Goal: Information Seeking & Learning: Find specific page/section

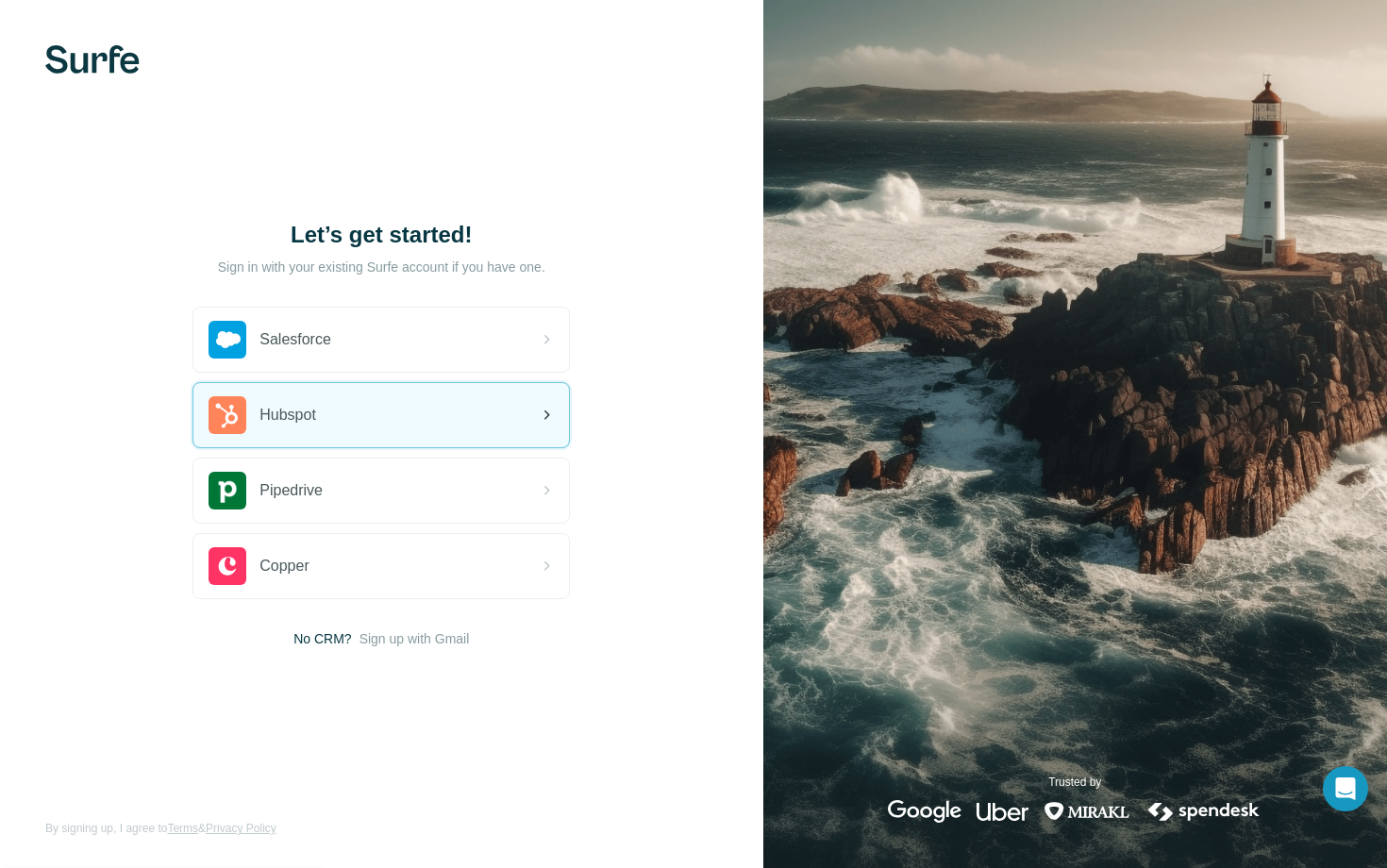
click at [423, 423] on div "Hubspot" at bounding box center [380, 415] width 375 height 64
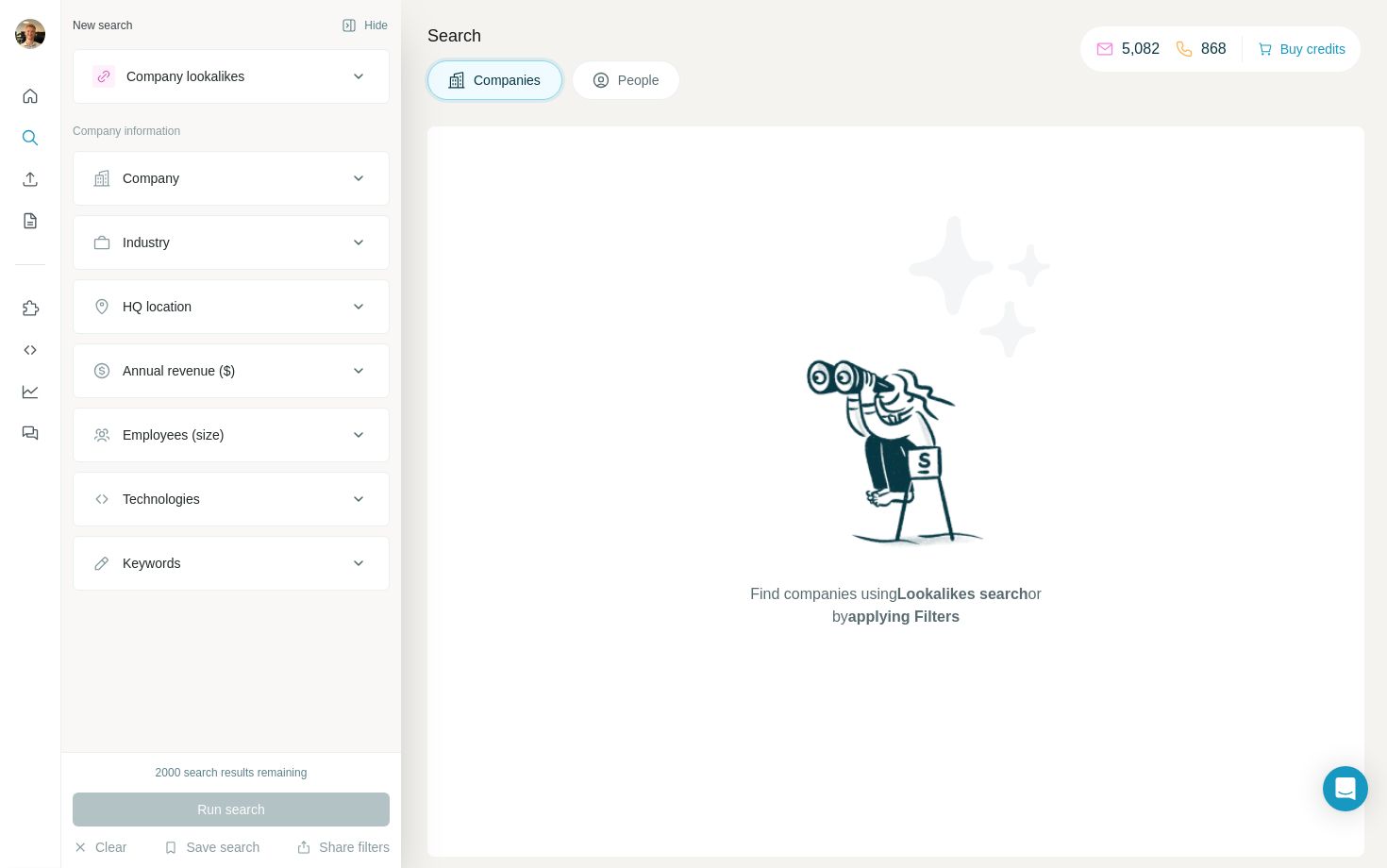
click at [300, 247] on div "Industry" at bounding box center [219, 241] width 255 height 18
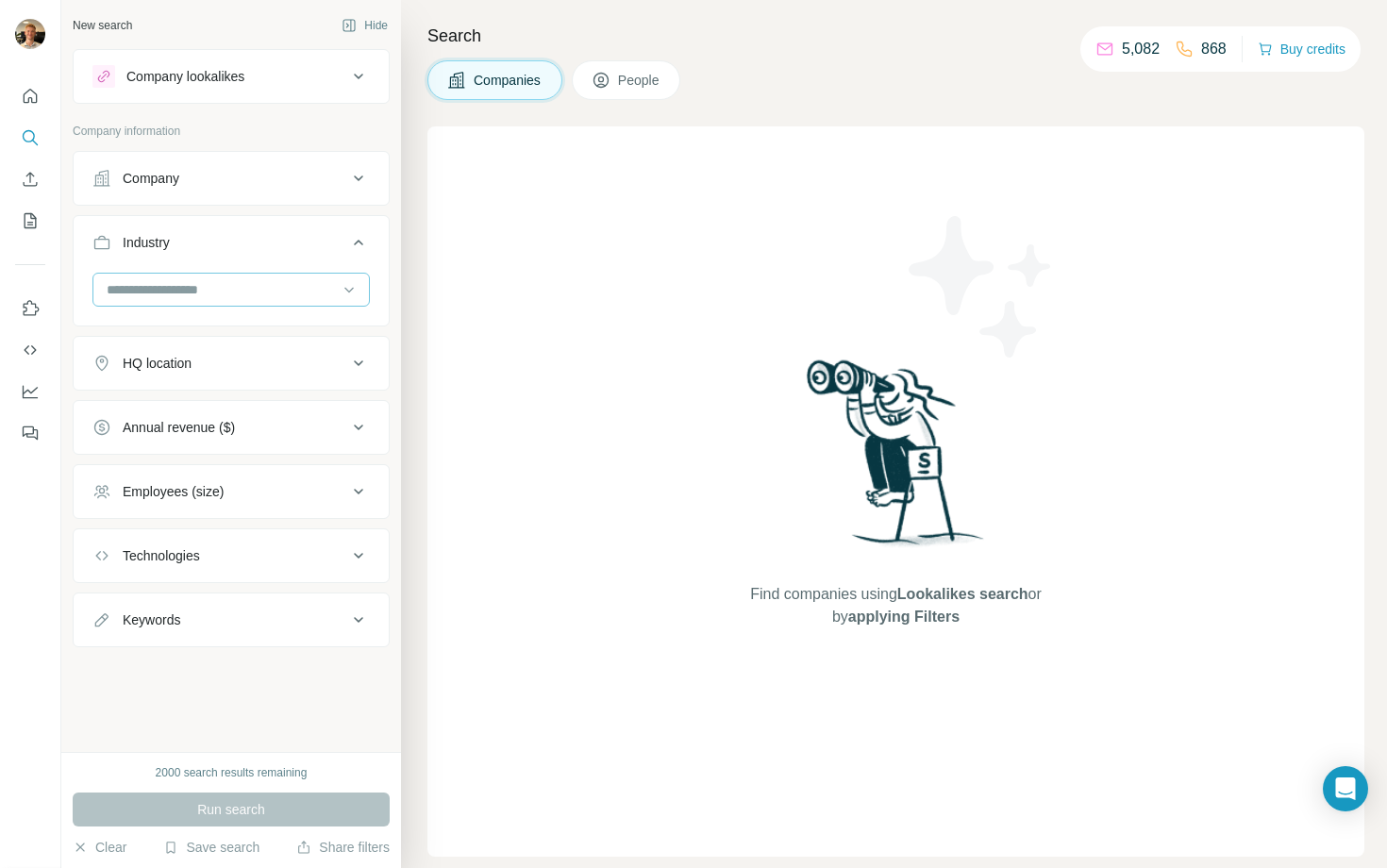
click at [274, 297] on input at bounding box center [221, 289] width 233 height 20
type input "****"
click at [240, 333] on div "SaaS" at bounding box center [231, 332] width 245 height 18
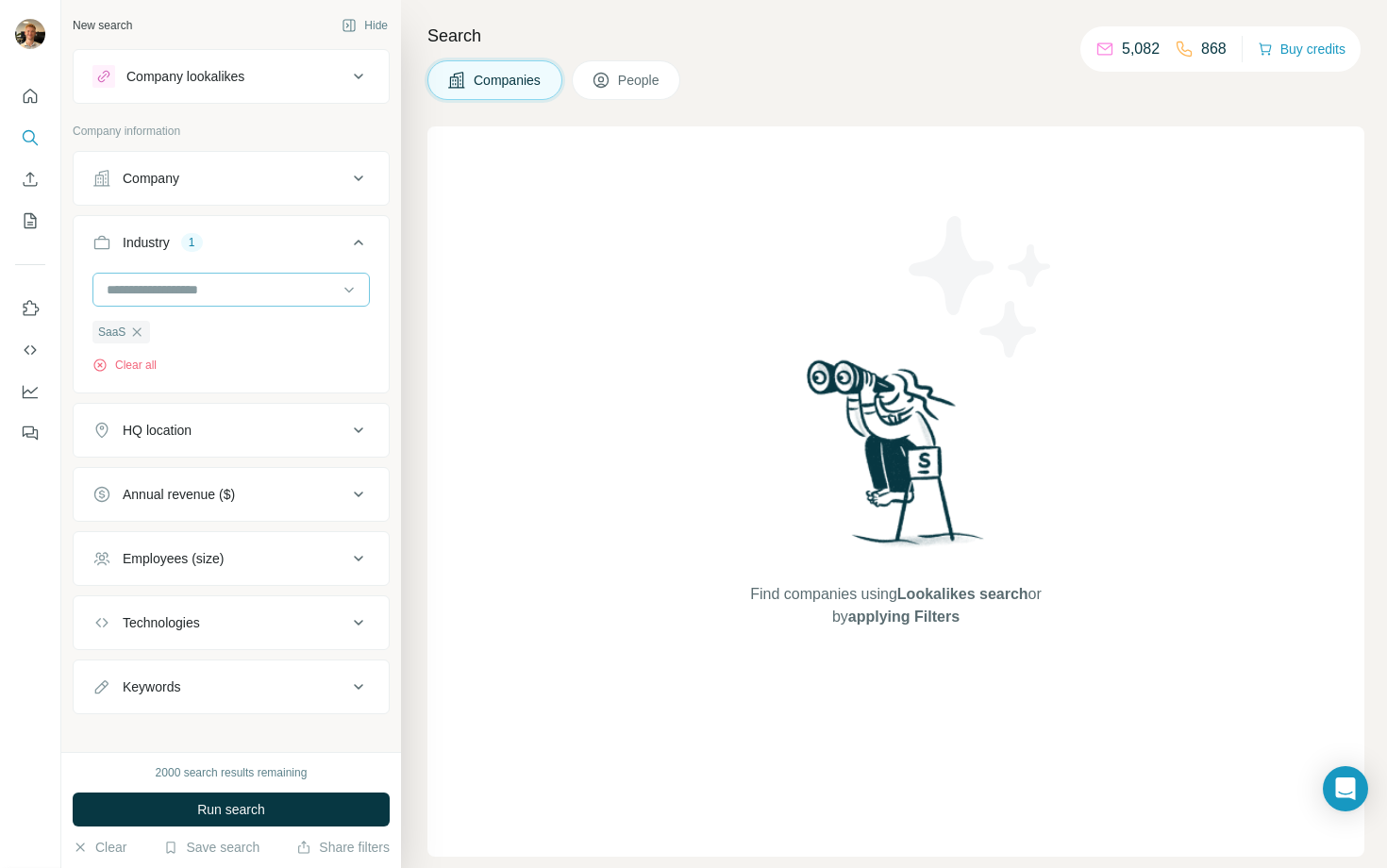
click at [252, 300] on div at bounding box center [221, 289] width 233 height 32
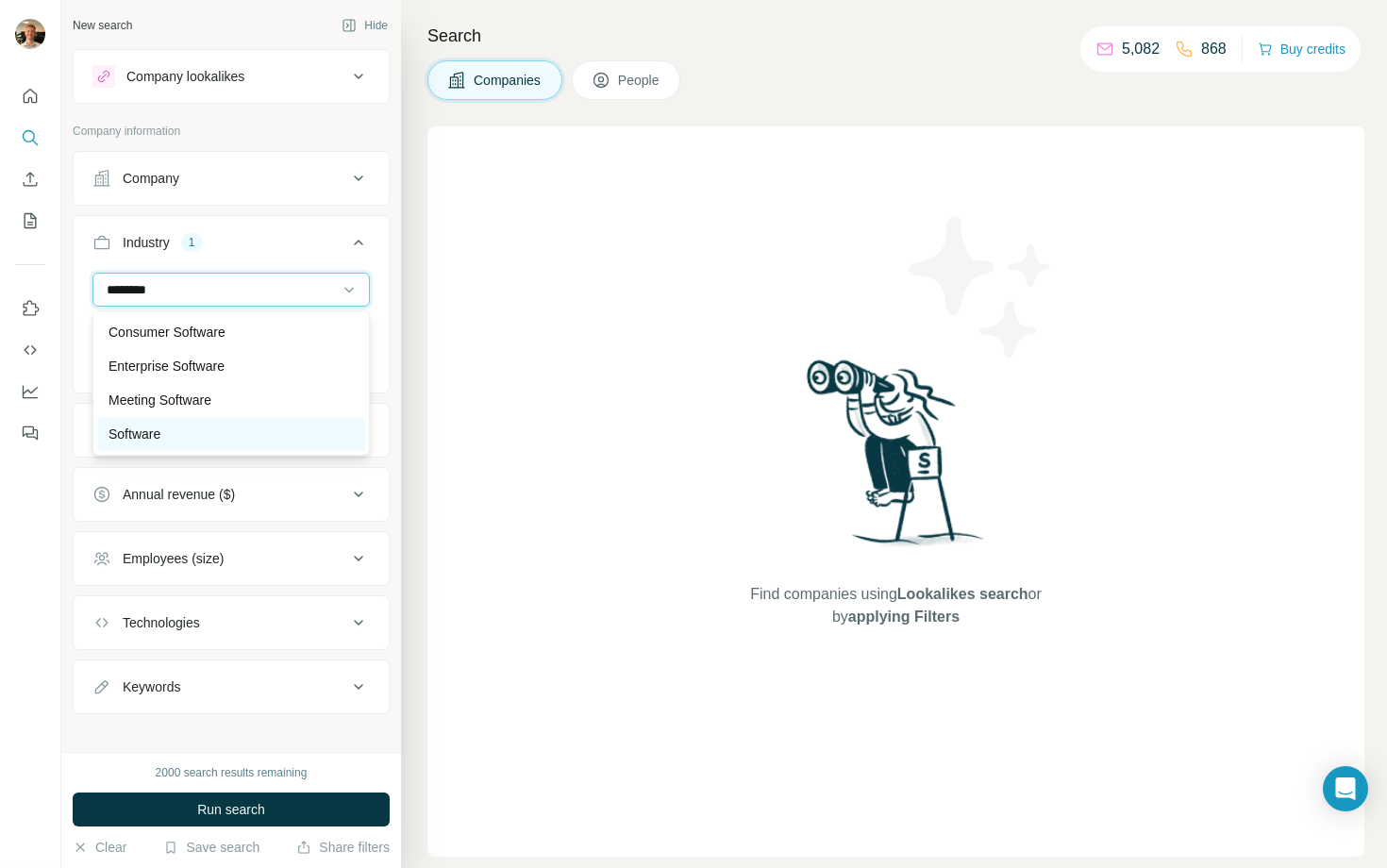
type input "********"
click at [172, 434] on div "Software" at bounding box center [231, 434] width 245 height 18
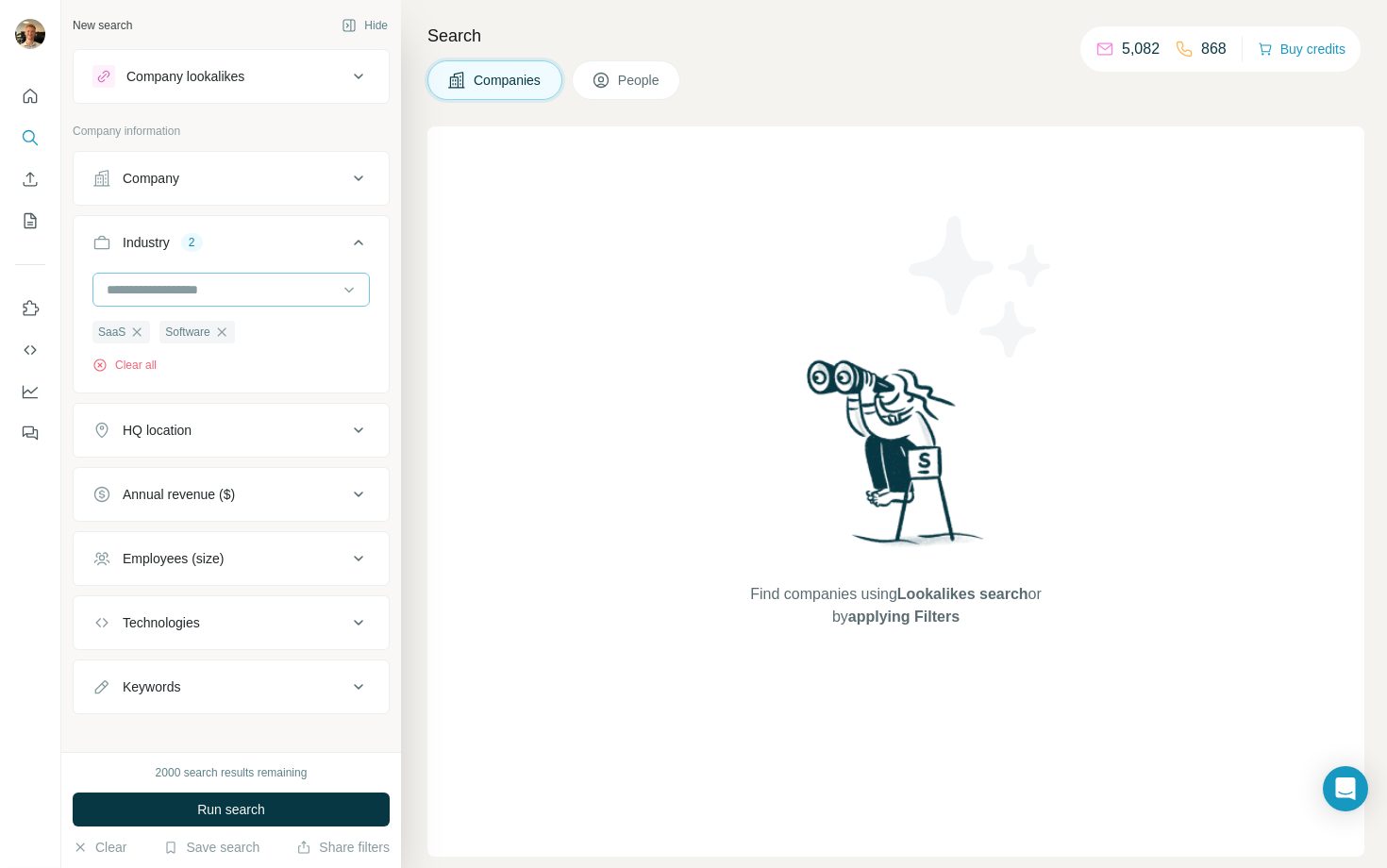
click at [242, 285] on input at bounding box center [221, 289] width 233 height 20
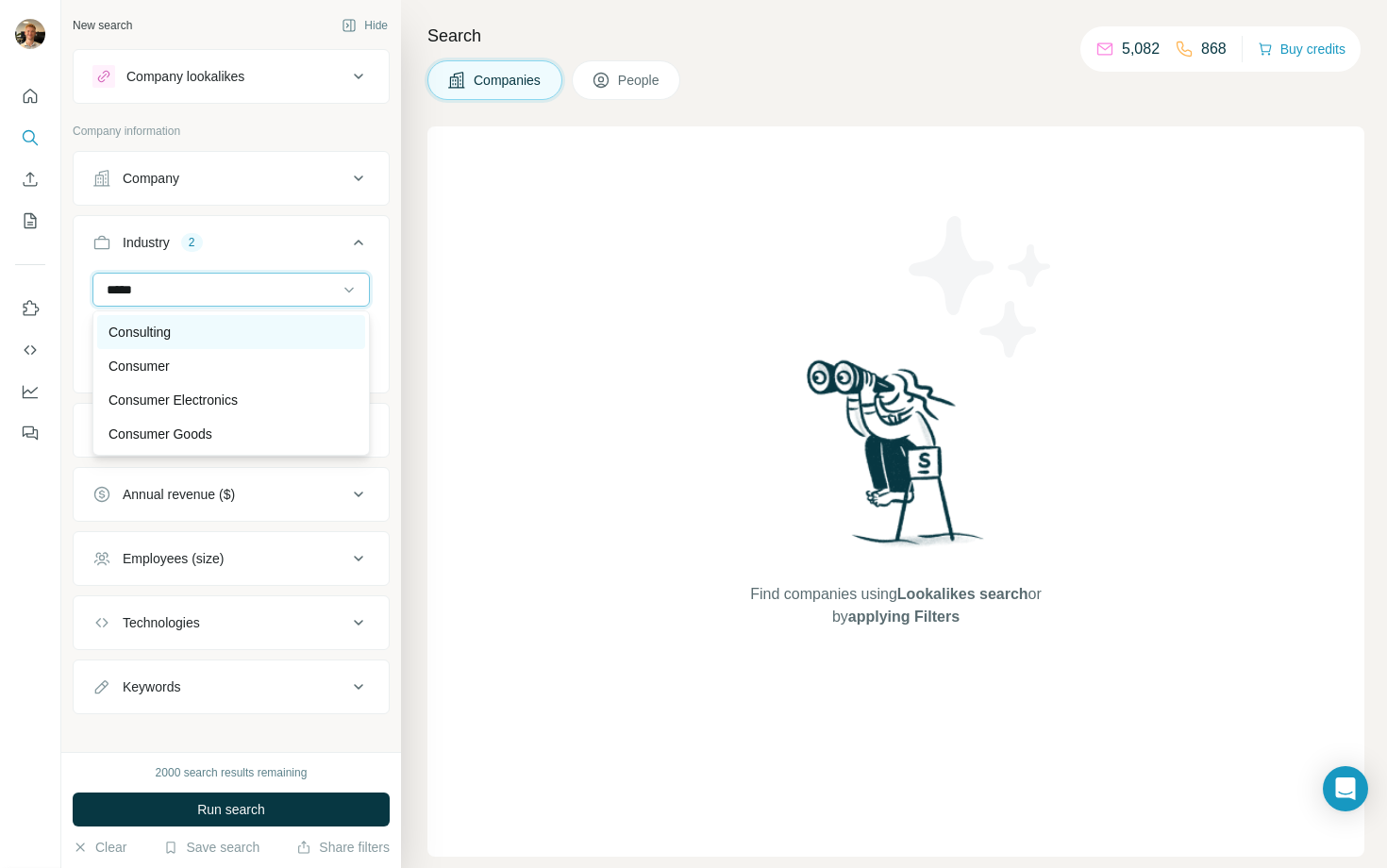
type input "*****"
click at [225, 323] on div "Consulting" at bounding box center [231, 332] width 245 height 18
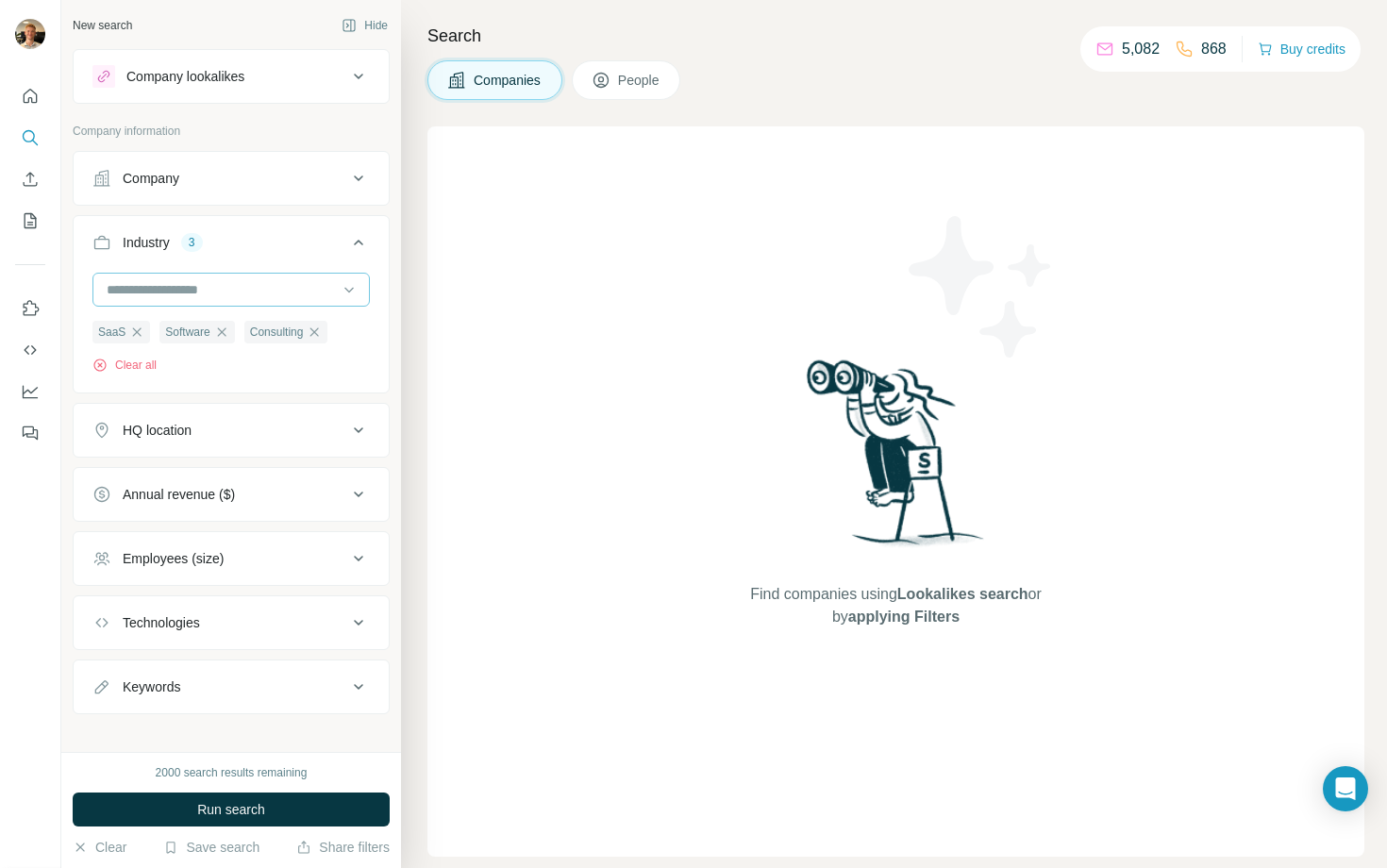
click at [253, 284] on input at bounding box center [221, 289] width 233 height 20
type input "*"
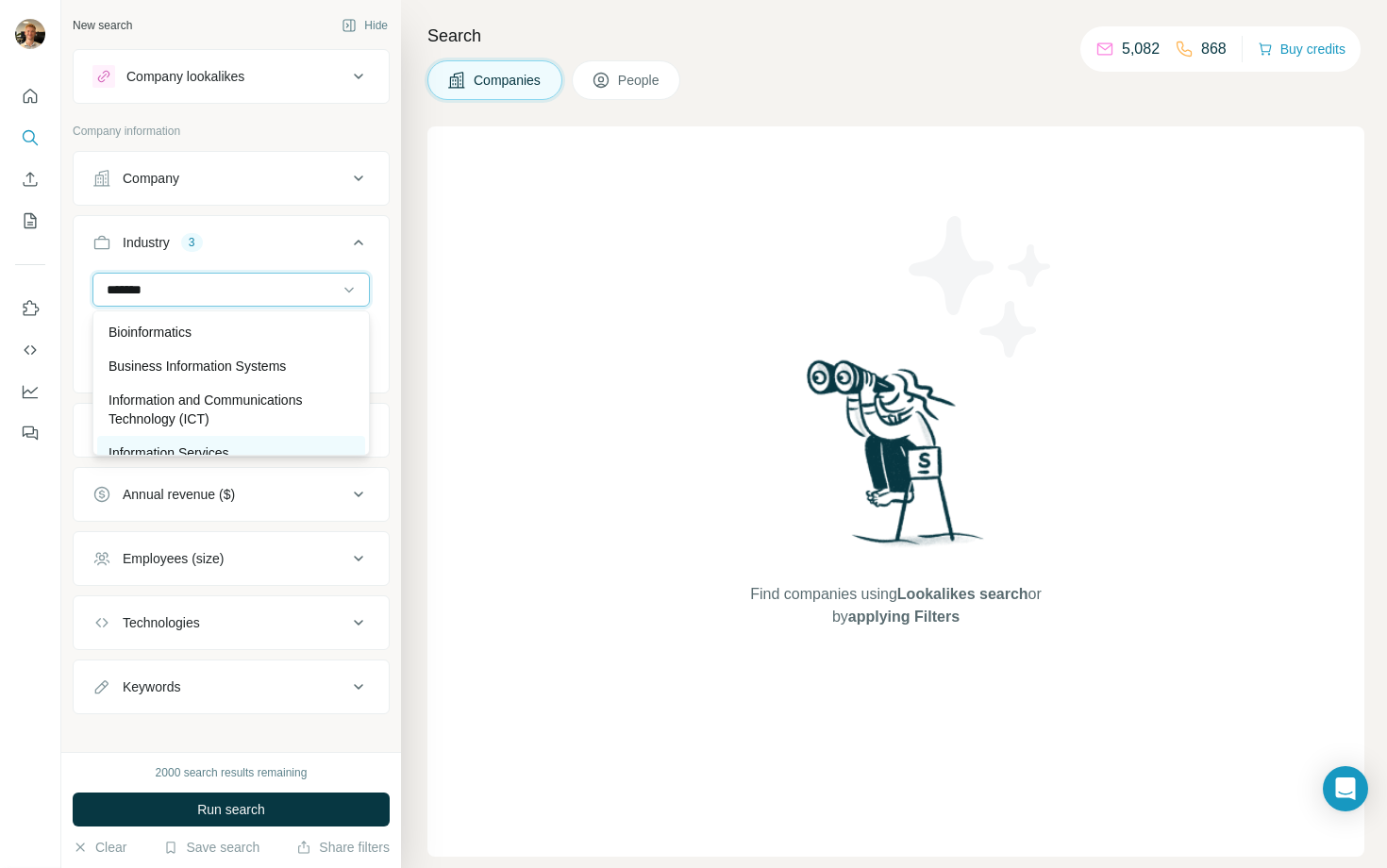
scroll to position [86, 0]
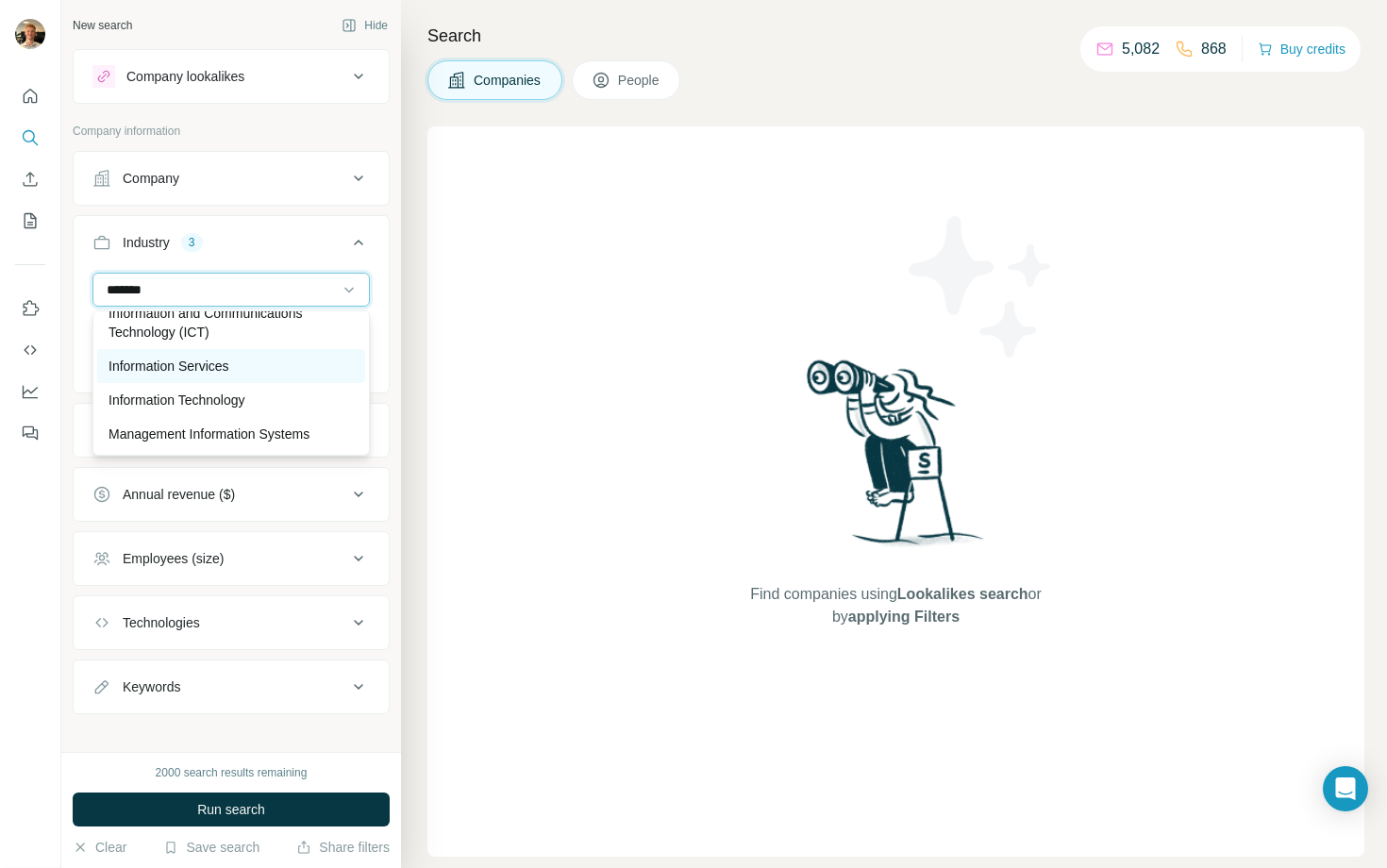
type input "*******"
click at [265, 370] on div "Information Services" at bounding box center [231, 366] width 245 height 18
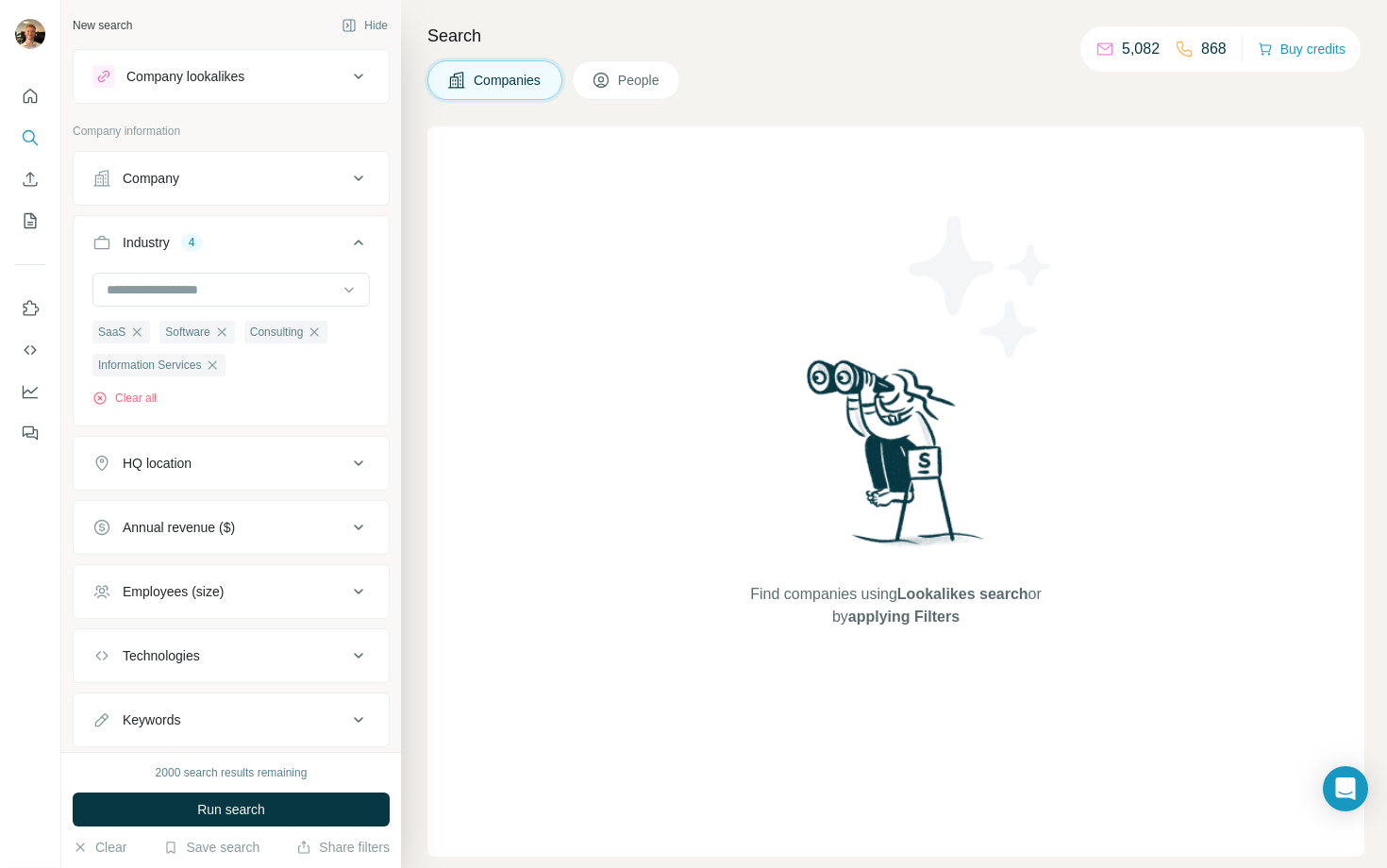
click at [210, 457] on div "HQ location" at bounding box center [219, 463] width 255 height 18
click at [199, 501] on input "text" at bounding box center [231, 510] width 277 height 34
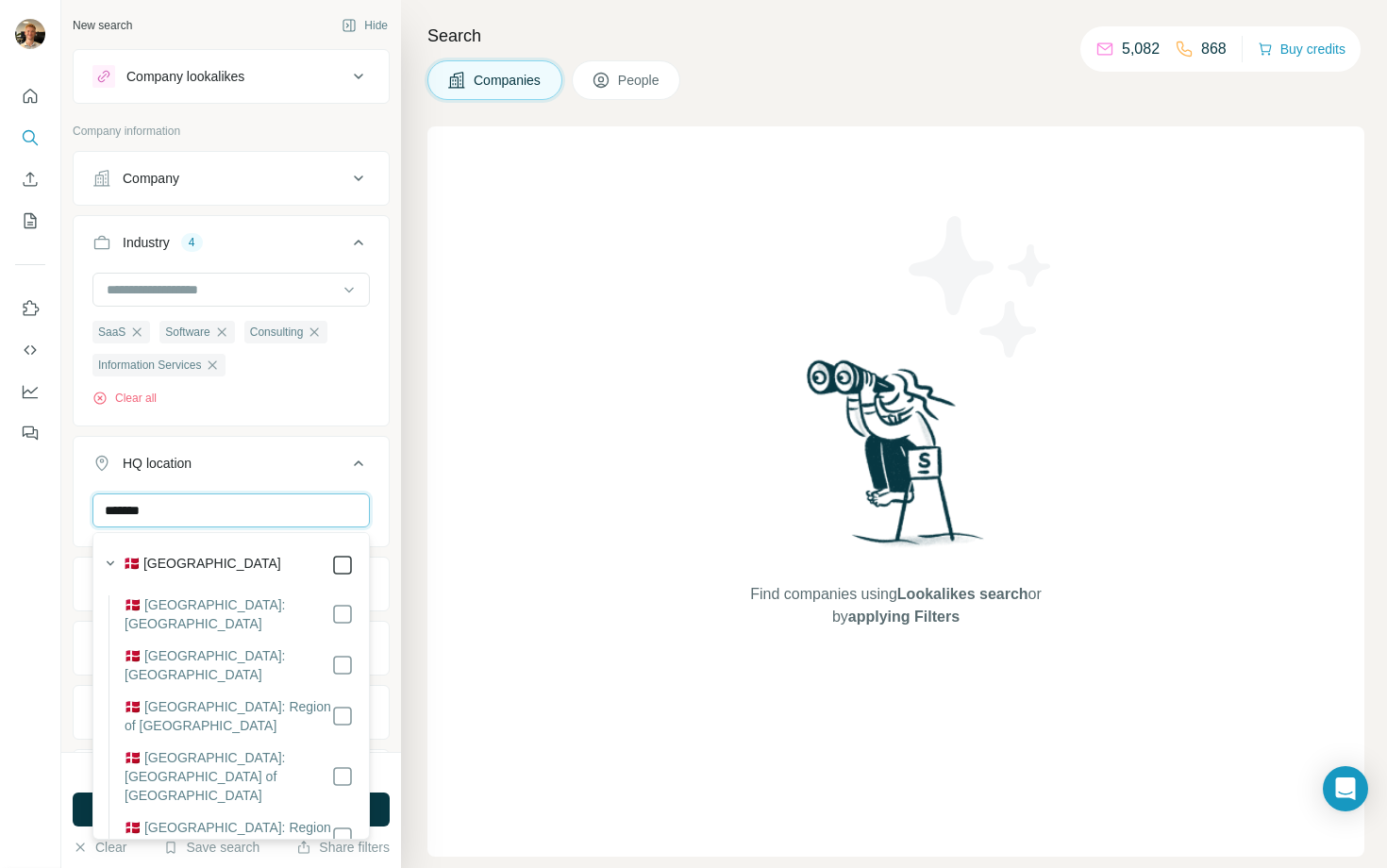
type input "*******"
click at [350, 467] on icon at bounding box center [358, 463] width 22 height 22
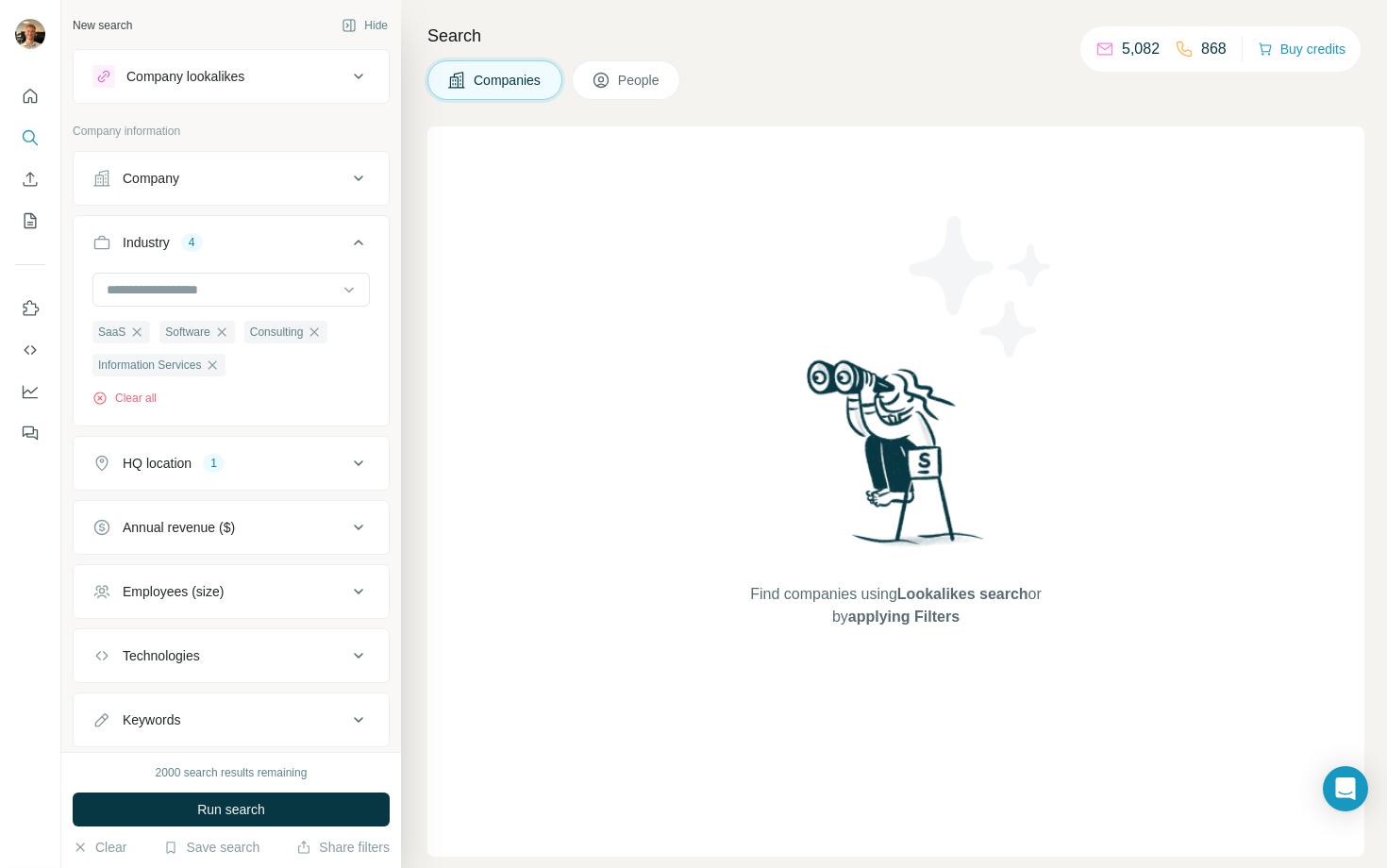
scroll to position [49, 0]
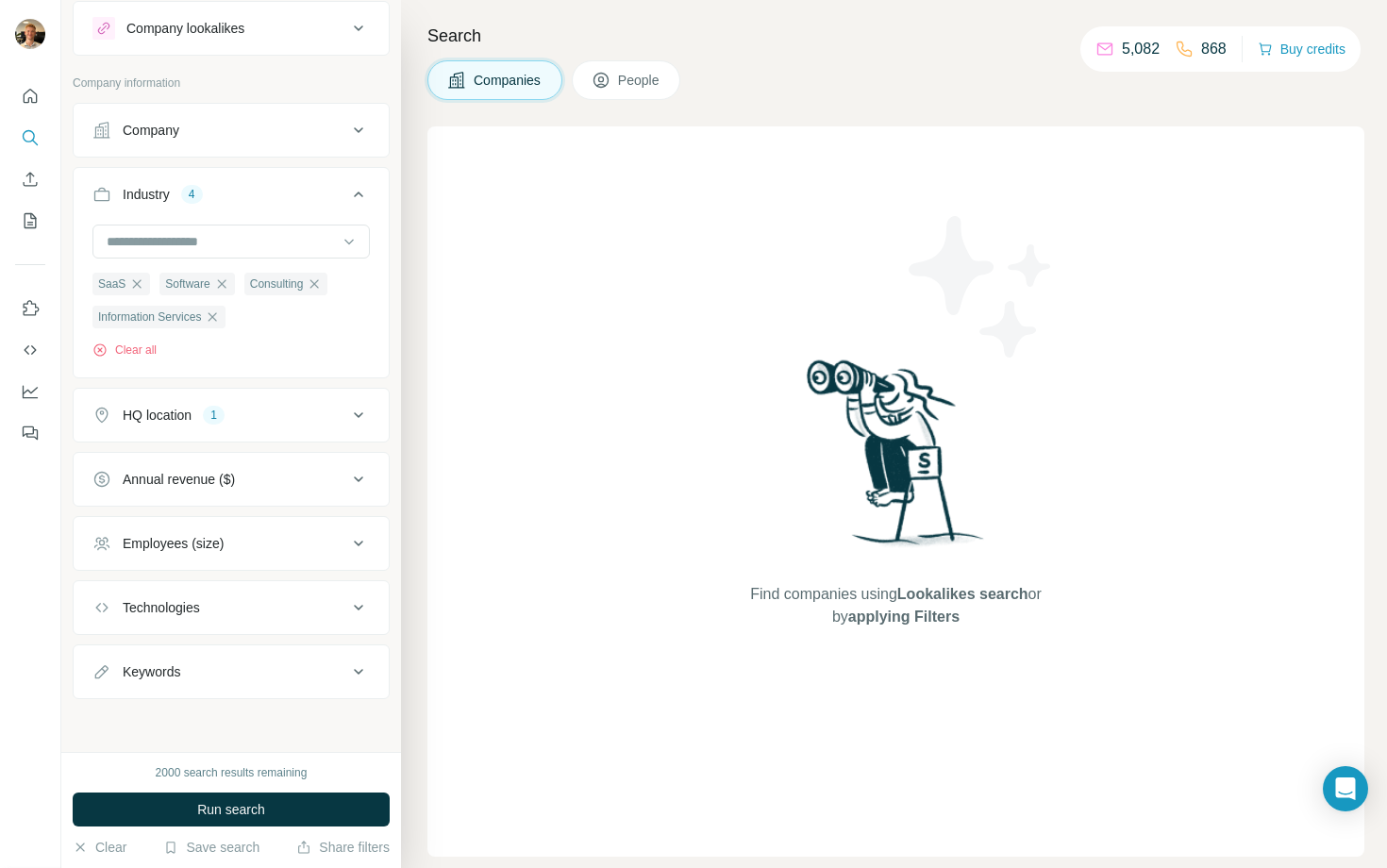
click at [317, 495] on button "Annual revenue ($)" at bounding box center [231, 479] width 315 height 46
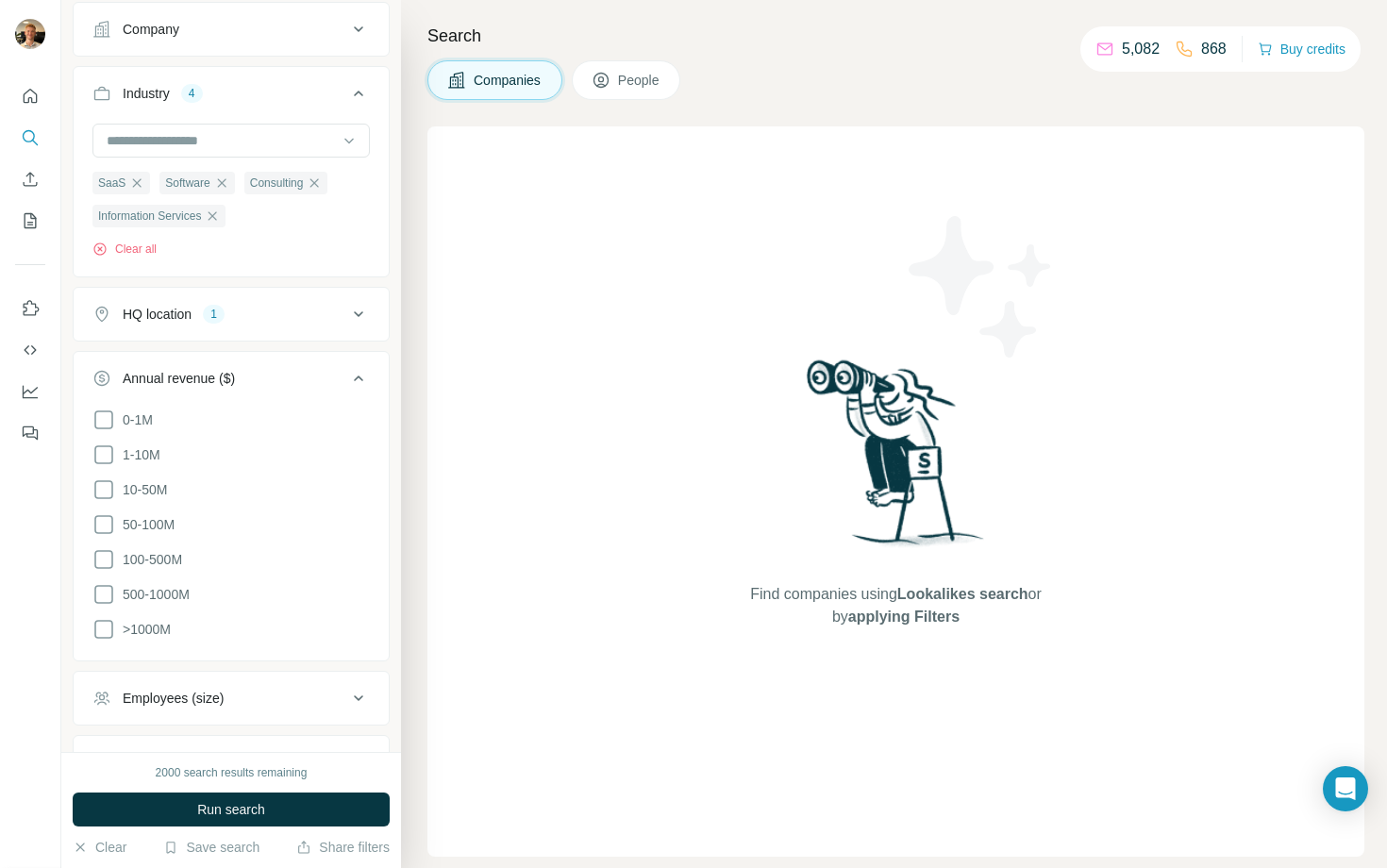
scroll to position [181, 0]
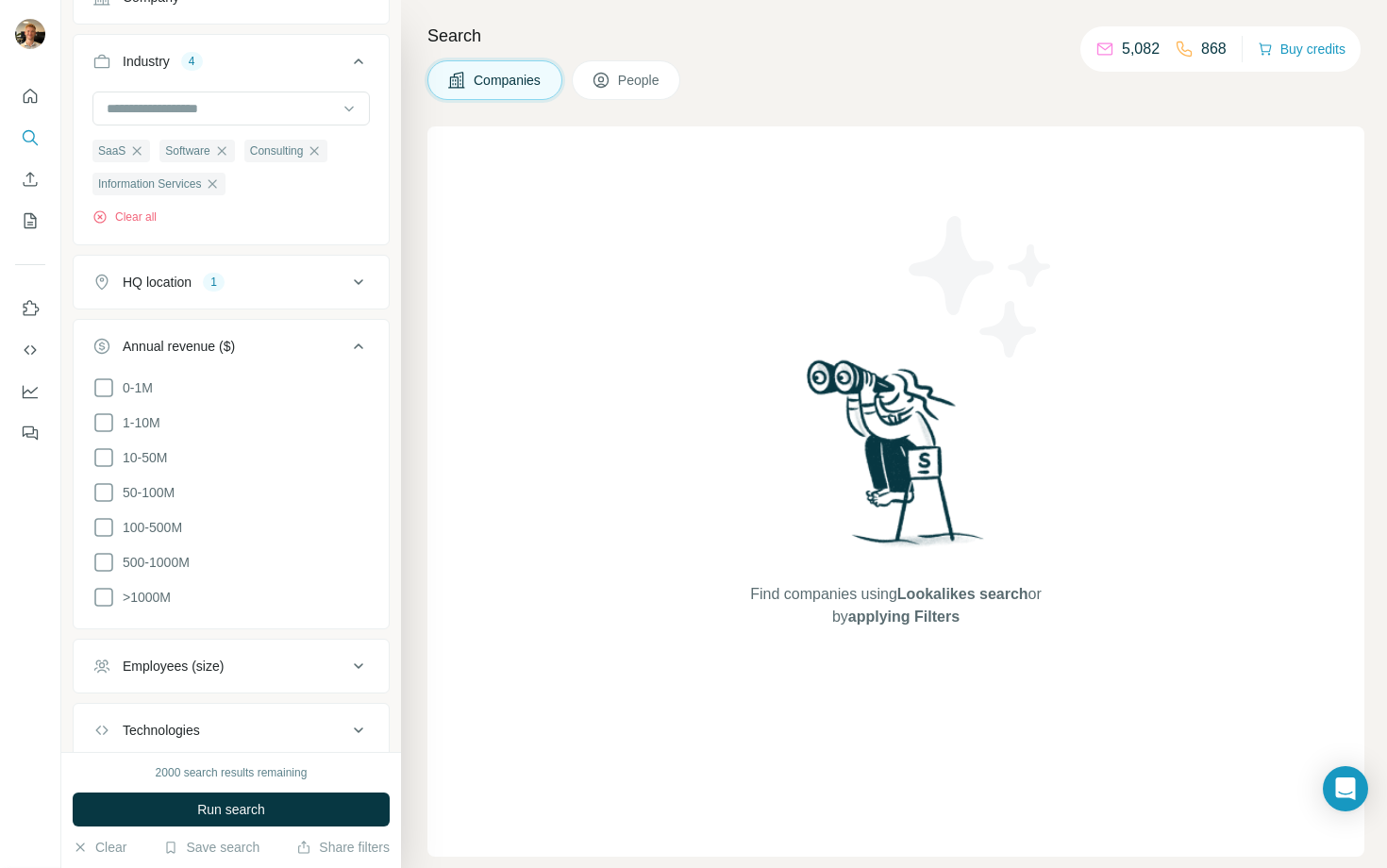
click at [248, 676] on button "Employees (size)" at bounding box center [231, 665] width 315 height 46
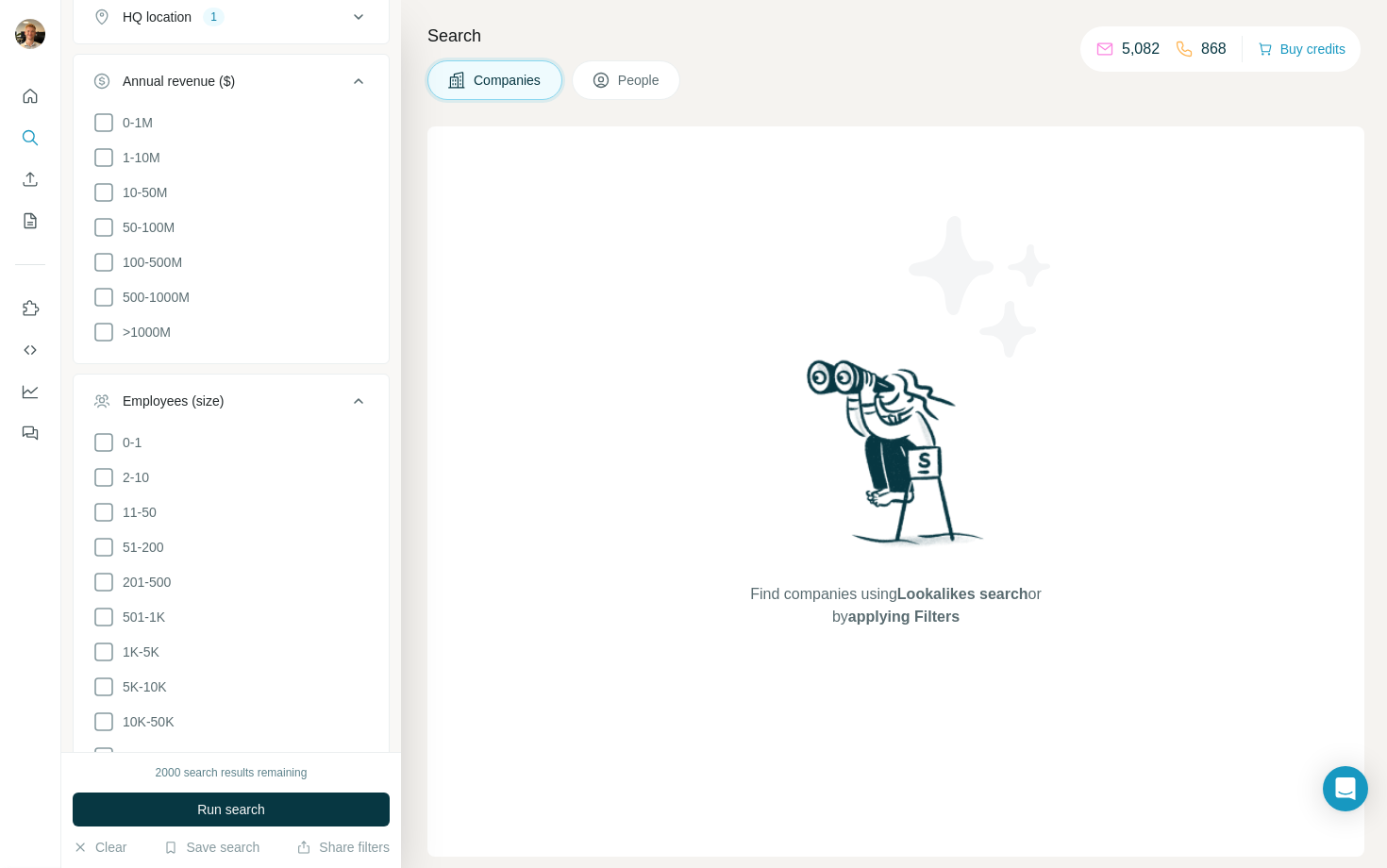
scroll to position [468, 0]
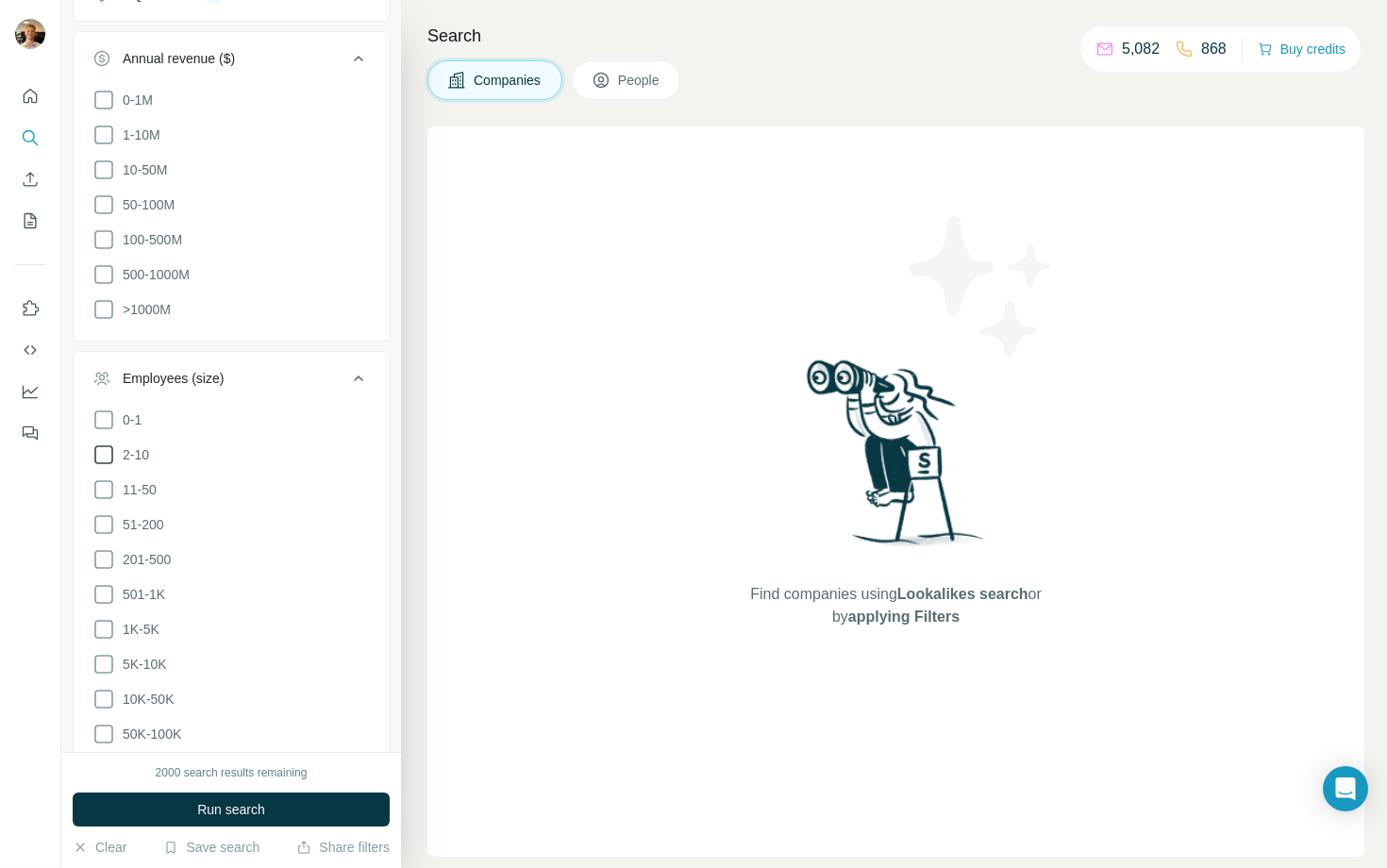
click at [137, 454] on span "2-10" at bounding box center [132, 454] width 34 height 18
click at [137, 486] on span "11-50" at bounding box center [136, 489] width 42 height 18
click at [364, 373] on icon at bounding box center [358, 377] width 22 height 22
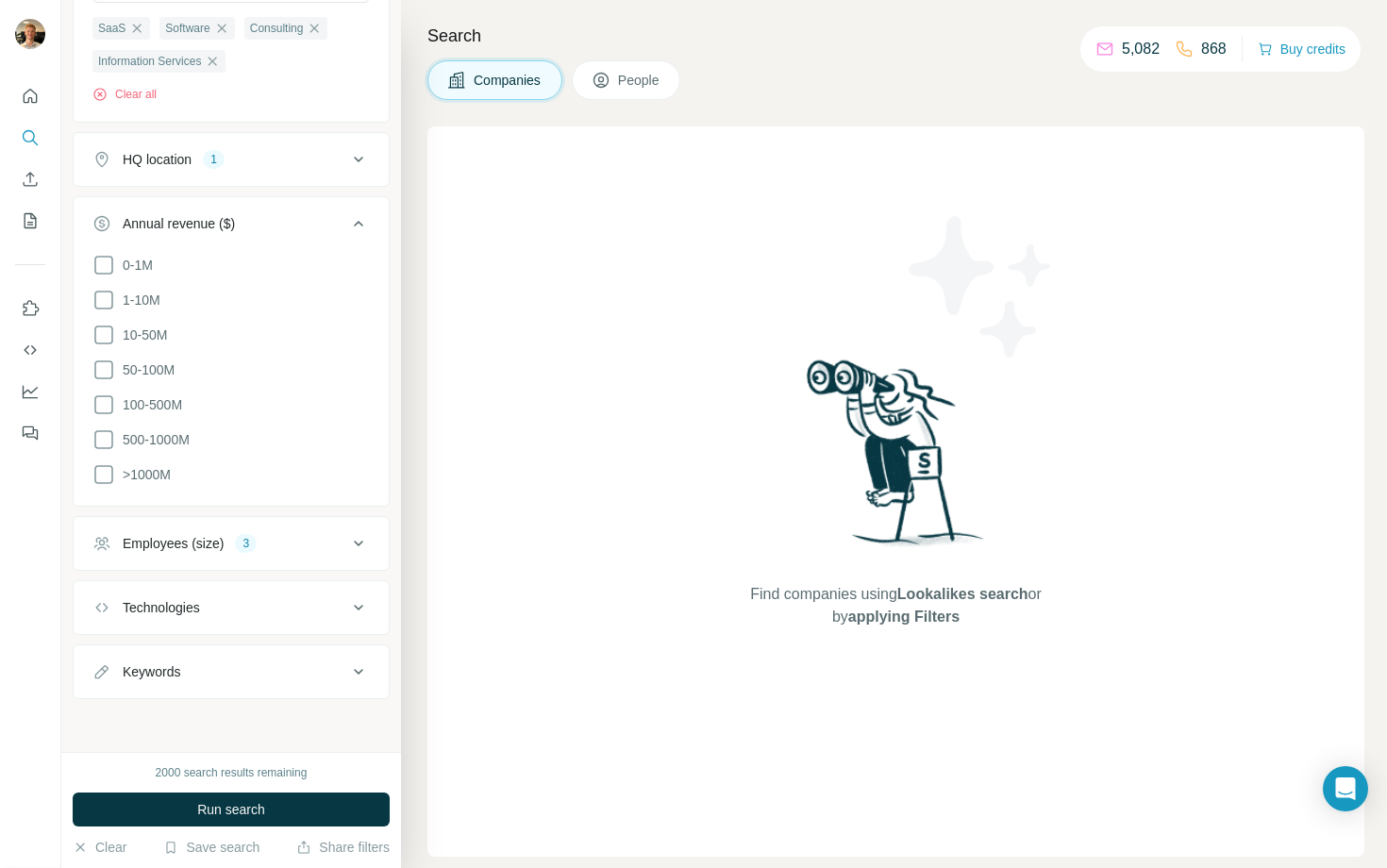
scroll to position [301, 0]
click at [270, 612] on div "Technologies" at bounding box center [219, 610] width 255 height 18
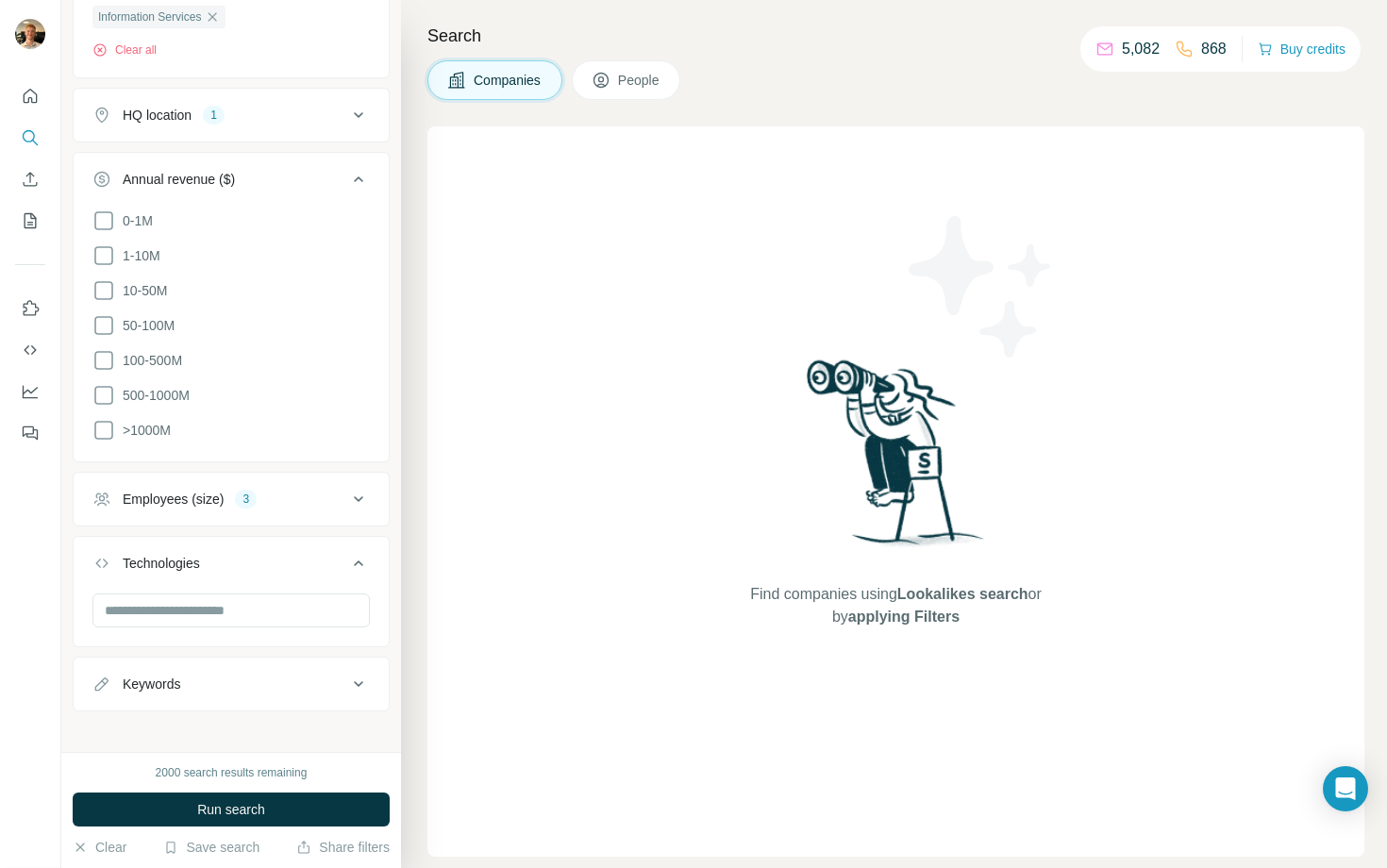
scroll to position [358, 0]
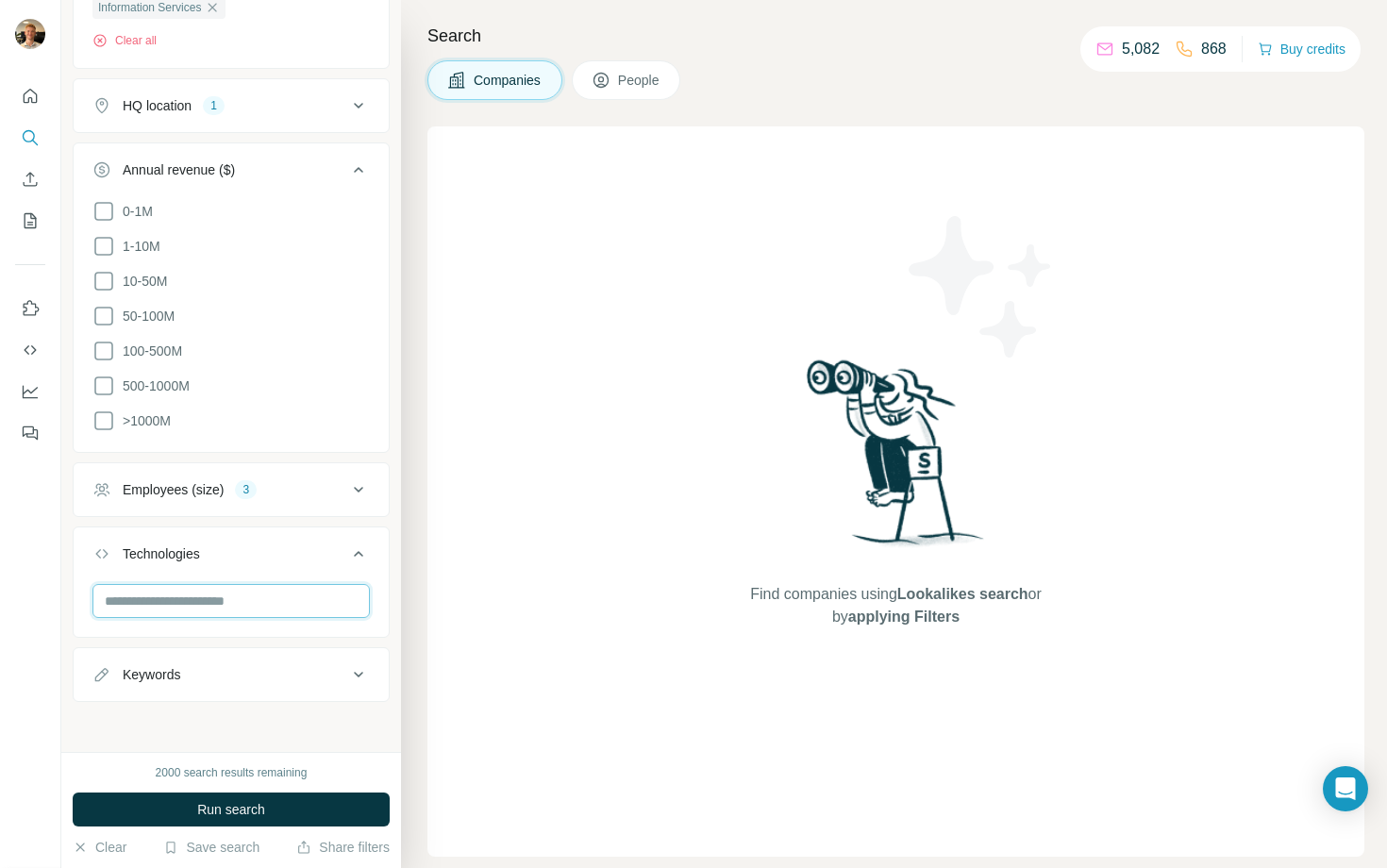
click at [241, 595] on input "text" at bounding box center [231, 600] width 277 height 34
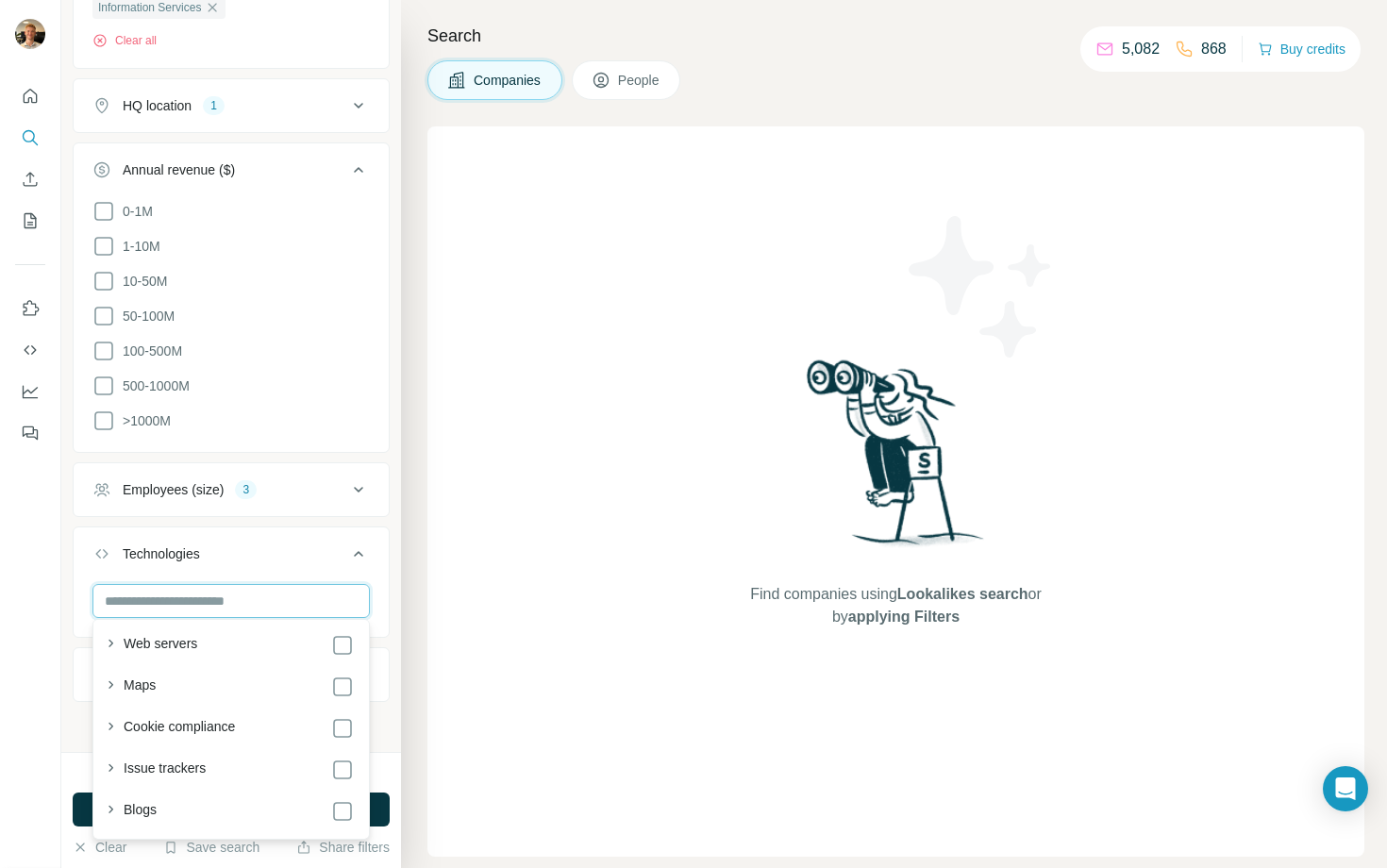
scroll to position [2335, 0]
click at [275, 538] on button "Technologies" at bounding box center [231, 558] width 315 height 52
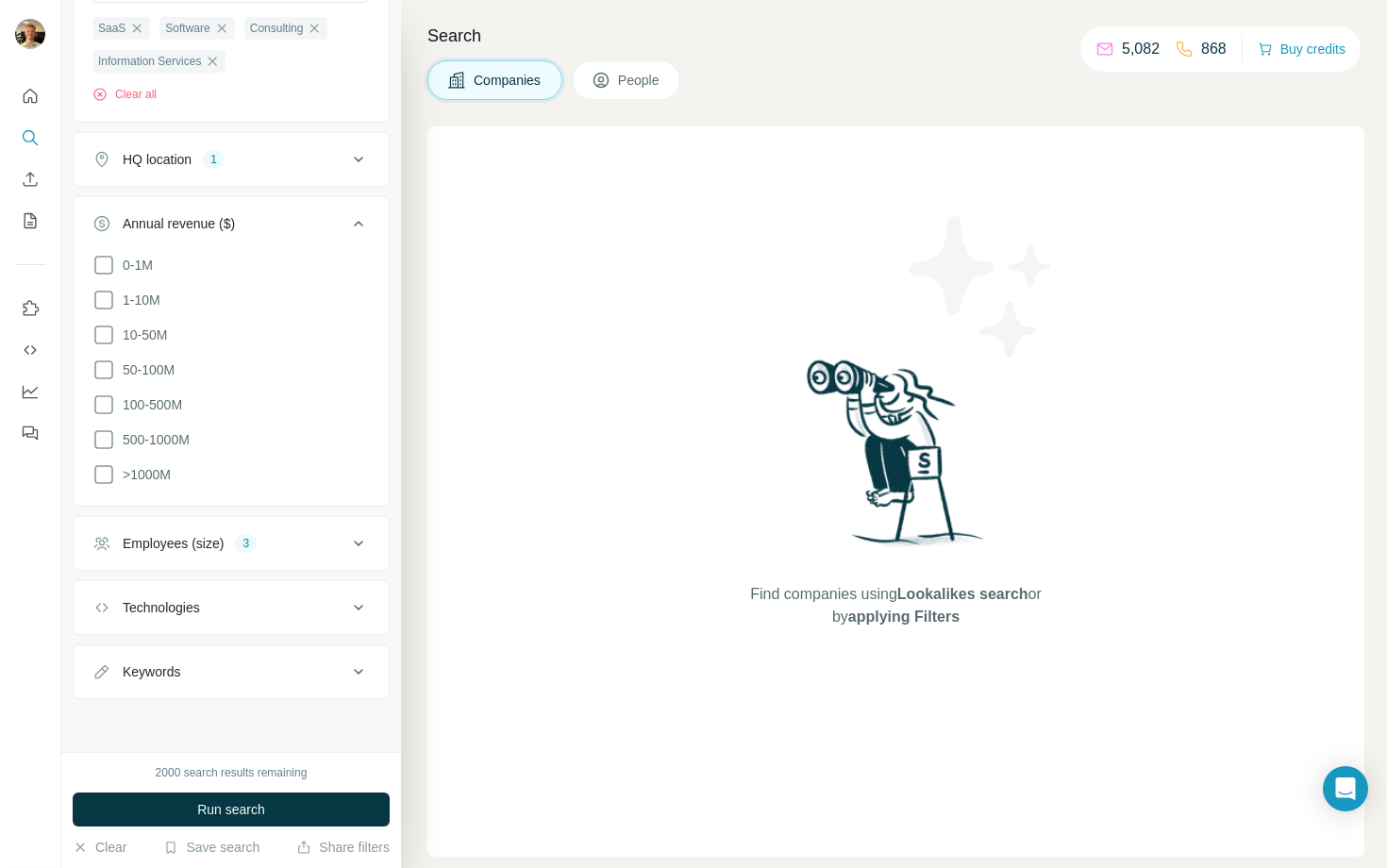
scroll to position [301, 0]
click at [200, 674] on div "Keywords" at bounding box center [219, 674] width 255 height 18
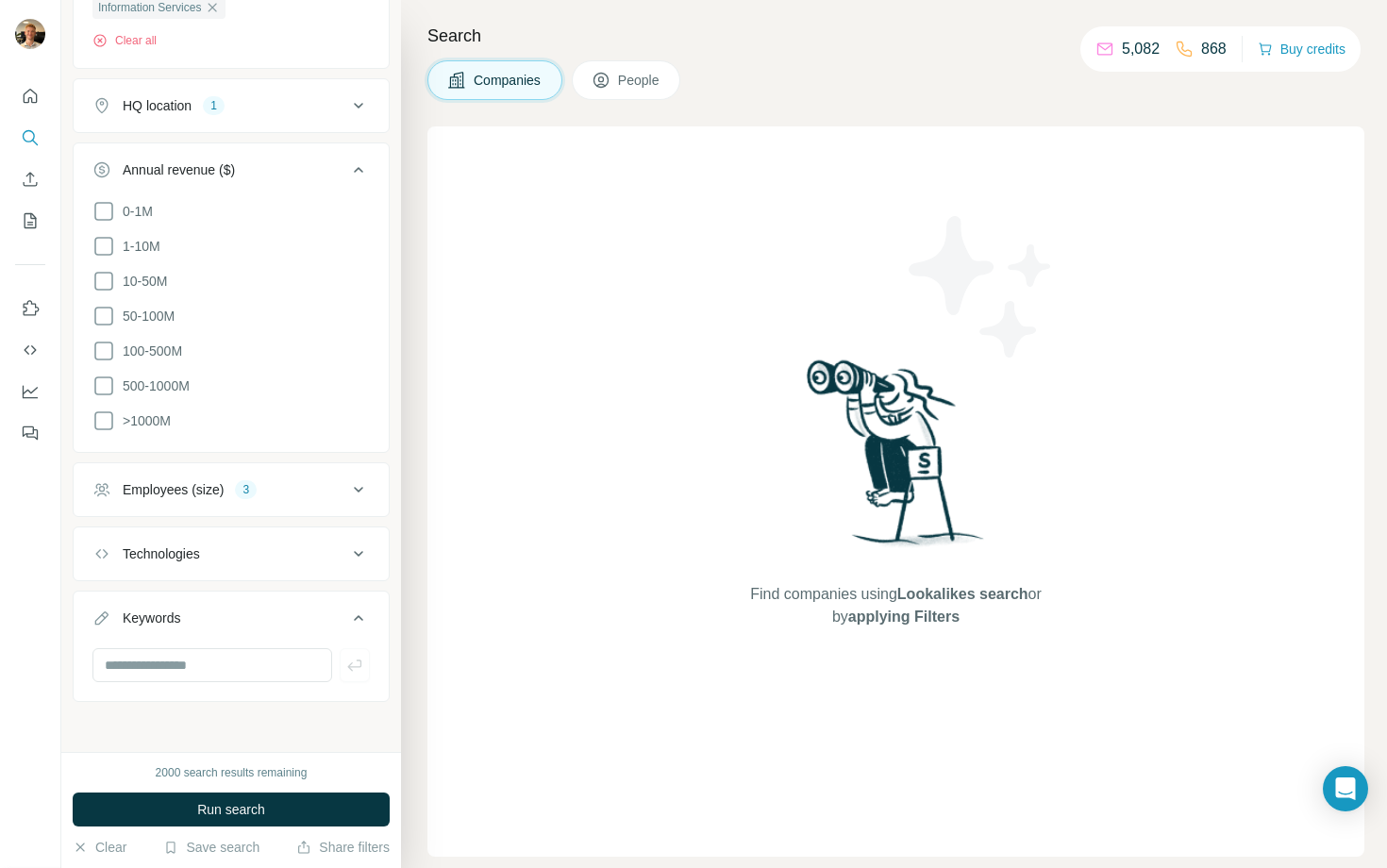
scroll to position [0, 0]
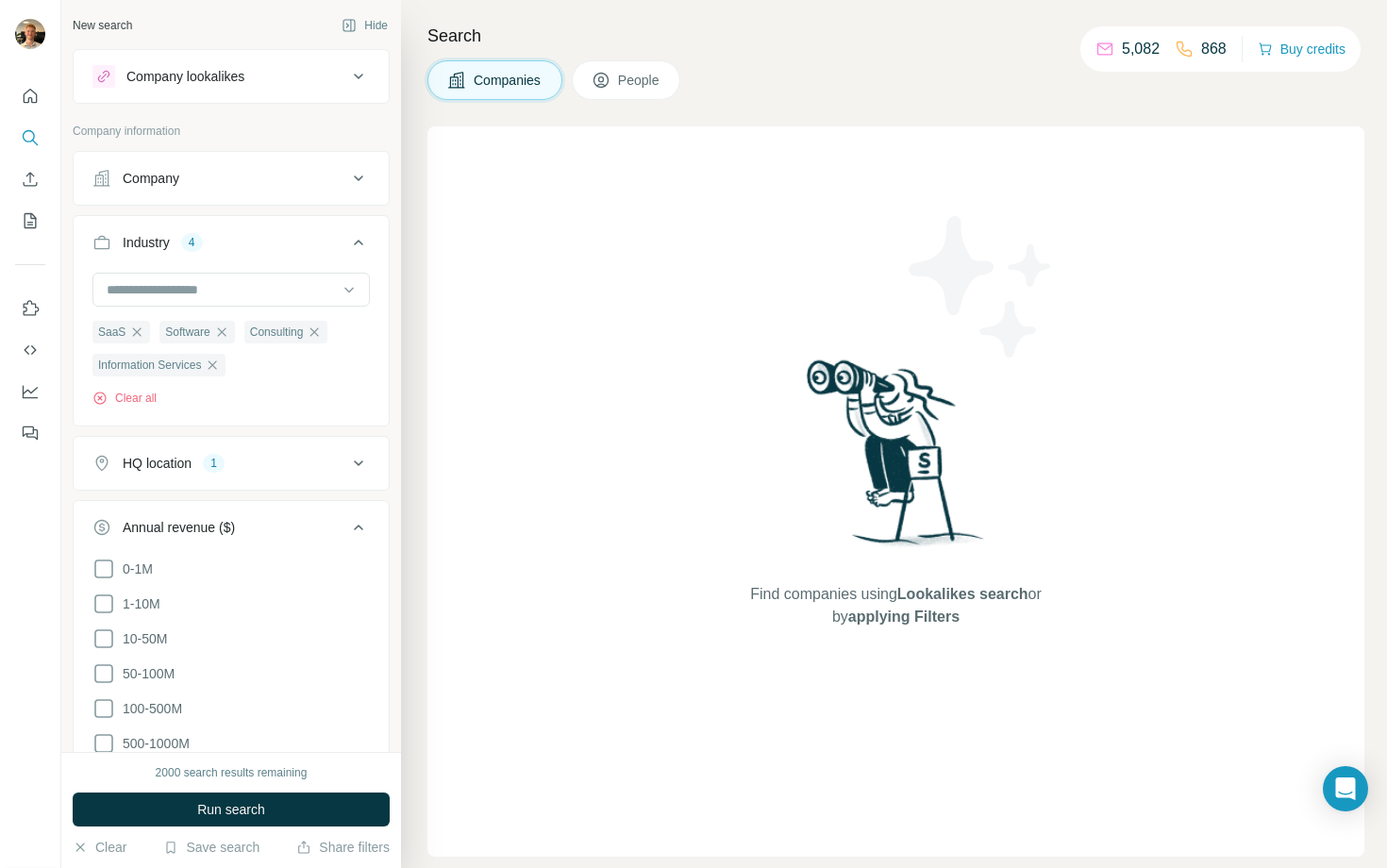
click at [210, 169] on div "Company" at bounding box center [219, 177] width 255 height 18
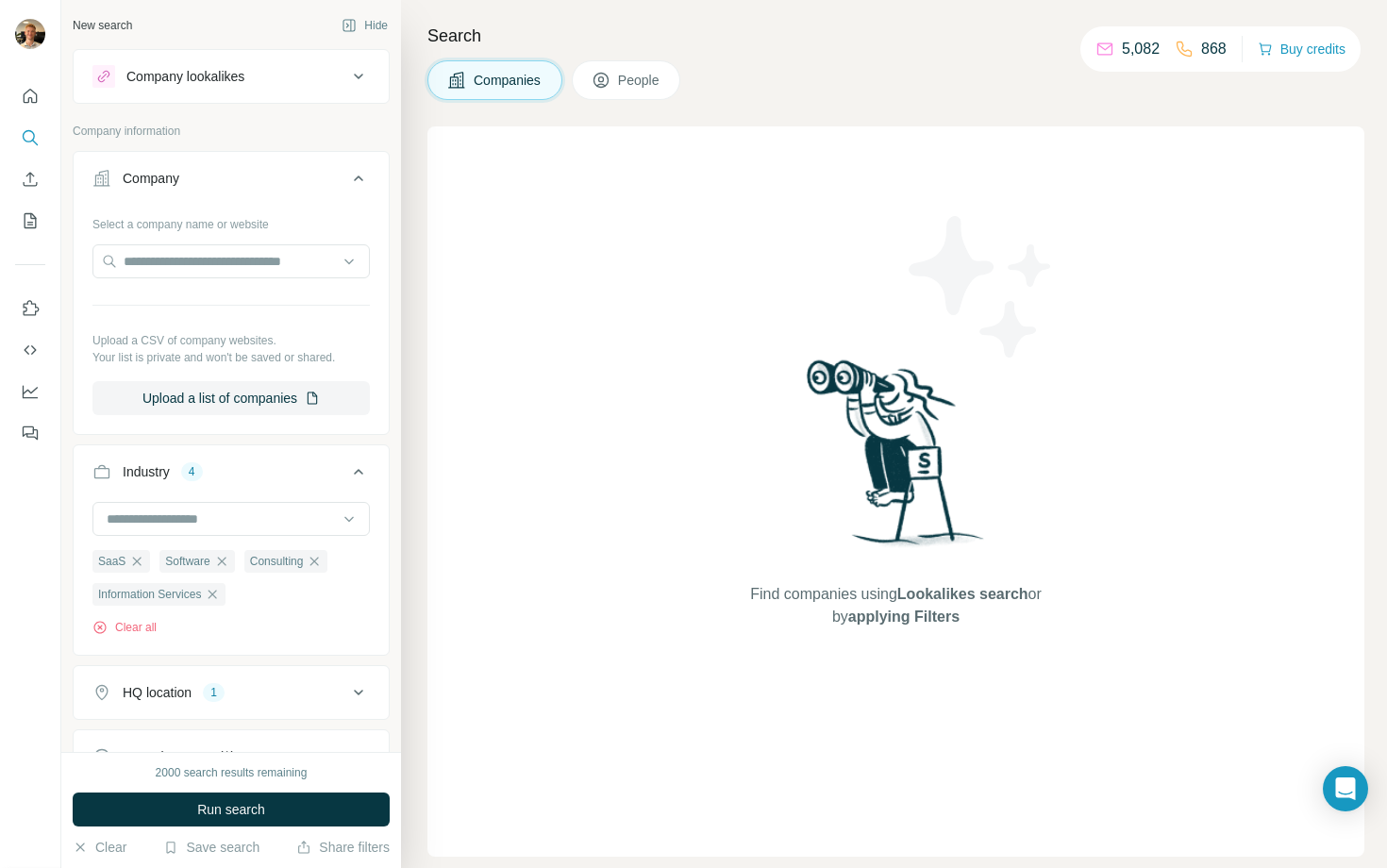
click at [210, 169] on div "Company" at bounding box center [219, 177] width 255 height 18
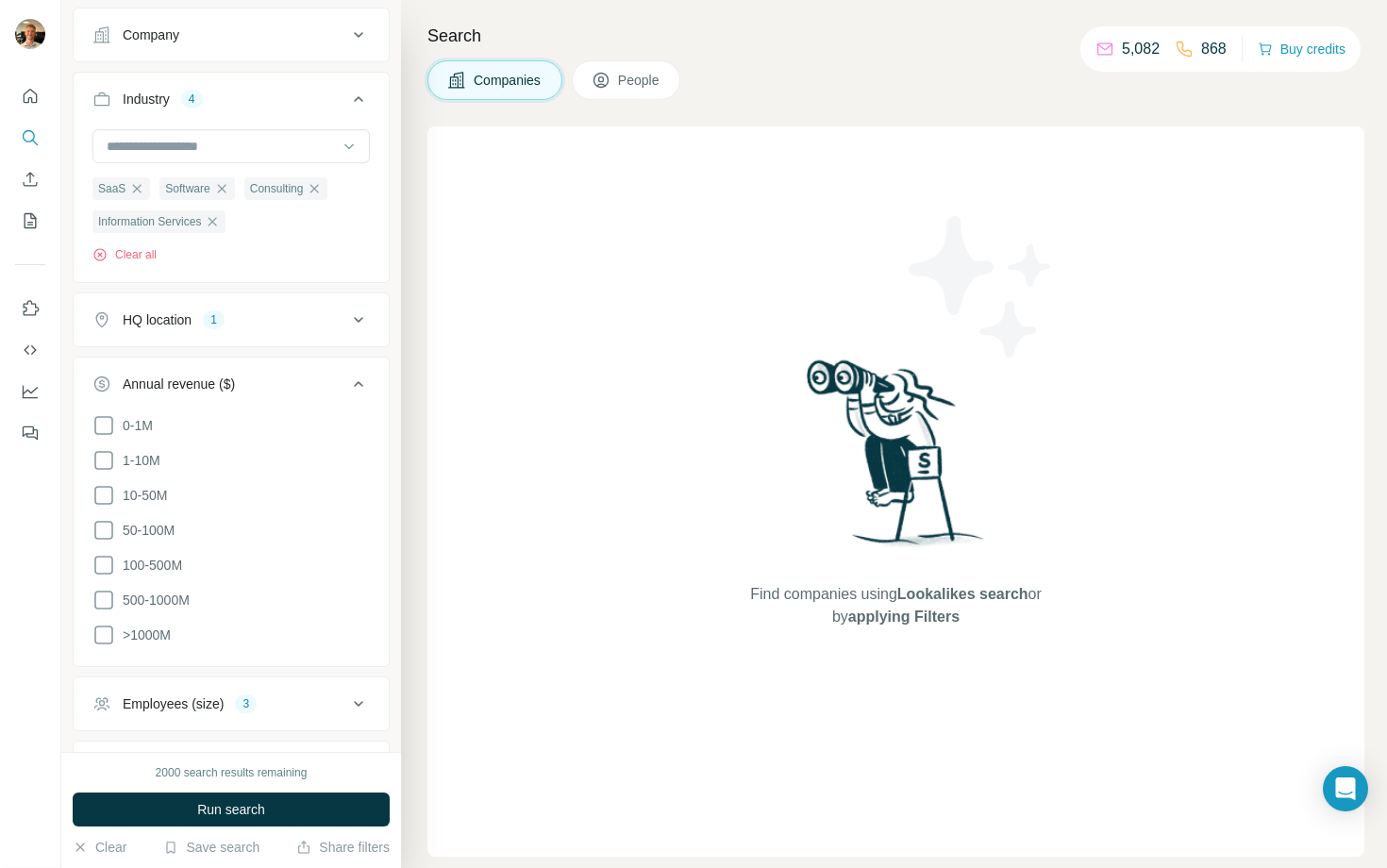
click at [323, 374] on button "Annual revenue ($)" at bounding box center [231, 388] width 315 height 52
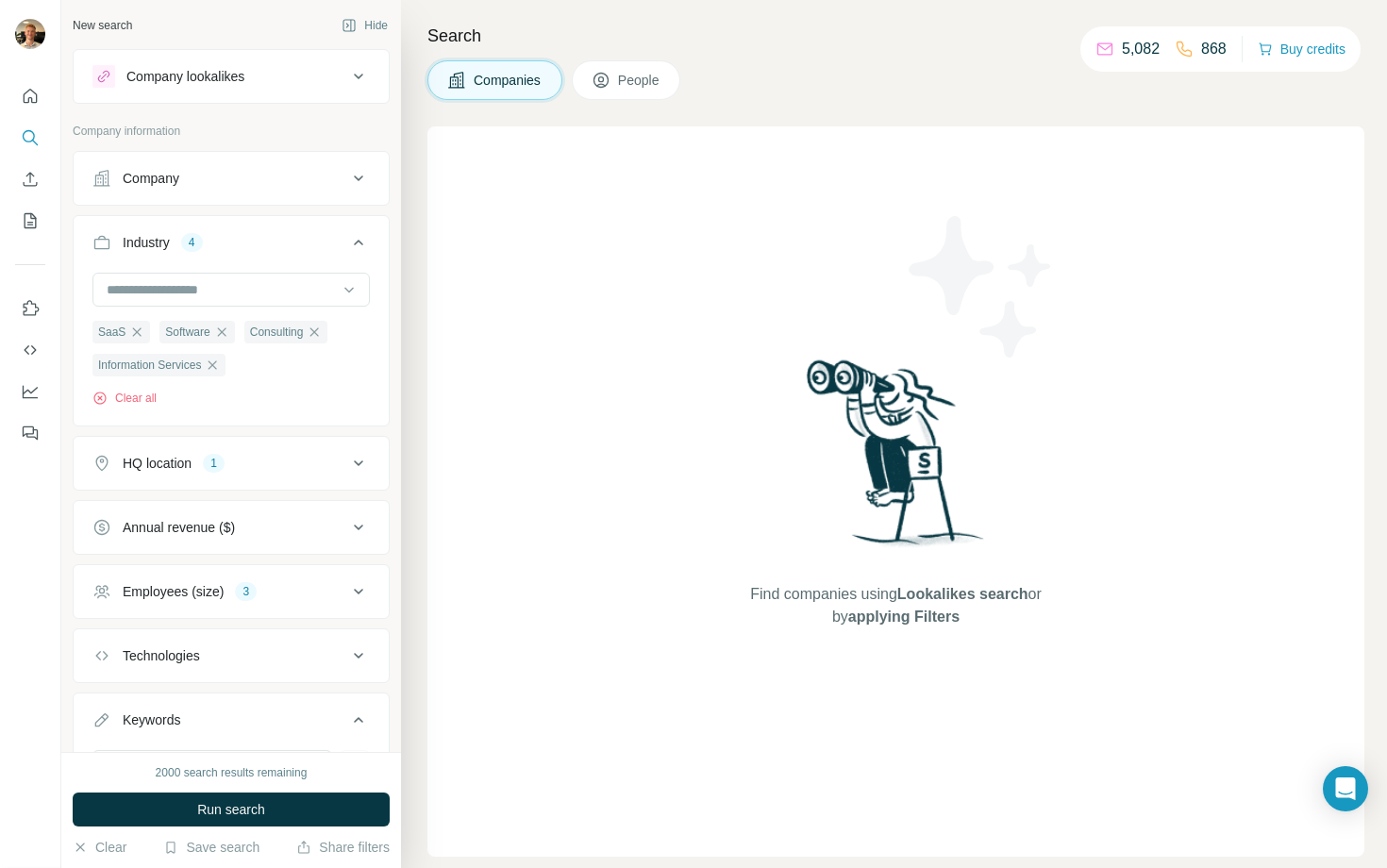
scroll to position [106, 0]
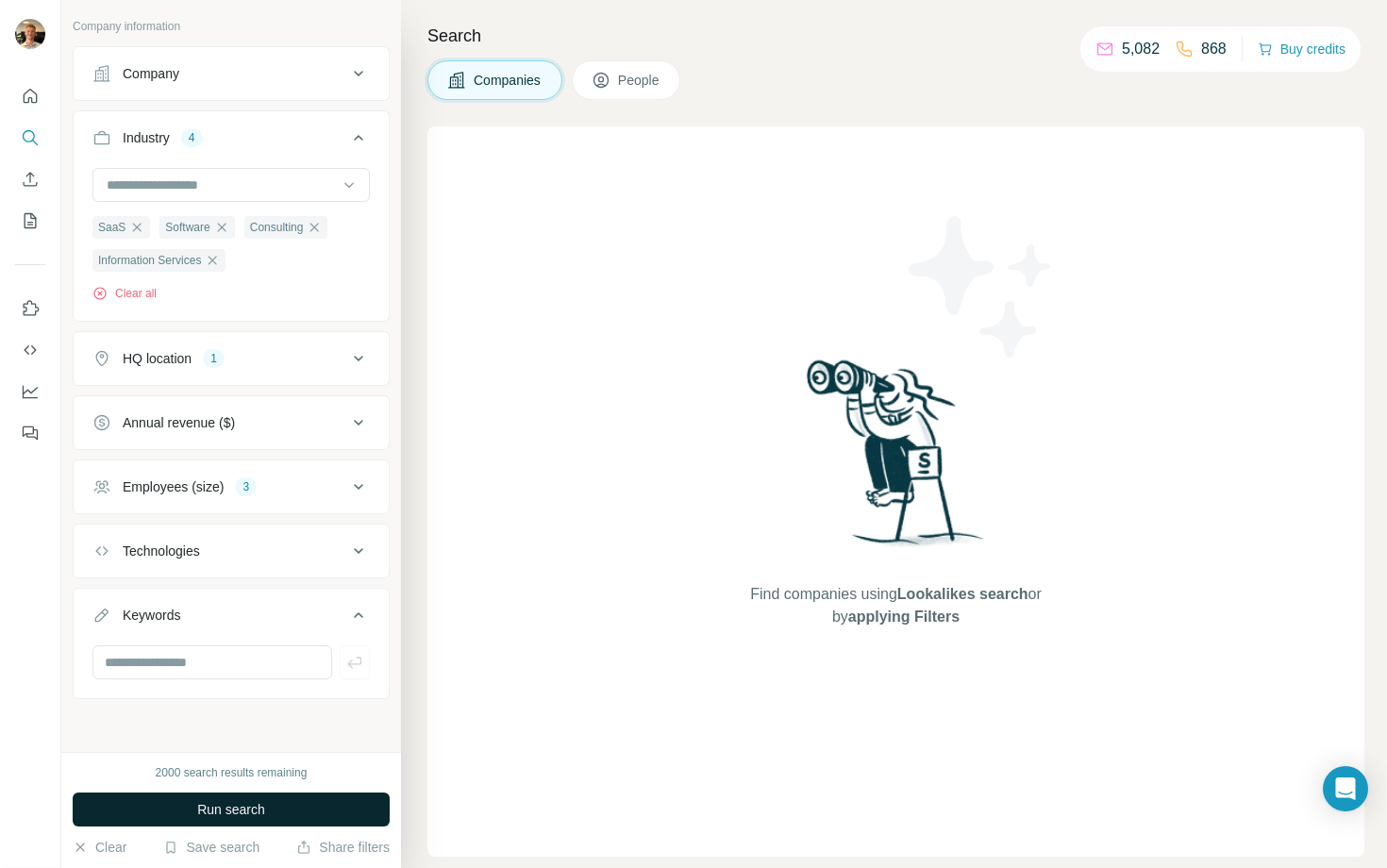
click at [275, 795] on button "Run search" at bounding box center [231, 809] width 317 height 34
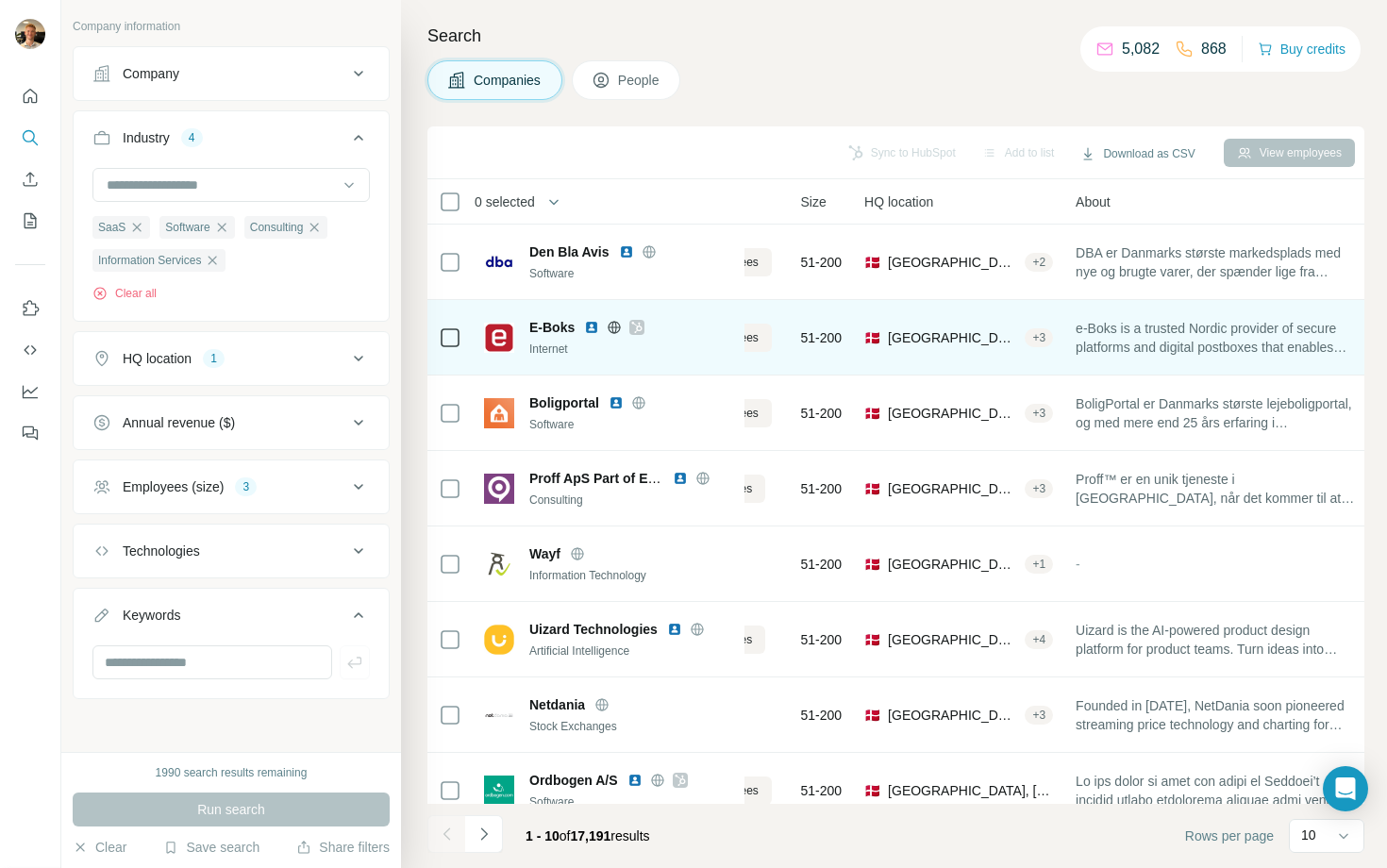
scroll to position [0, 0]
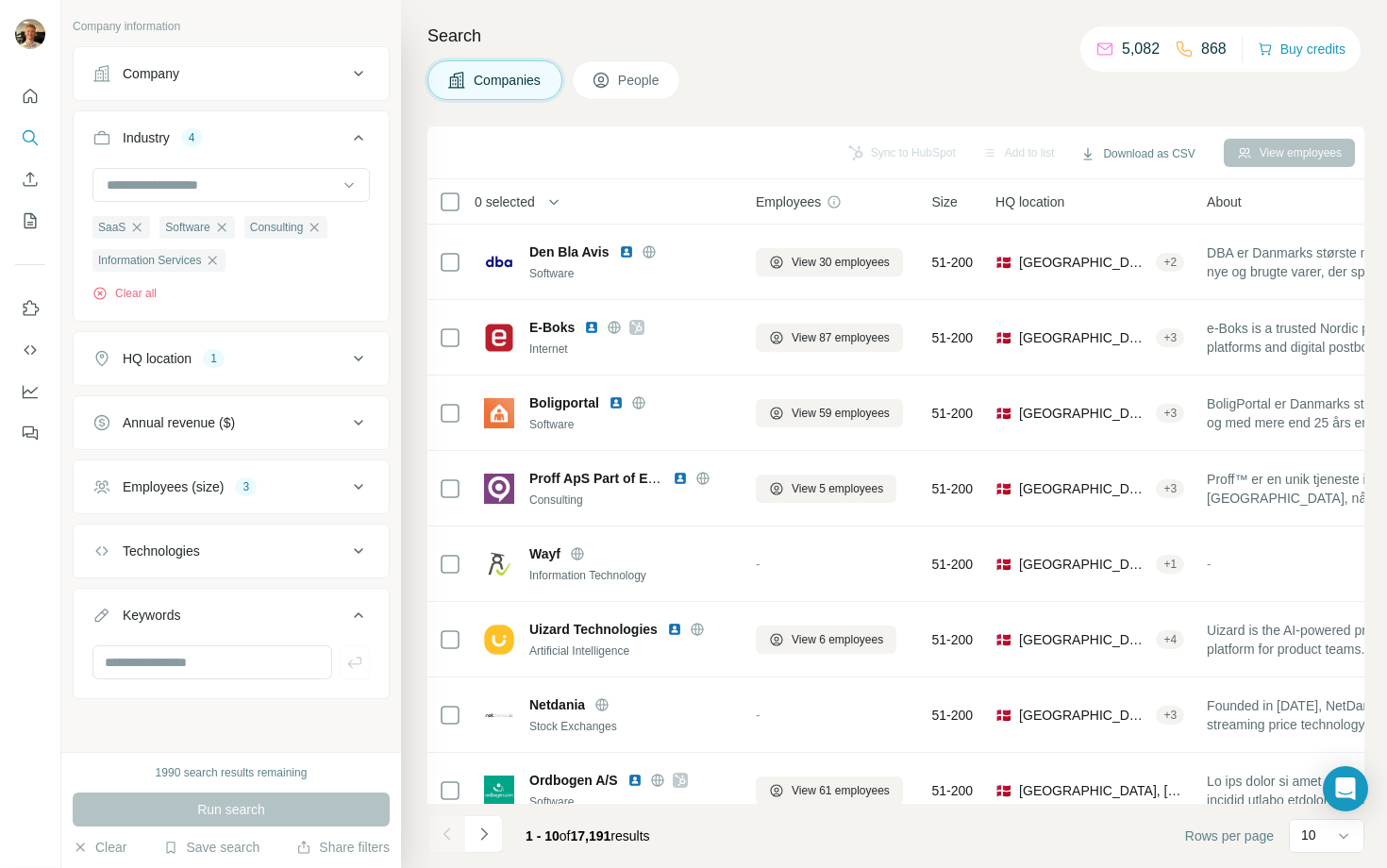
click at [217, 356] on div "1" at bounding box center [213, 359] width 21 height 17
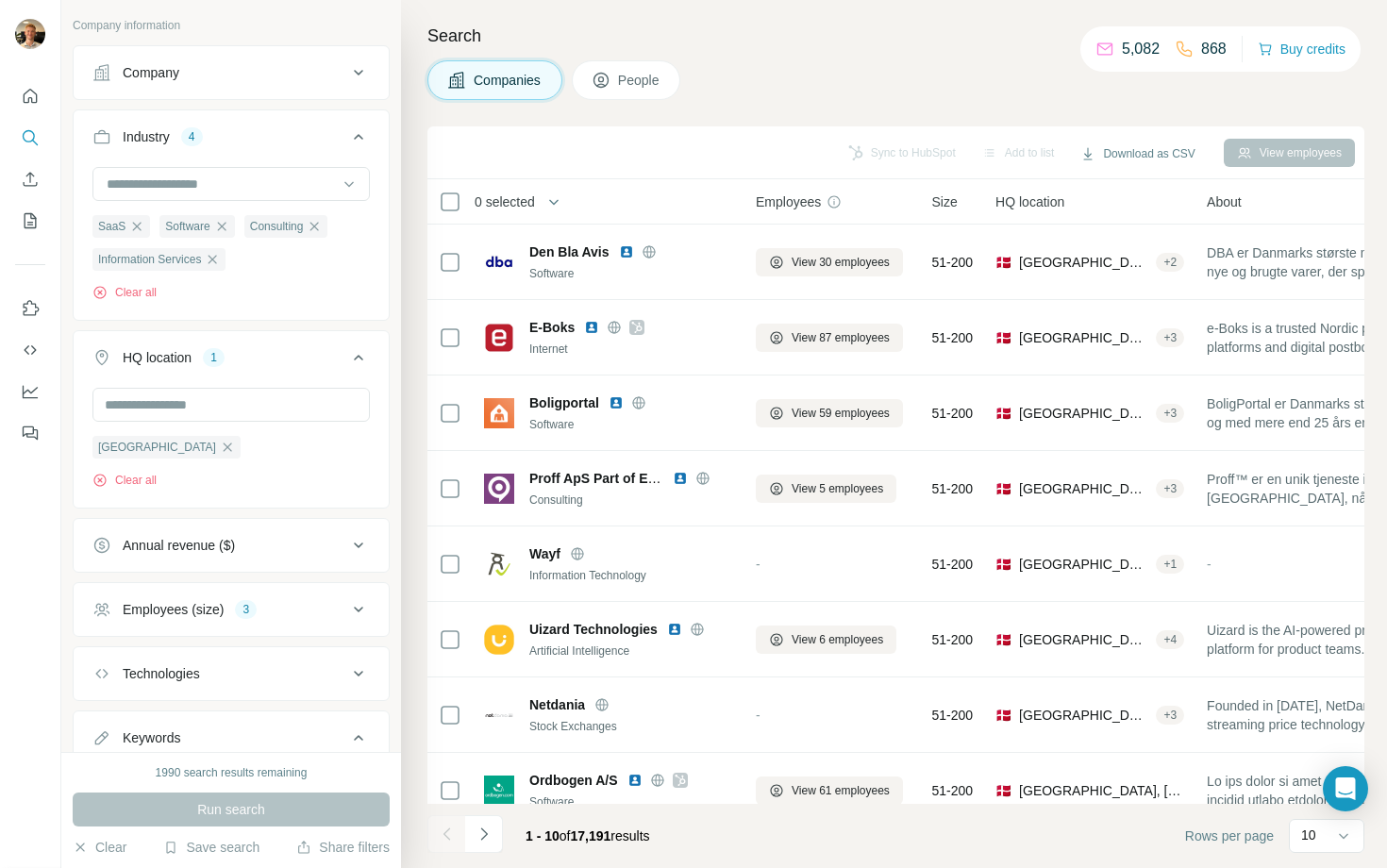
click at [217, 356] on div "1" at bounding box center [213, 358] width 21 height 17
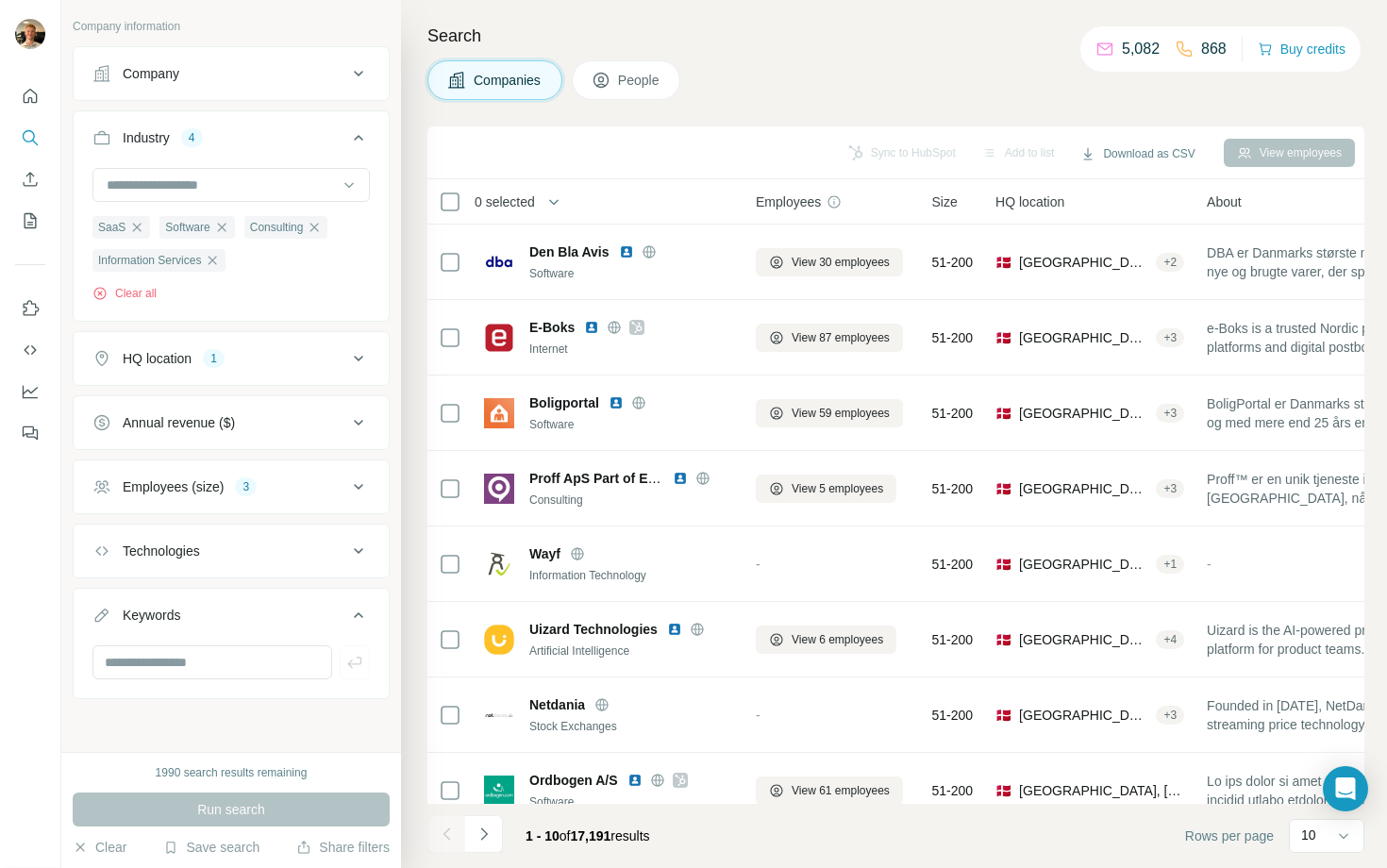
click at [212, 480] on div "Employees (size)" at bounding box center [173, 486] width 101 height 18
click at [115, 624] on span "51-200" at bounding box center [140, 631] width 49 height 18
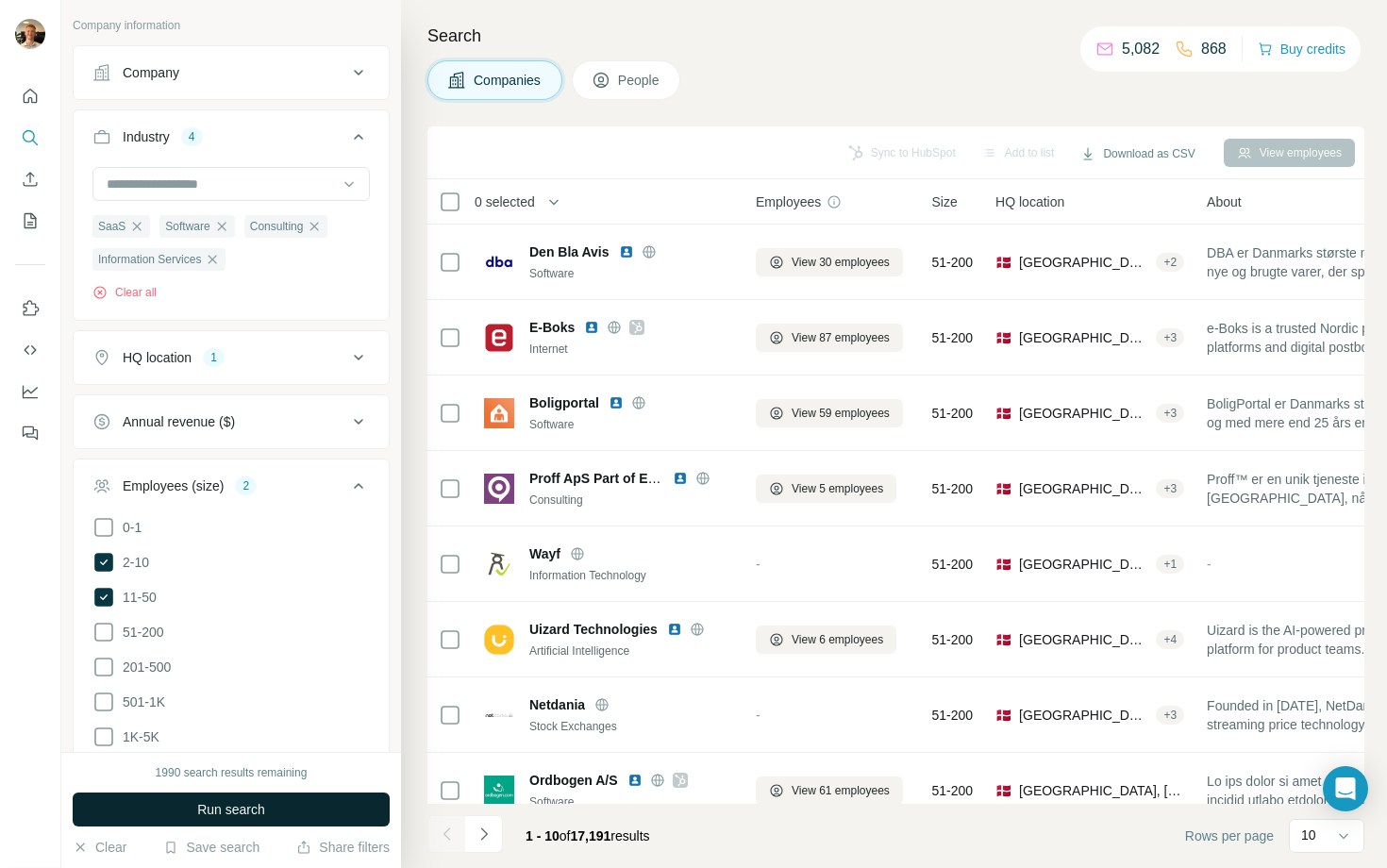
click at [171, 808] on button "Run search" at bounding box center [231, 809] width 317 height 34
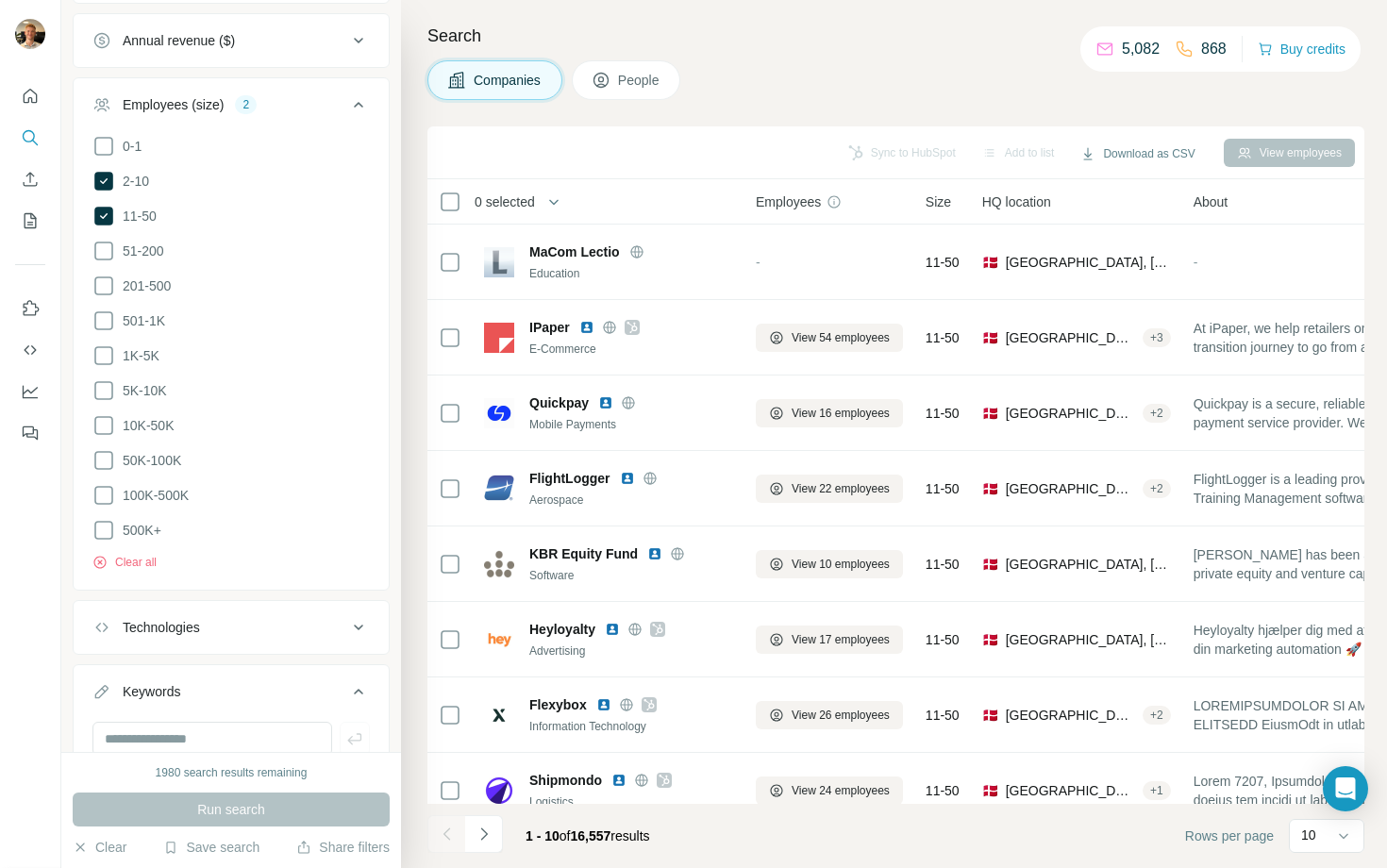
scroll to position [559, 0]
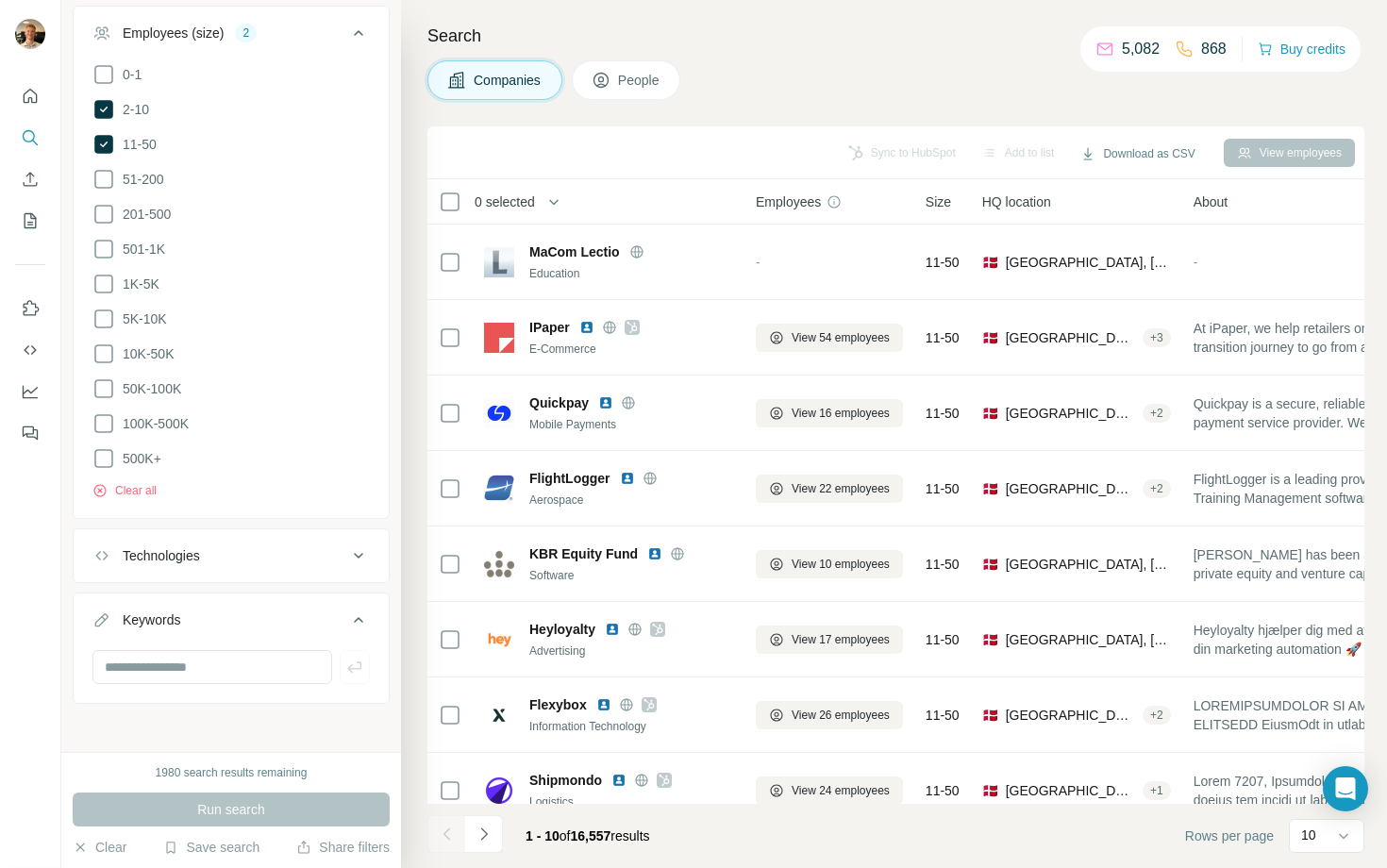
click at [198, 554] on div "Technologies" at bounding box center [161, 555] width 78 height 18
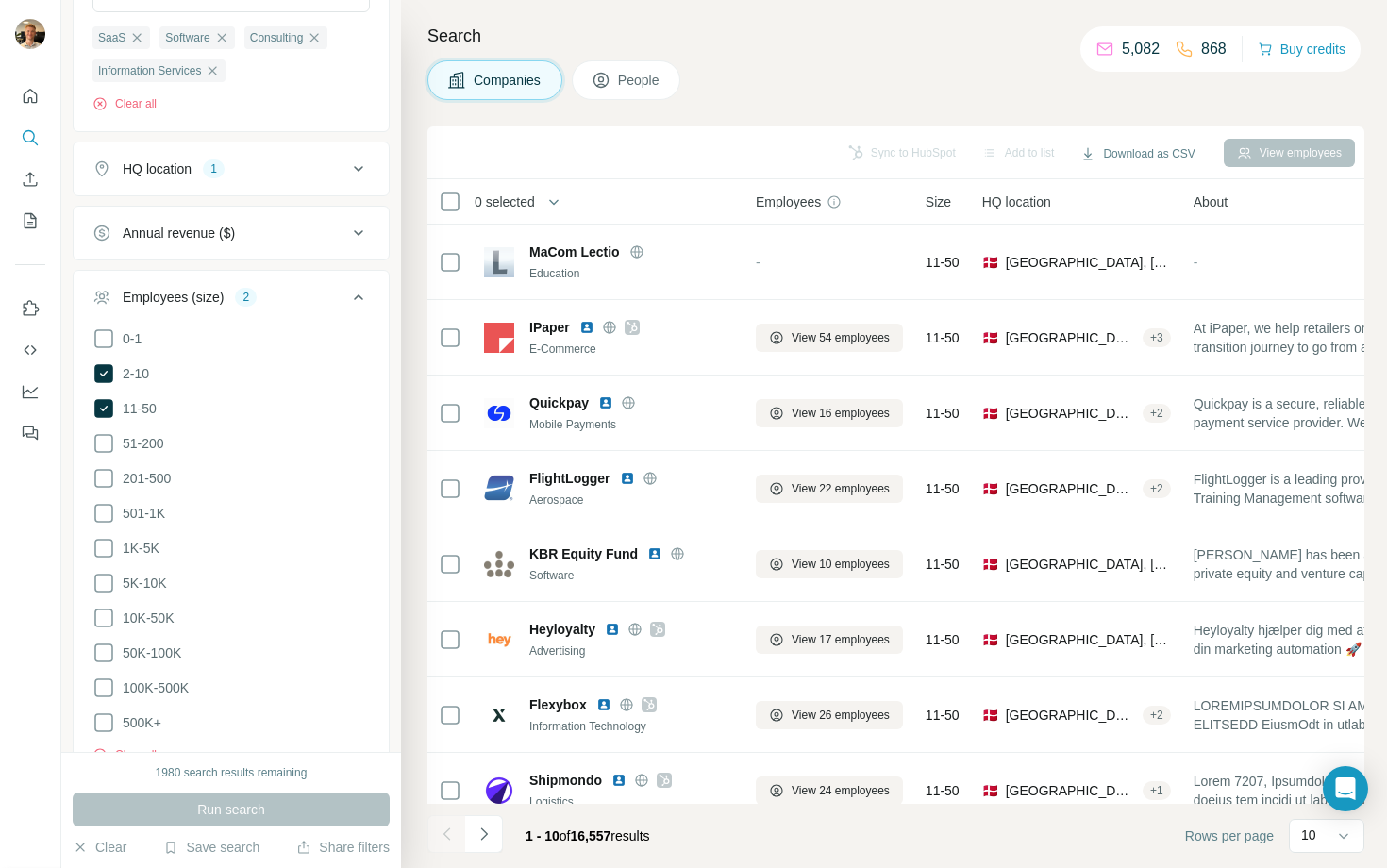
scroll to position [0, 0]
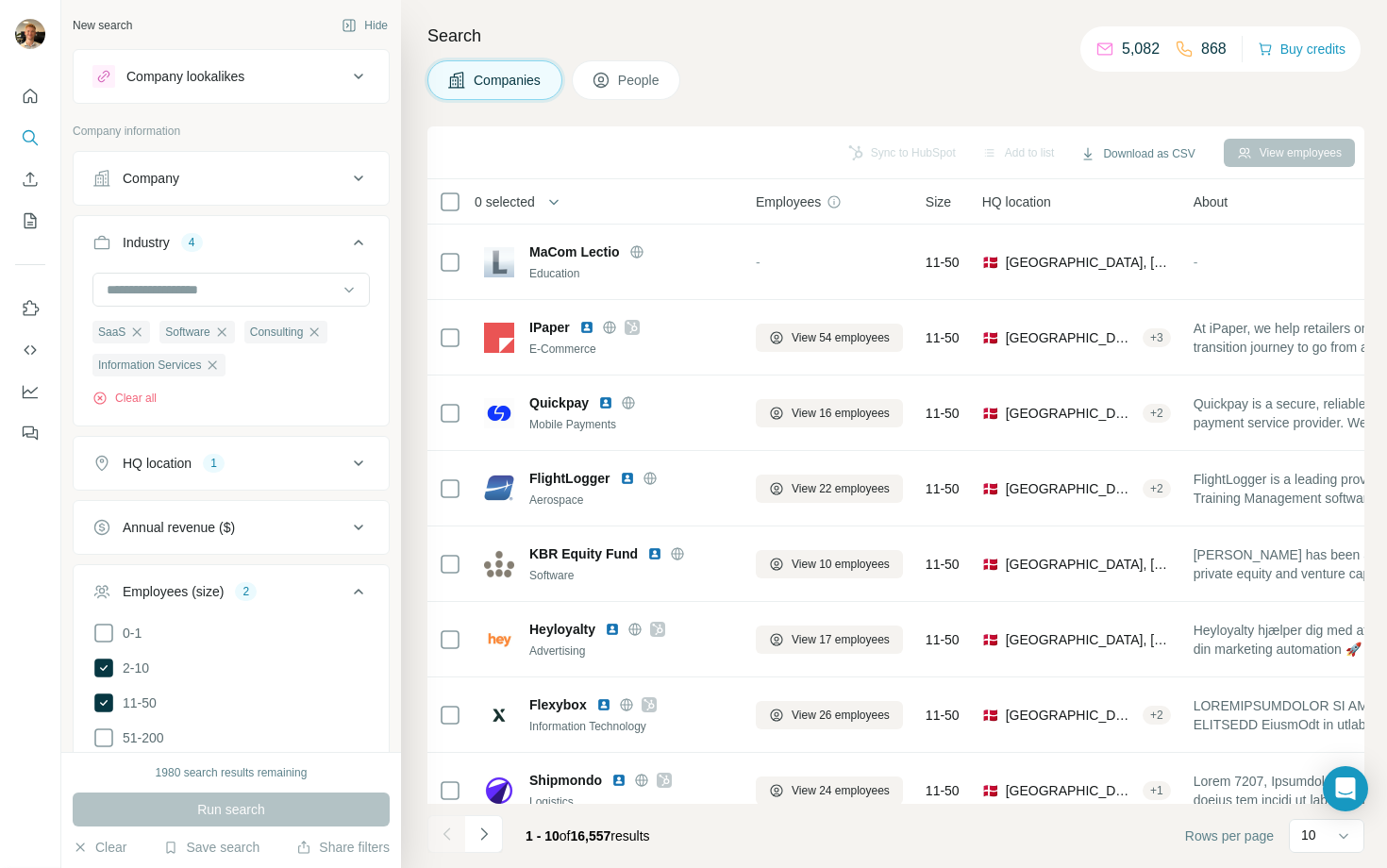
click at [349, 599] on icon at bounding box center [358, 591] width 22 height 22
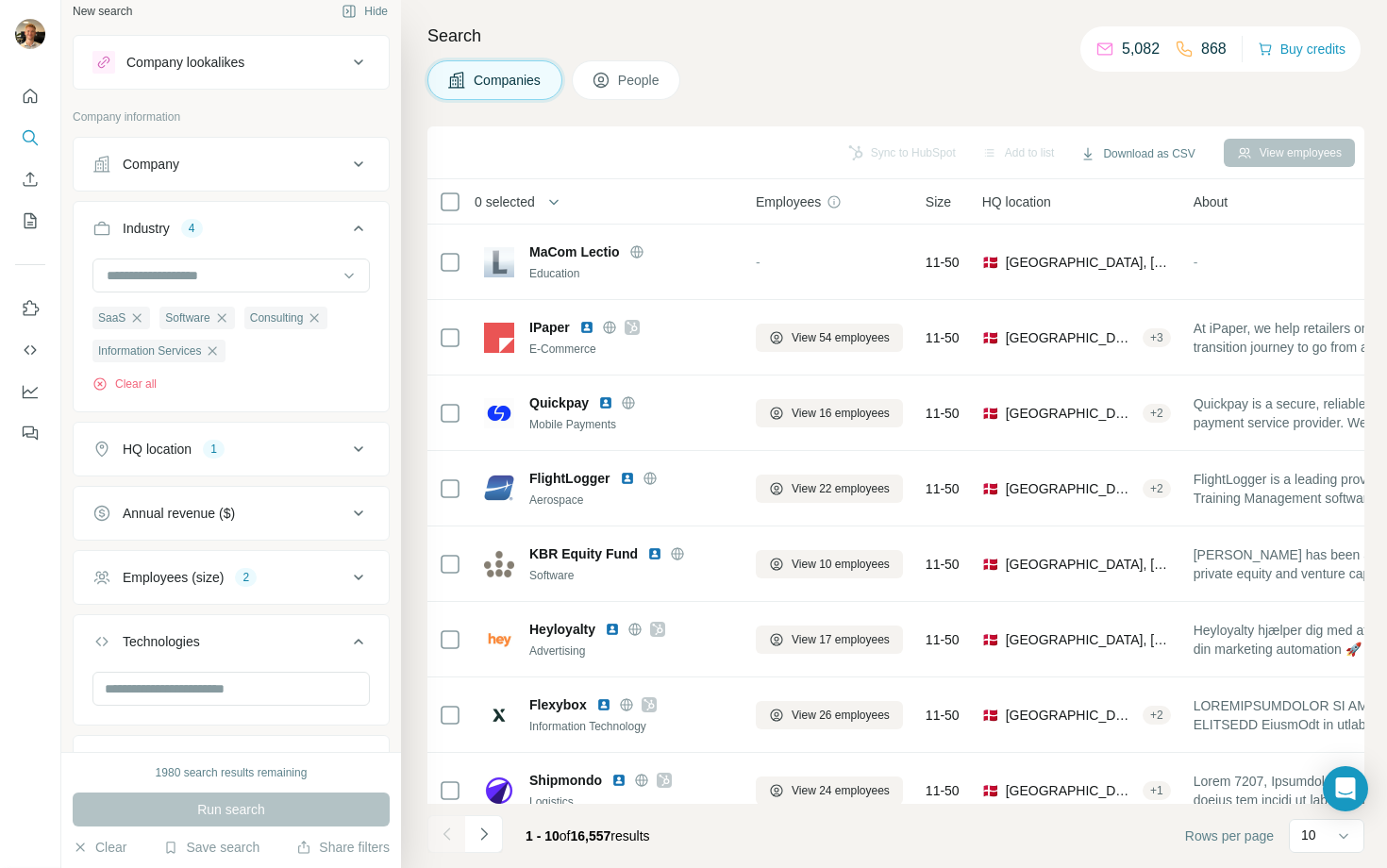
click at [351, 636] on icon at bounding box center [358, 641] width 22 height 22
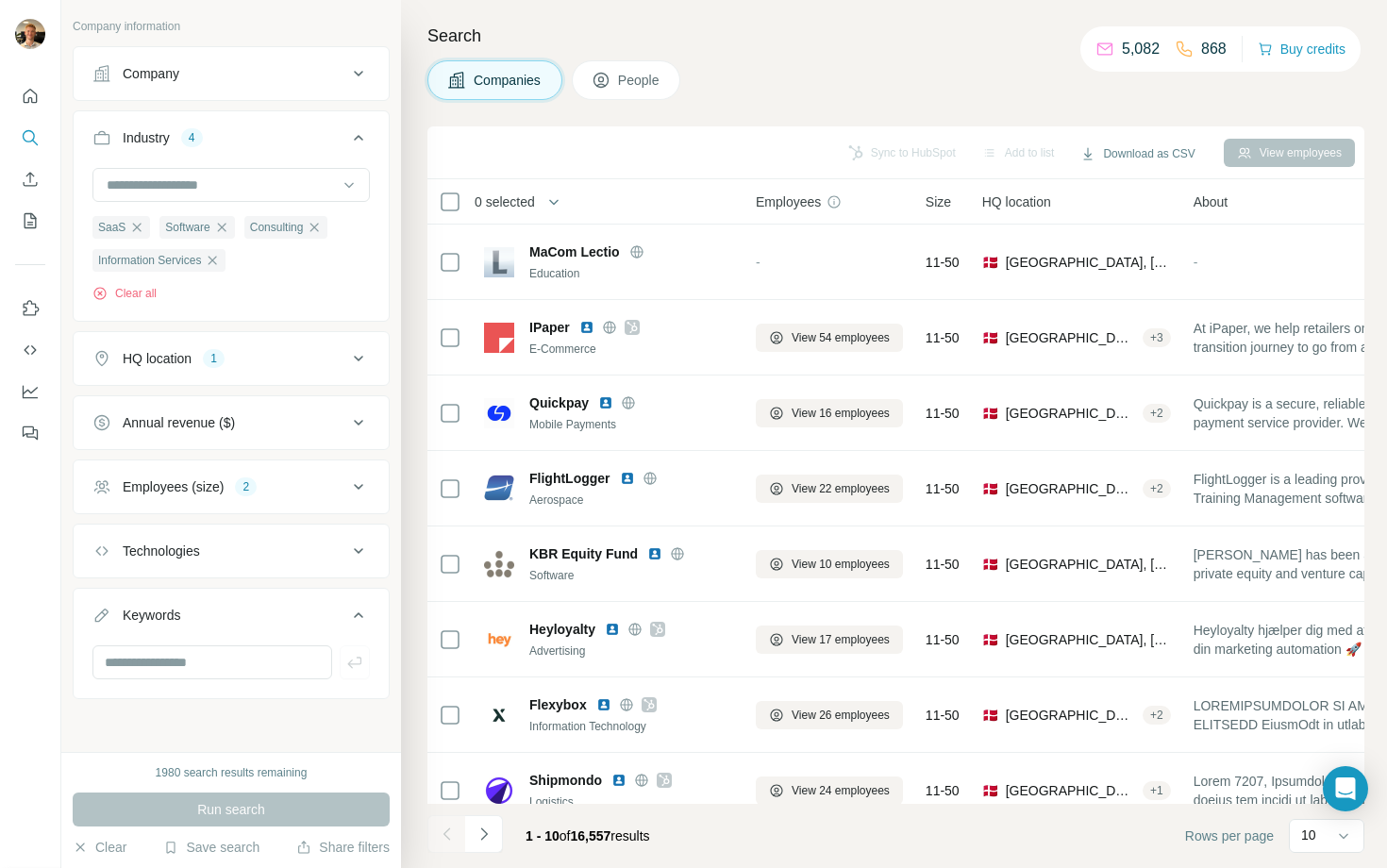
click at [350, 618] on icon at bounding box center [358, 615] width 22 height 22
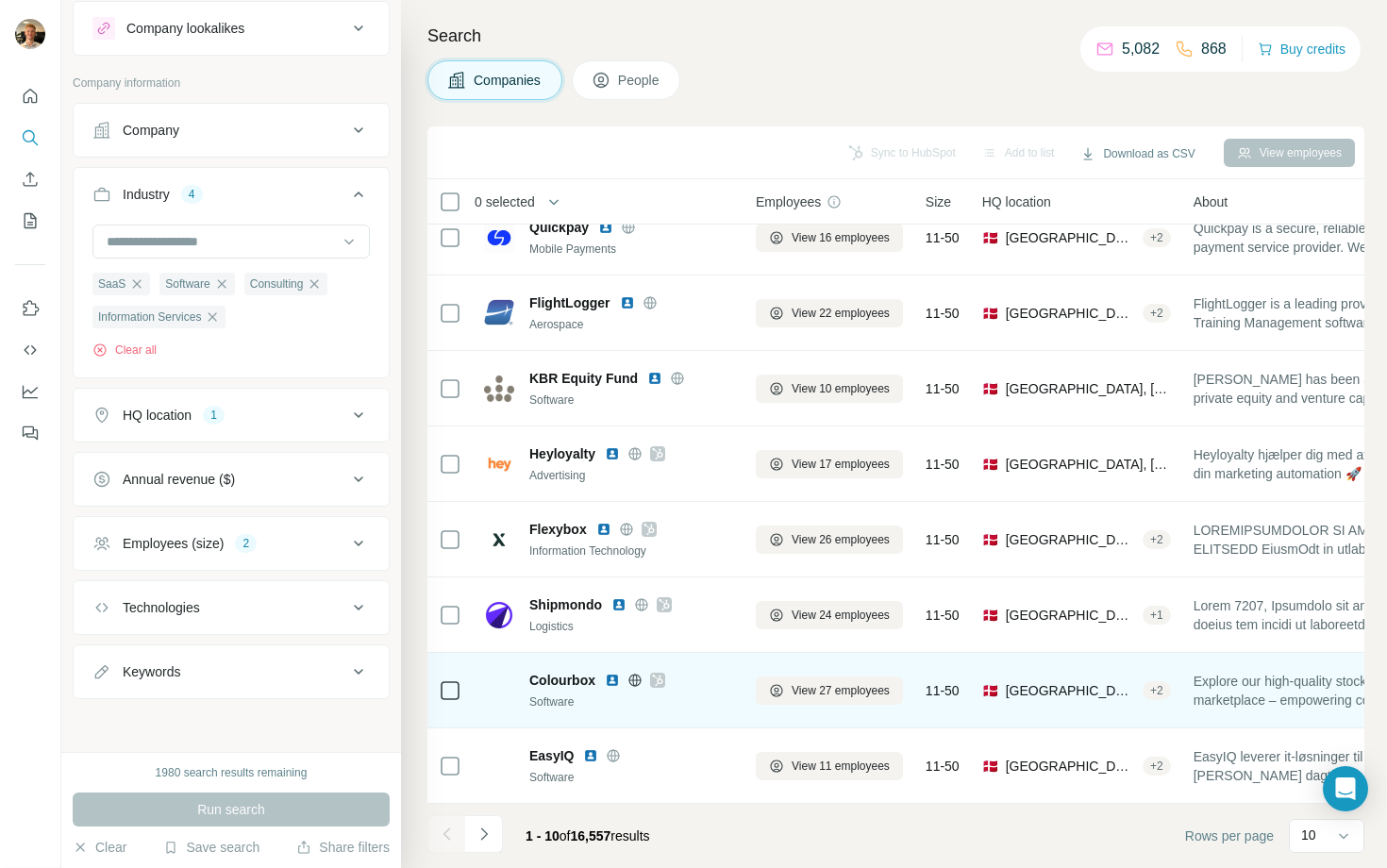
scroll to position [0, 0]
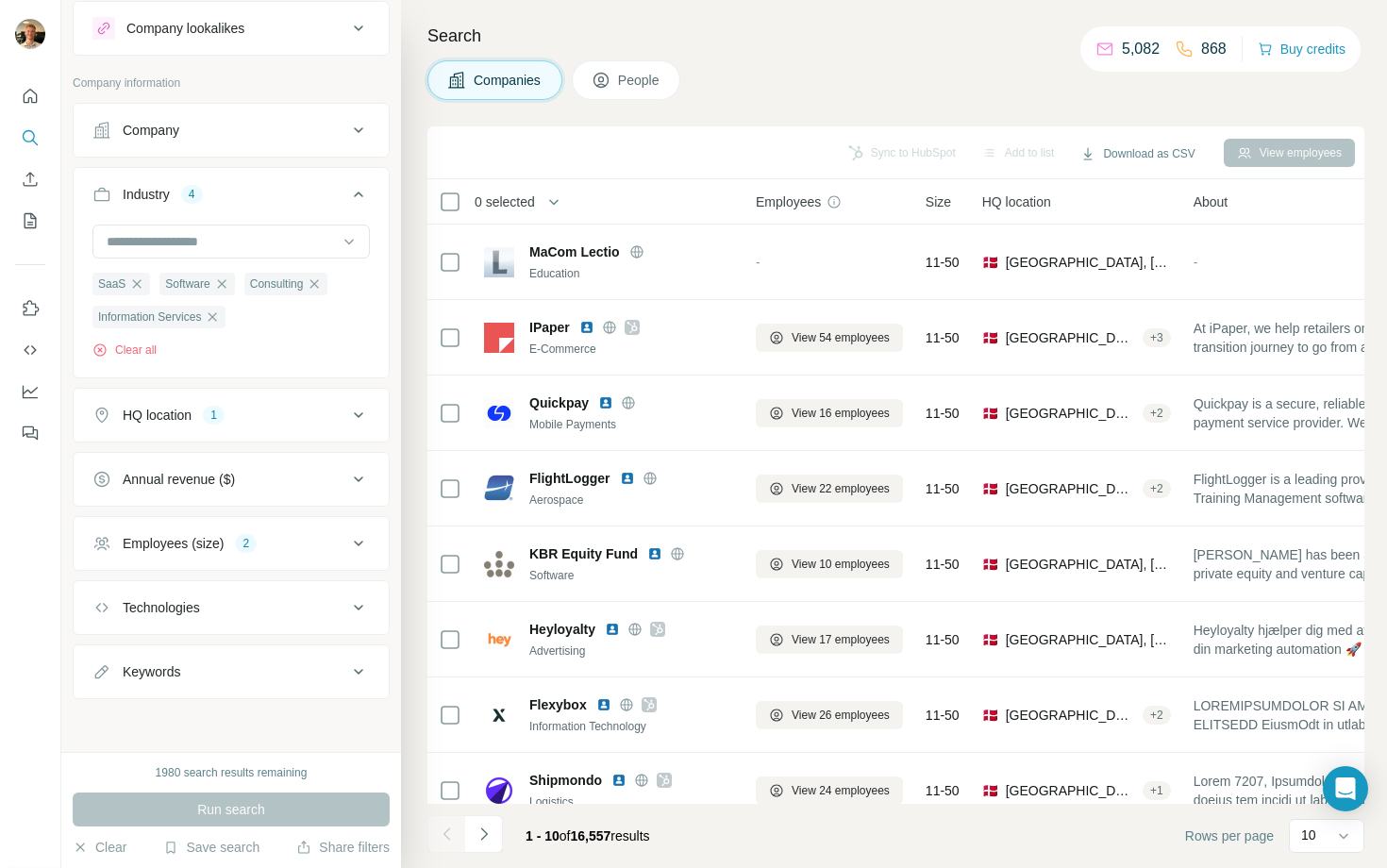
click at [625, 94] on button "People" at bounding box center [626, 80] width 110 height 40
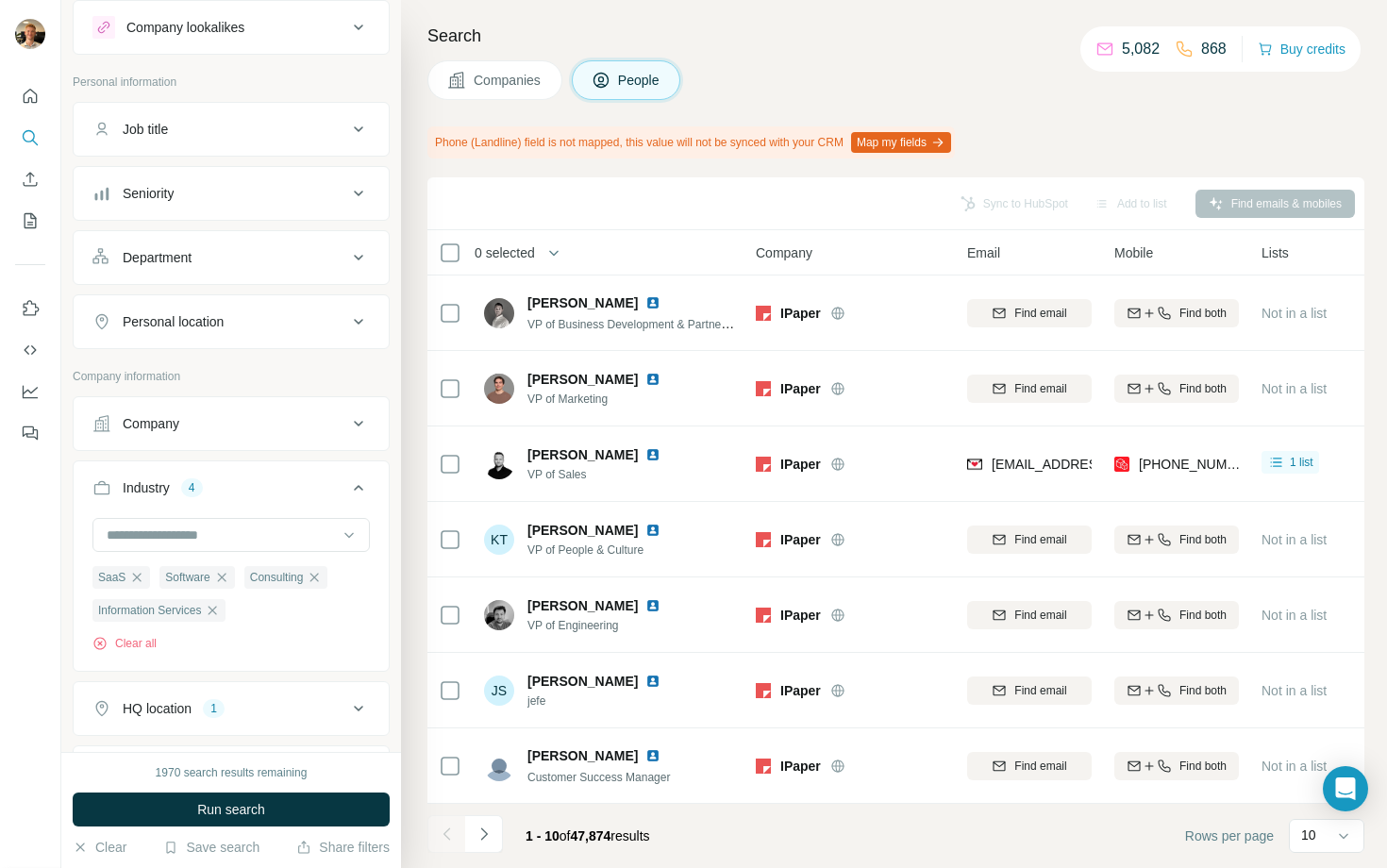
click at [243, 137] on div "Job title" at bounding box center [219, 129] width 255 height 18
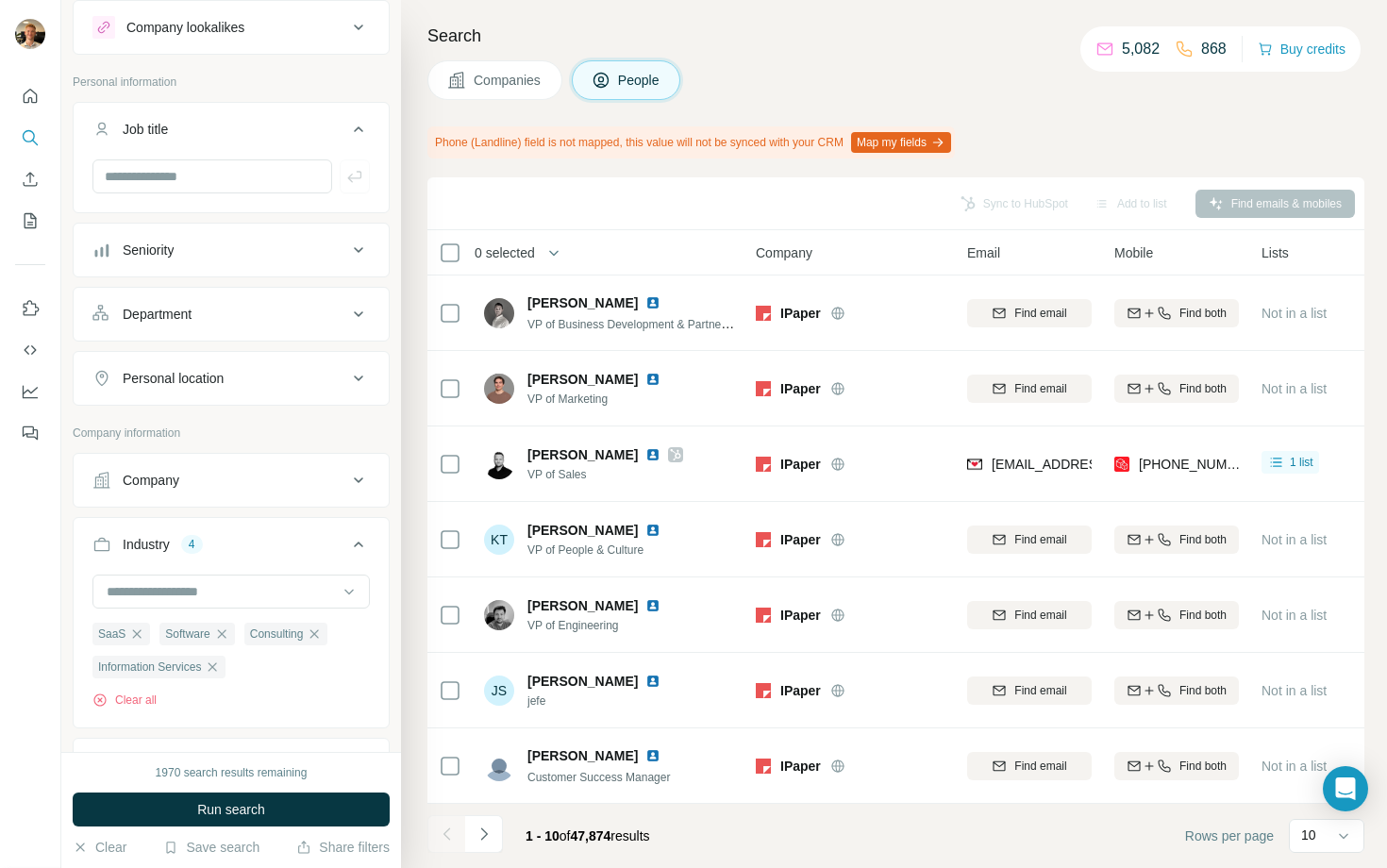
click at [228, 322] on div "Department" at bounding box center [219, 313] width 255 height 18
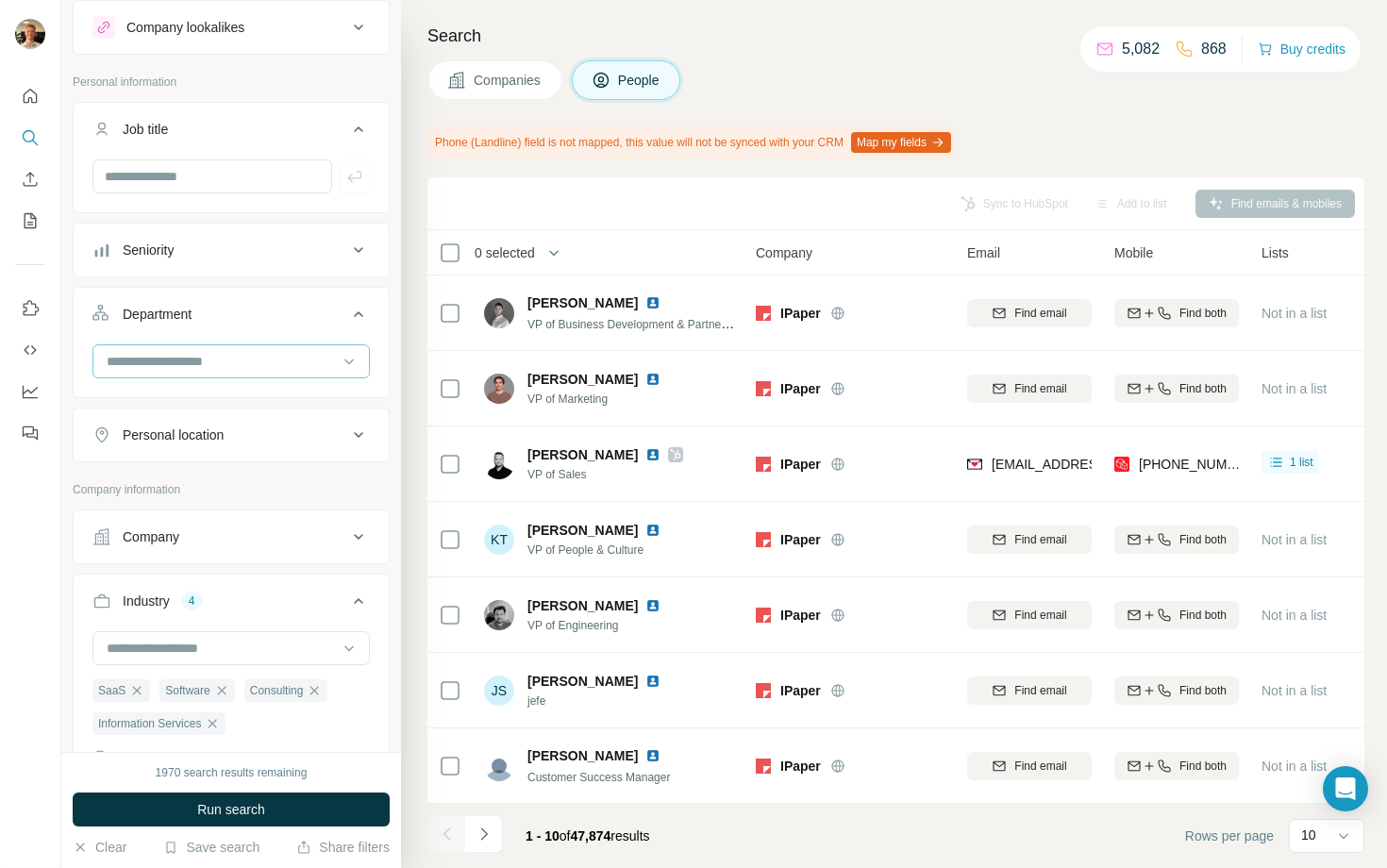
click at [211, 350] on div at bounding box center [221, 361] width 233 height 32
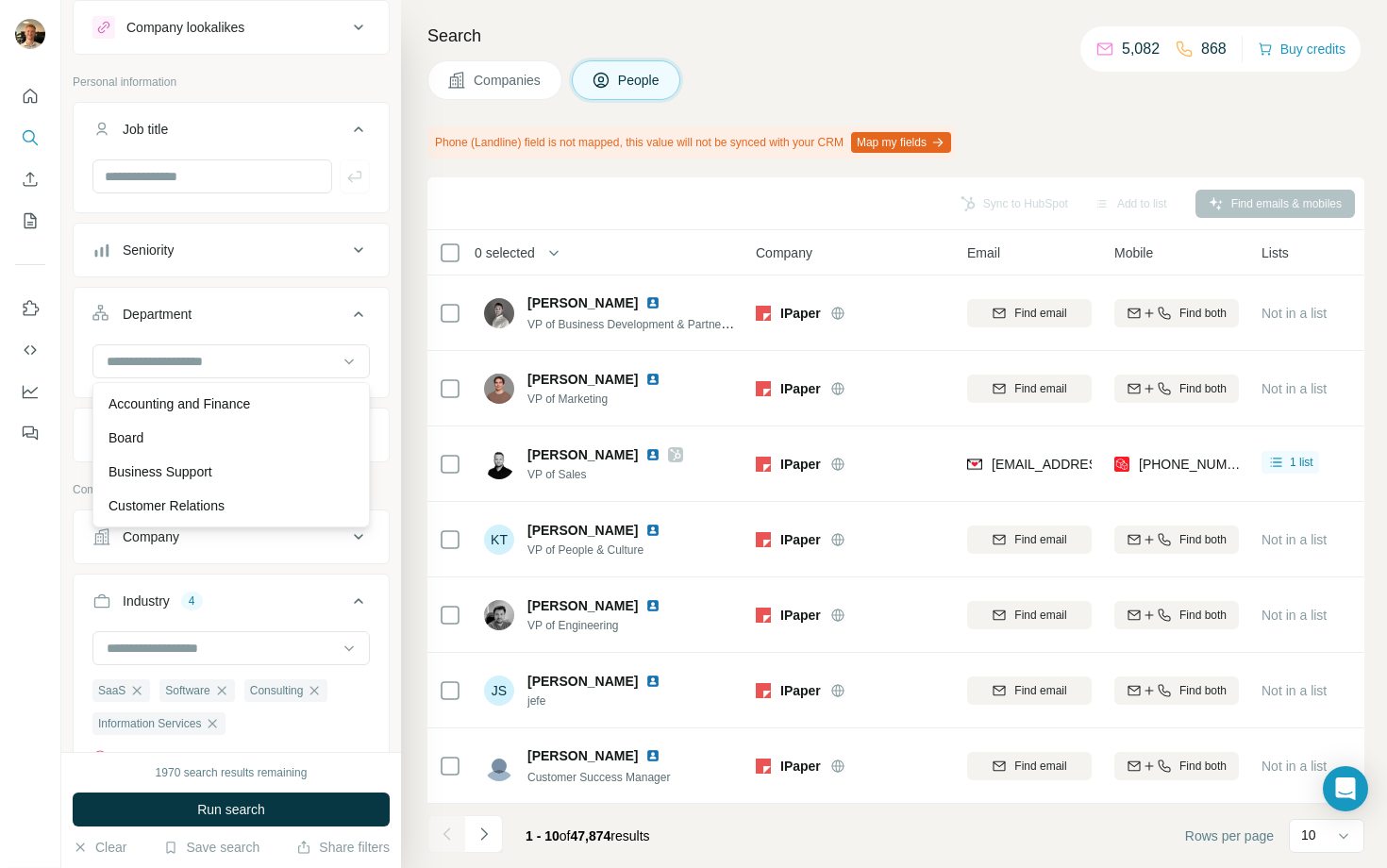
click at [208, 157] on button "Job title" at bounding box center [231, 133] width 315 height 52
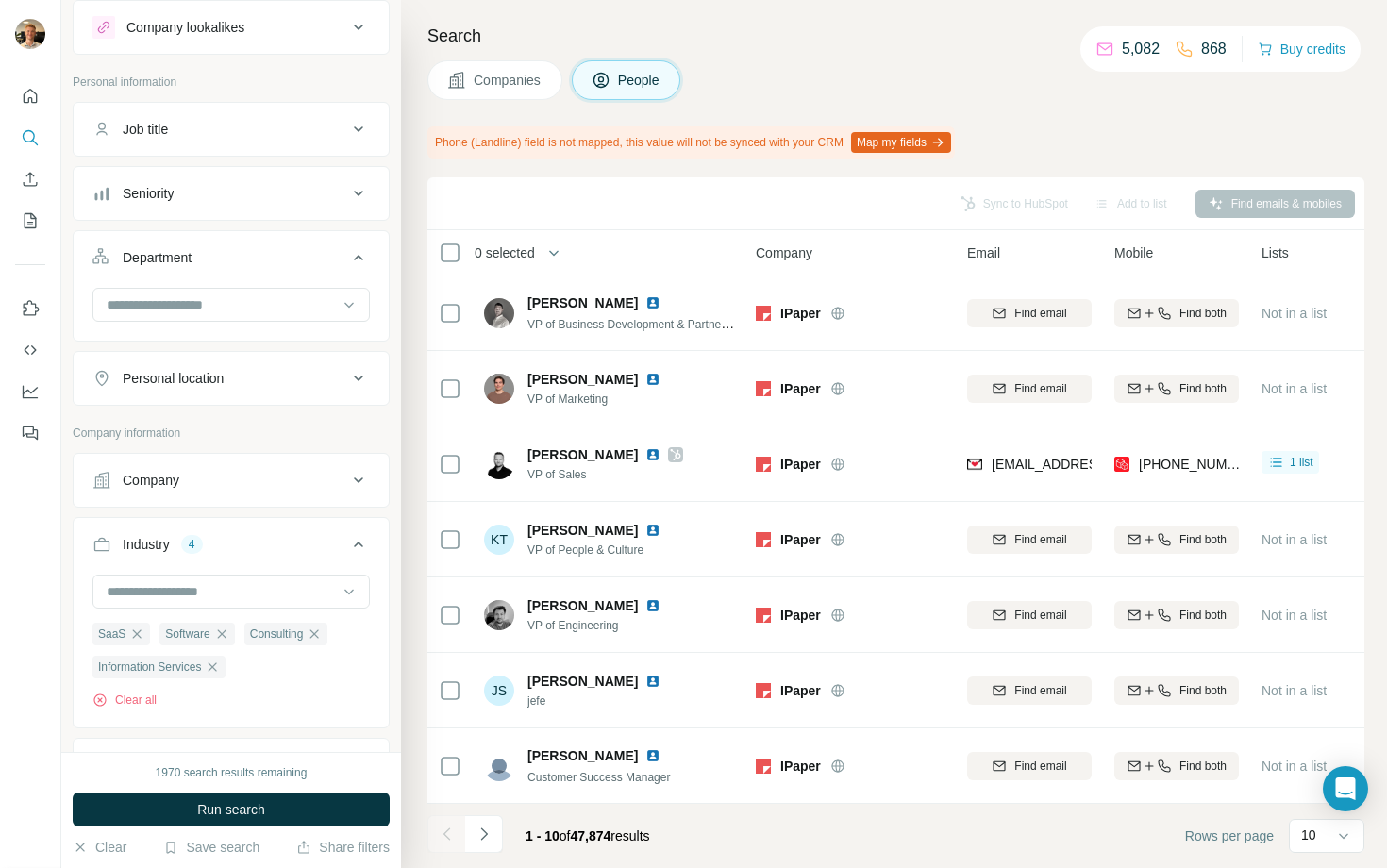
click at [213, 140] on button "Job title" at bounding box center [231, 129] width 315 height 46
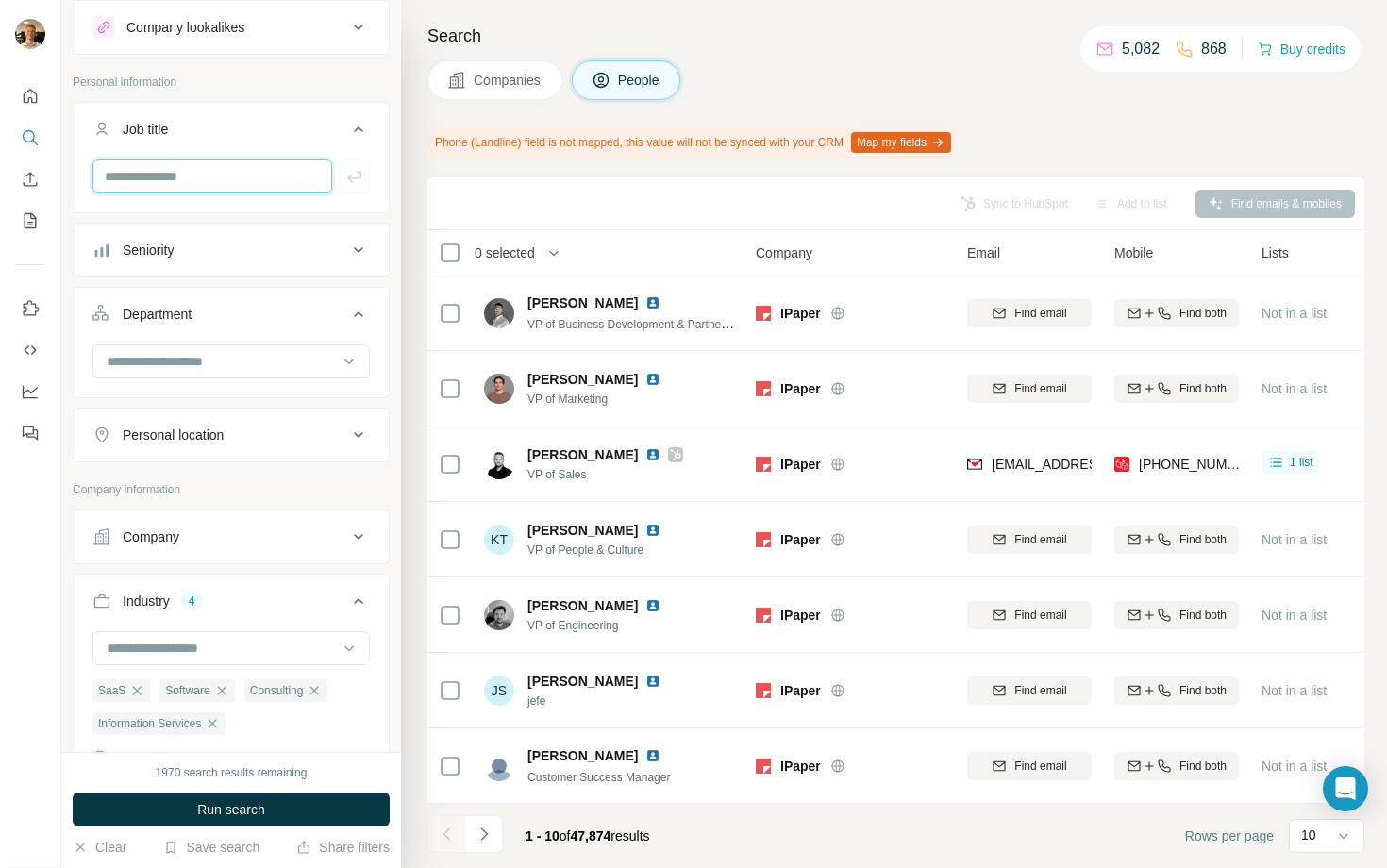
click at [212, 169] on input "text" at bounding box center [211, 176] width 240 height 34
click at [276, 169] on input "text" at bounding box center [211, 176] width 240 height 34
click at [234, 159] on input "text" at bounding box center [211, 176] width 240 height 34
click at [239, 140] on button "Job title" at bounding box center [231, 133] width 315 height 52
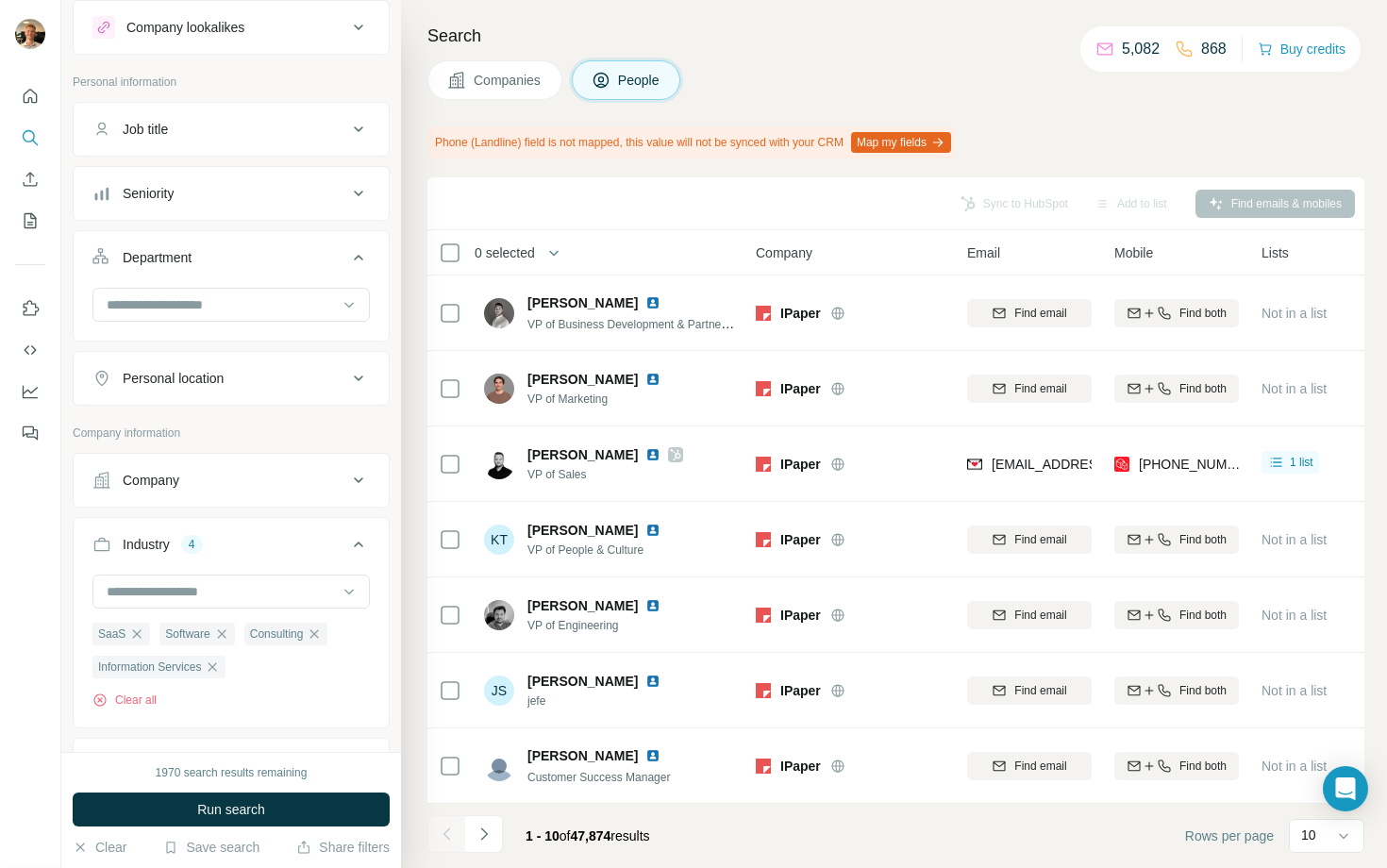
click at [239, 140] on button "Job title" at bounding box center [231, 129] width 315 height 46
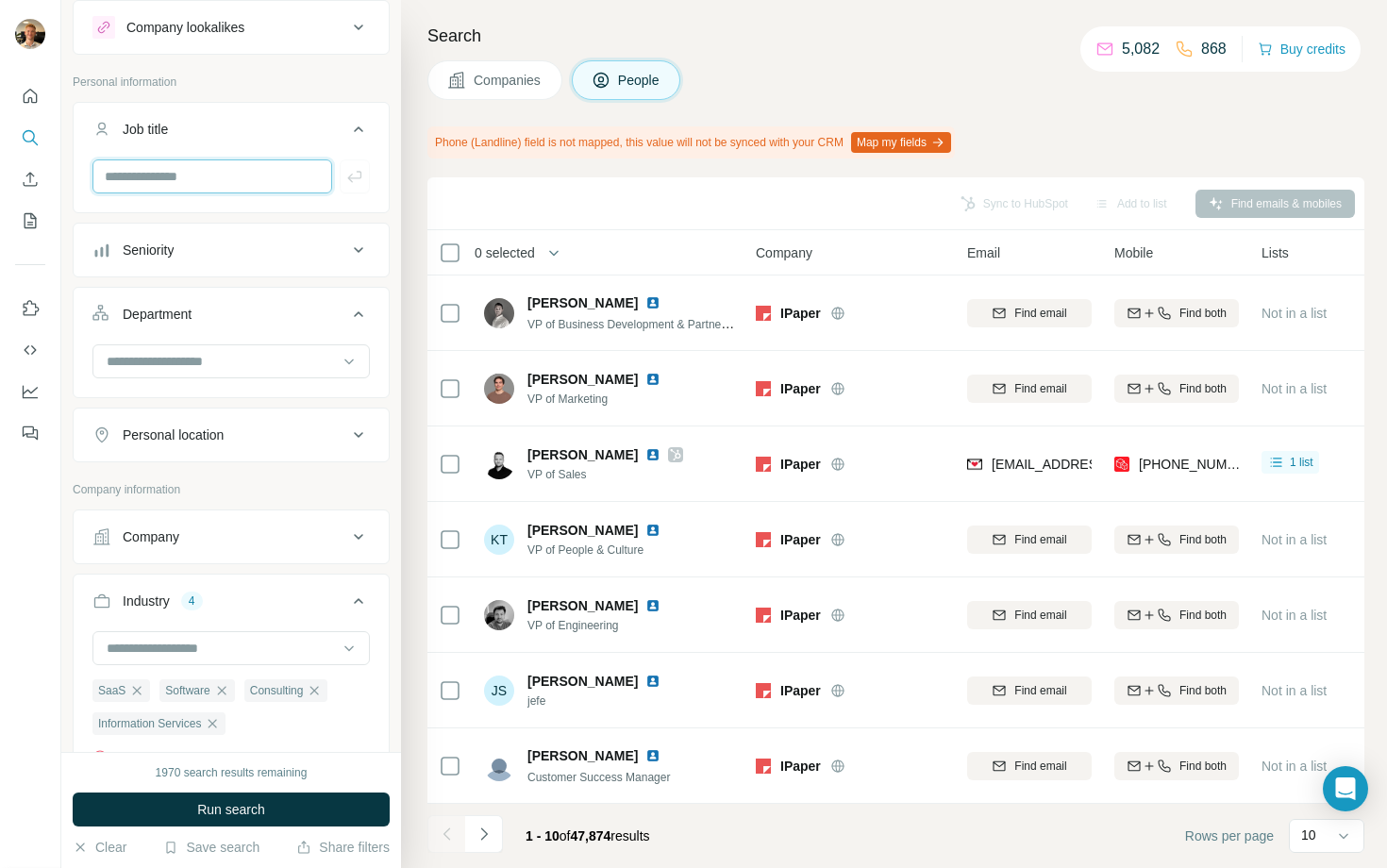
click at [228, 186] on input "text" at bounding box center [211, 176] width 240 height 34
click at [231, 169] on input "text" at bounding box center [211, 176] width 240 height 34
click at [155, 214] on ul "Job title Seniority Department Personal location" at bounding box center [231, 282] width 317 height 361
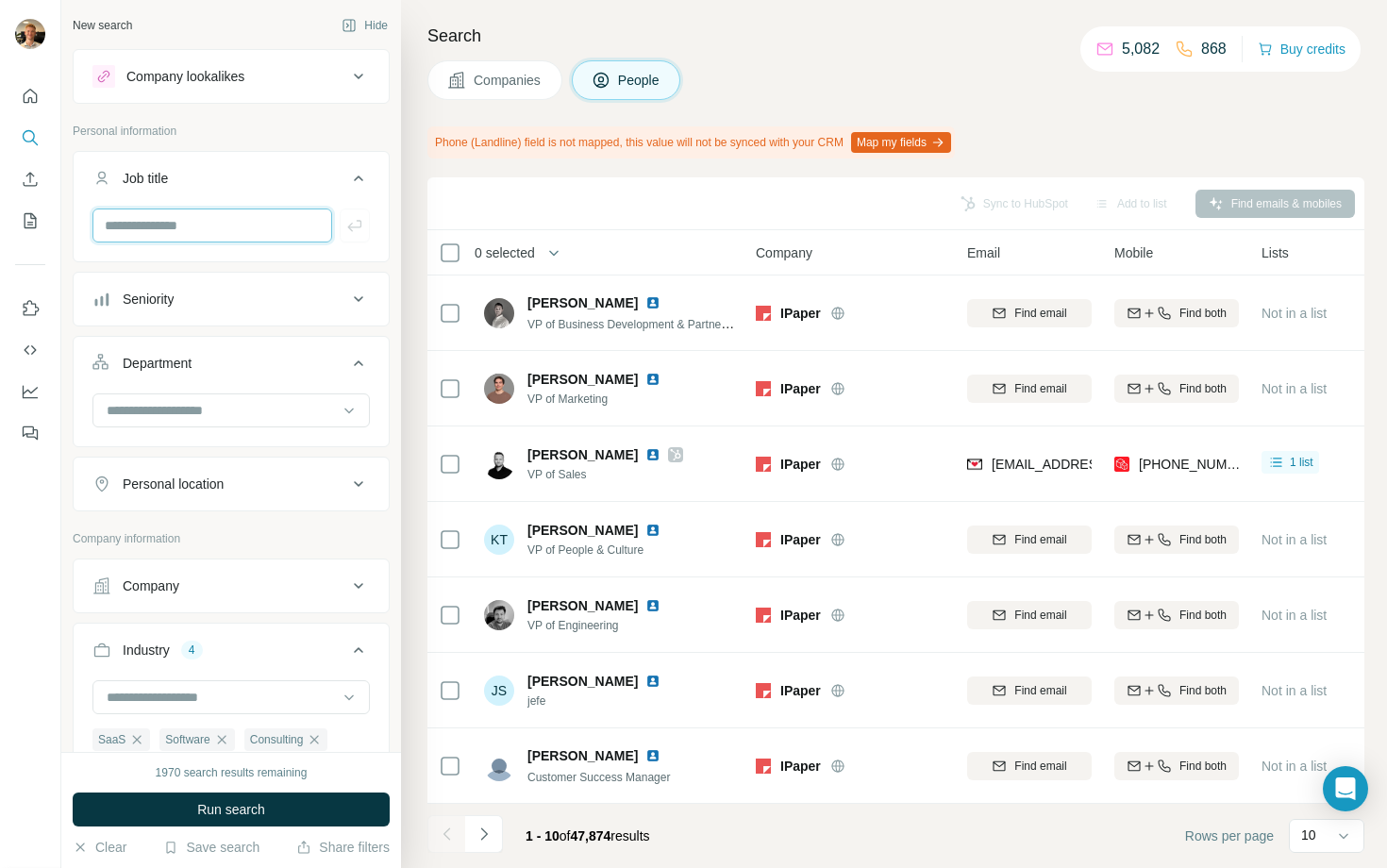
click at [183, 219] on input "text" at bounding box center [211, 225] width 240 height 34
click at [116, 259] on div "Job title" at bounding box center [231, 207] width 317 height 112
click at [192, 321] on button "Seniority" at bounding box center [231, 299] width 315 height 46
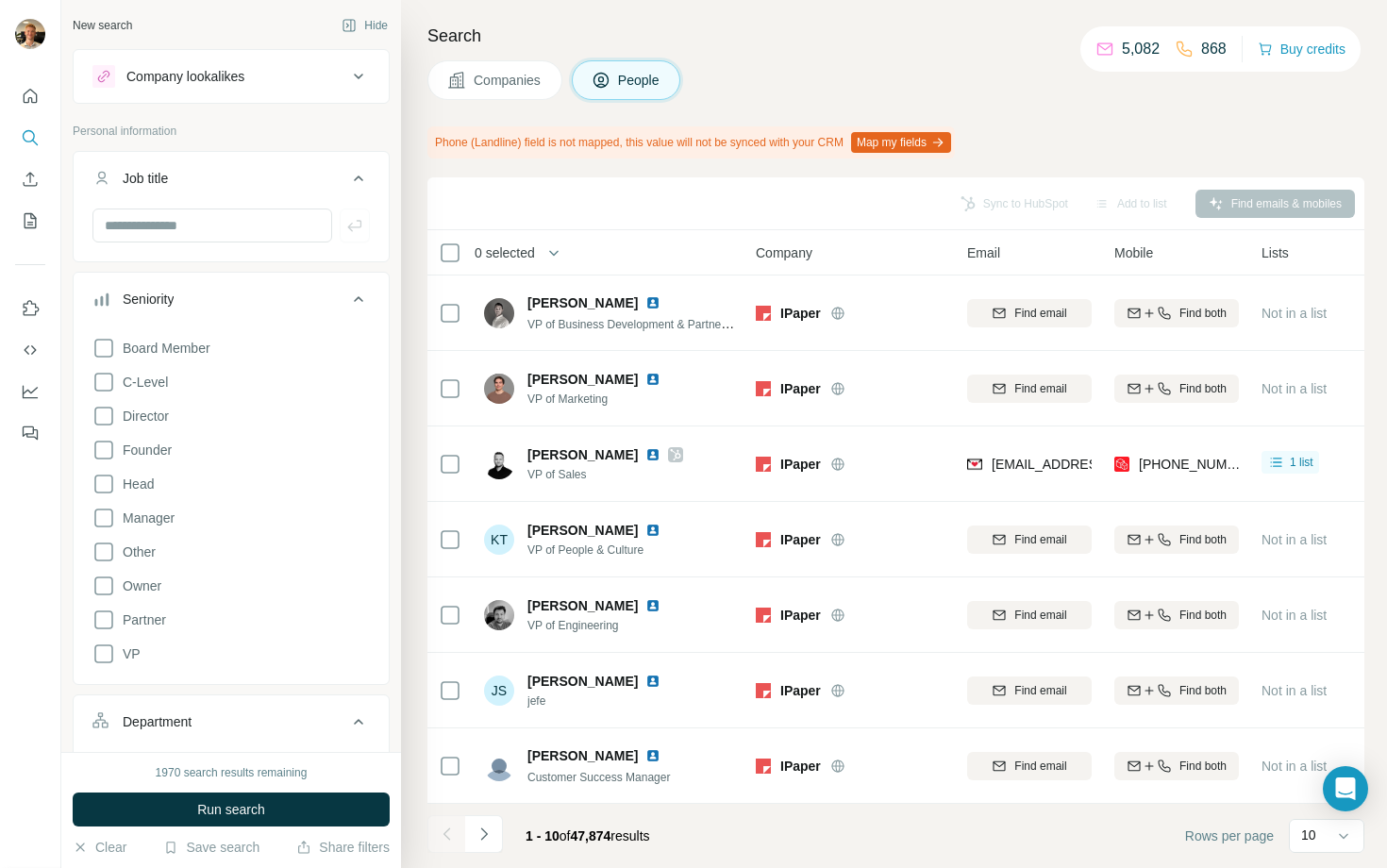
click at [198, 306] on div "Seniority" at bounding box center [219, 299] width 255 height 18
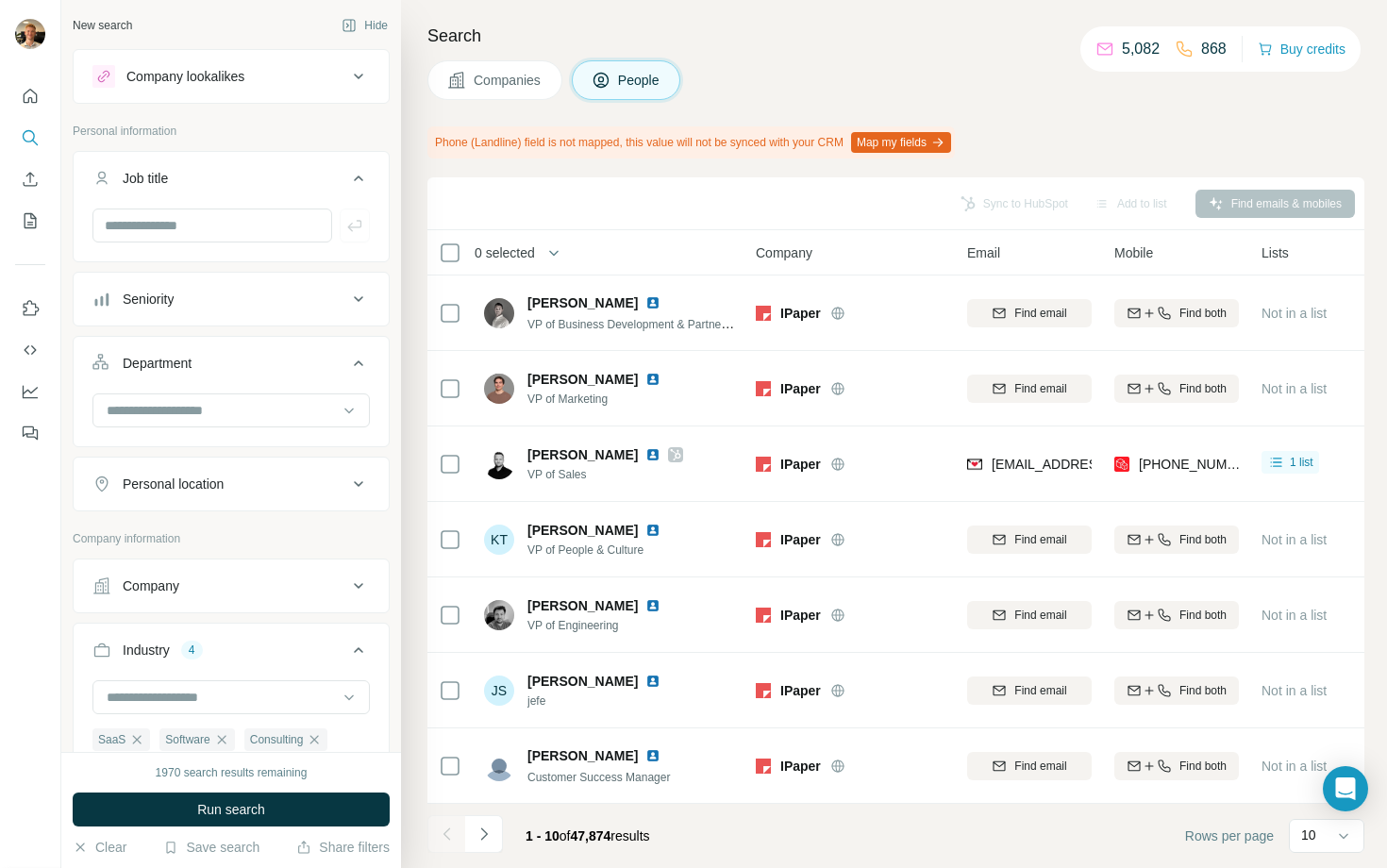
click at [184, 295] on div "Seniority" at bounding box center [219, 299] width 255 height 18
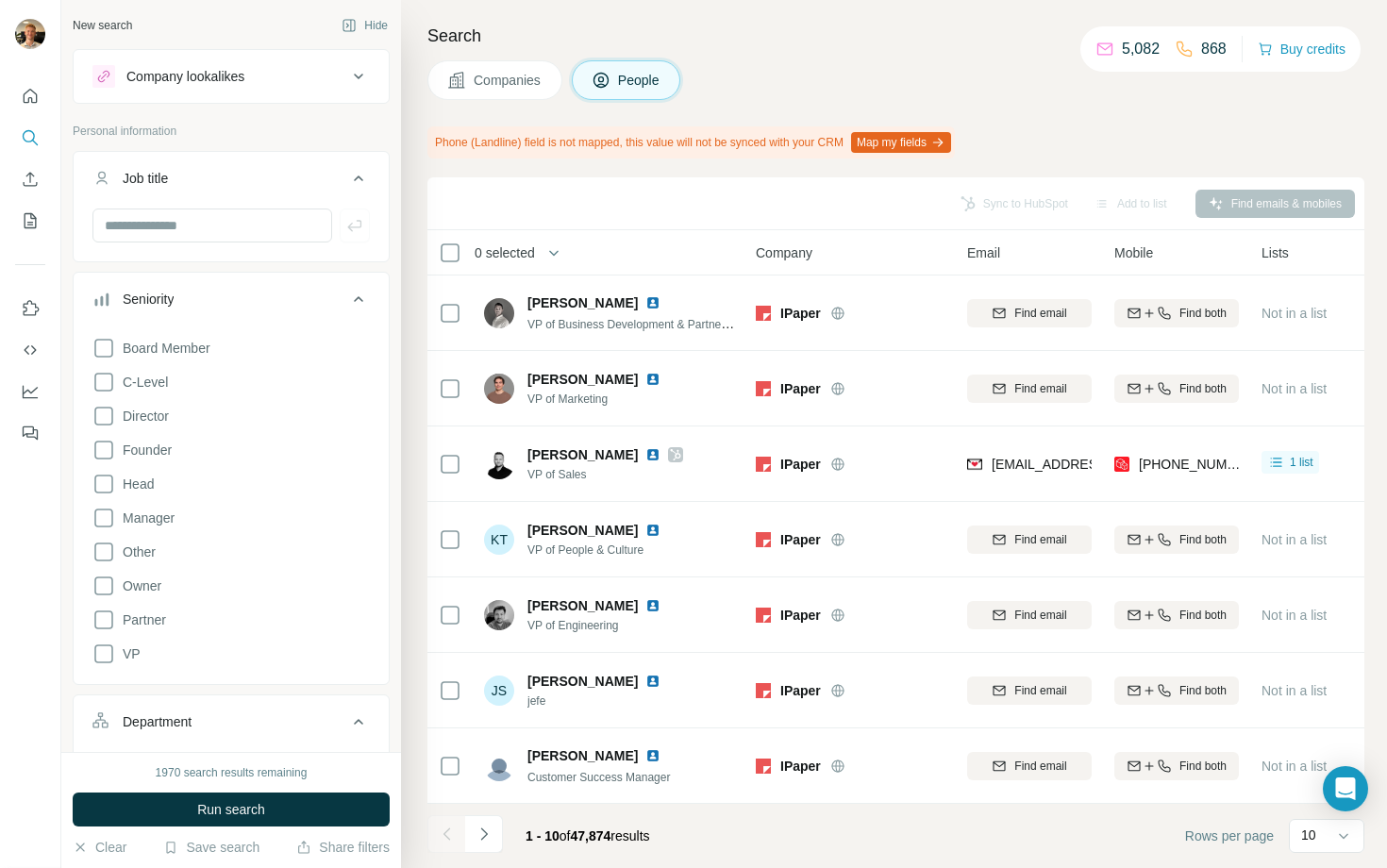
click at [141, 318] on button "Seniority" at bounding box center [231, 303] width 315 height 52
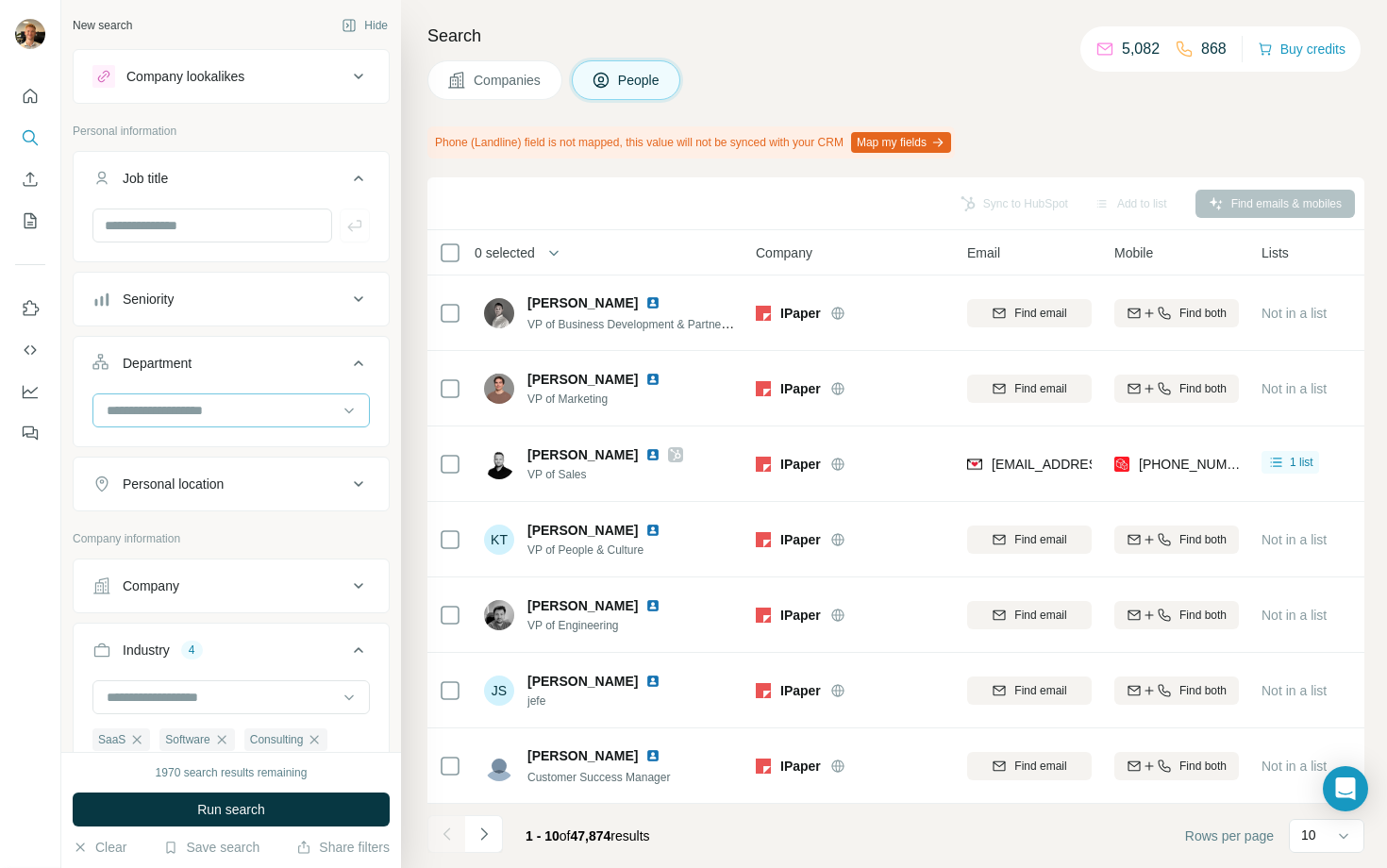
click at [140, 412] on input at bounding box center [221, 409] width 233 height 20
click at [229, 242] on div at bounding box center [231, 233] width 315 height 49
click at [240, 228] on input "text" at bounding box center [211, 225] width 240 height 34
click at [123, 232] on input "text" at bounding box center [211, 225] width 240 height 34
type input "**********"
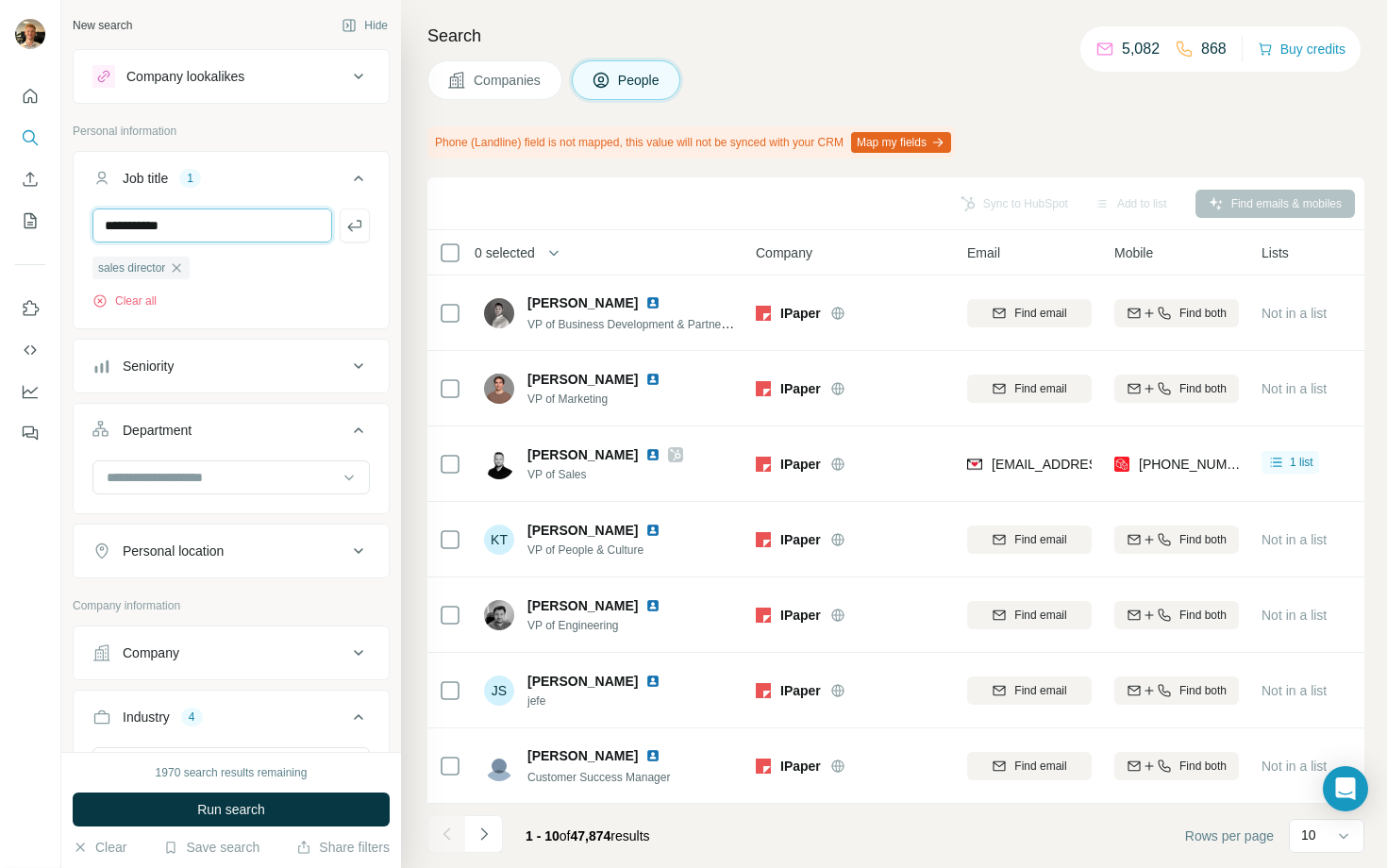
type input "**********"
click at [196, 229] on input "text" at bounding box center [211, 225] width 240 height 34
type input "***"
type input "**********"
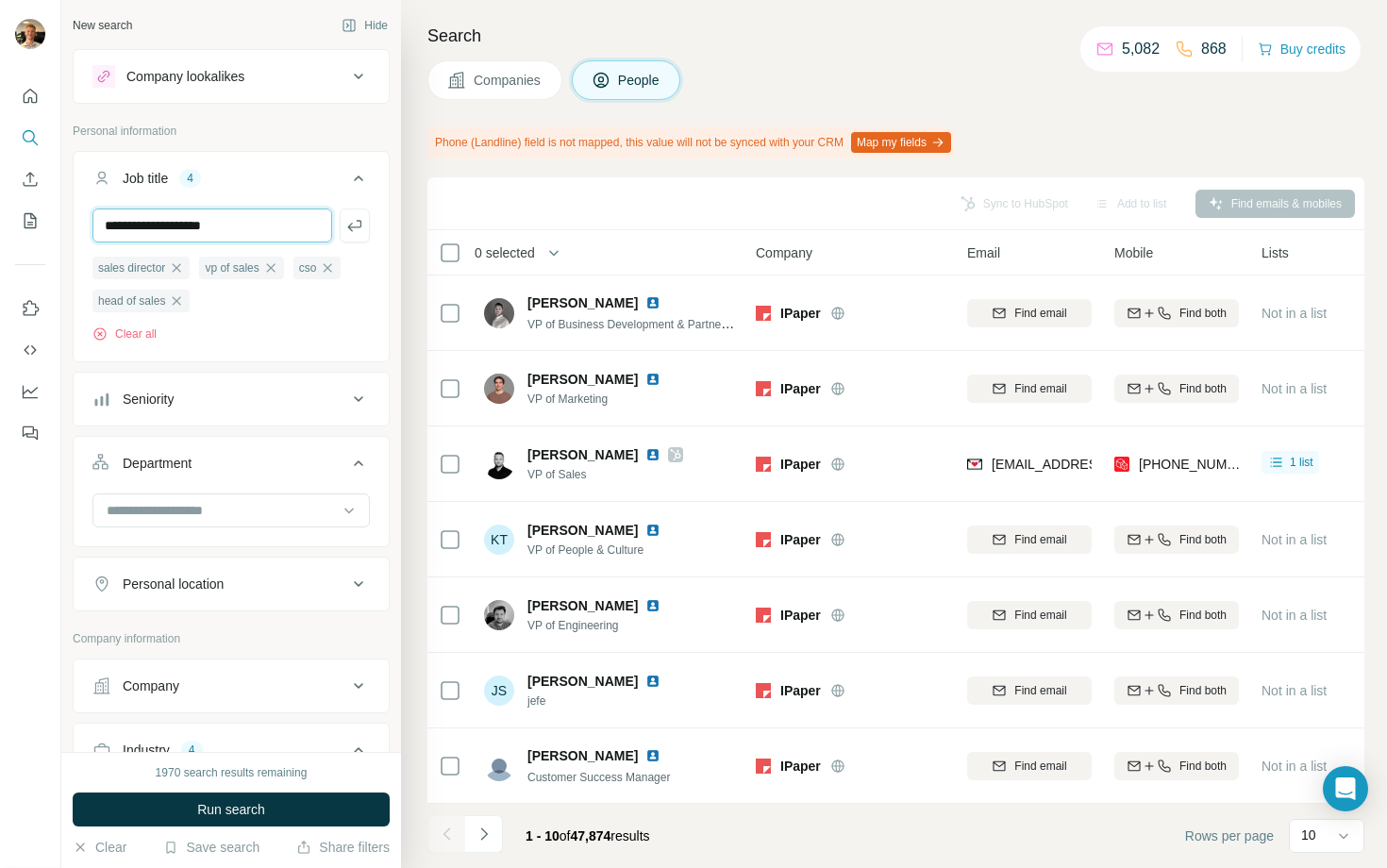
type input "**********"
click at [313, 296] on div "chief sales officewr" at bounding box center [261, 301] width 125 height 22
click at [320, 299] on icon "button" at bounding box center [312, 302] width 16 height 16
click at [271, 219] on input "text" at bounding box center [211, 225] width 240 height 34
type input "**********"
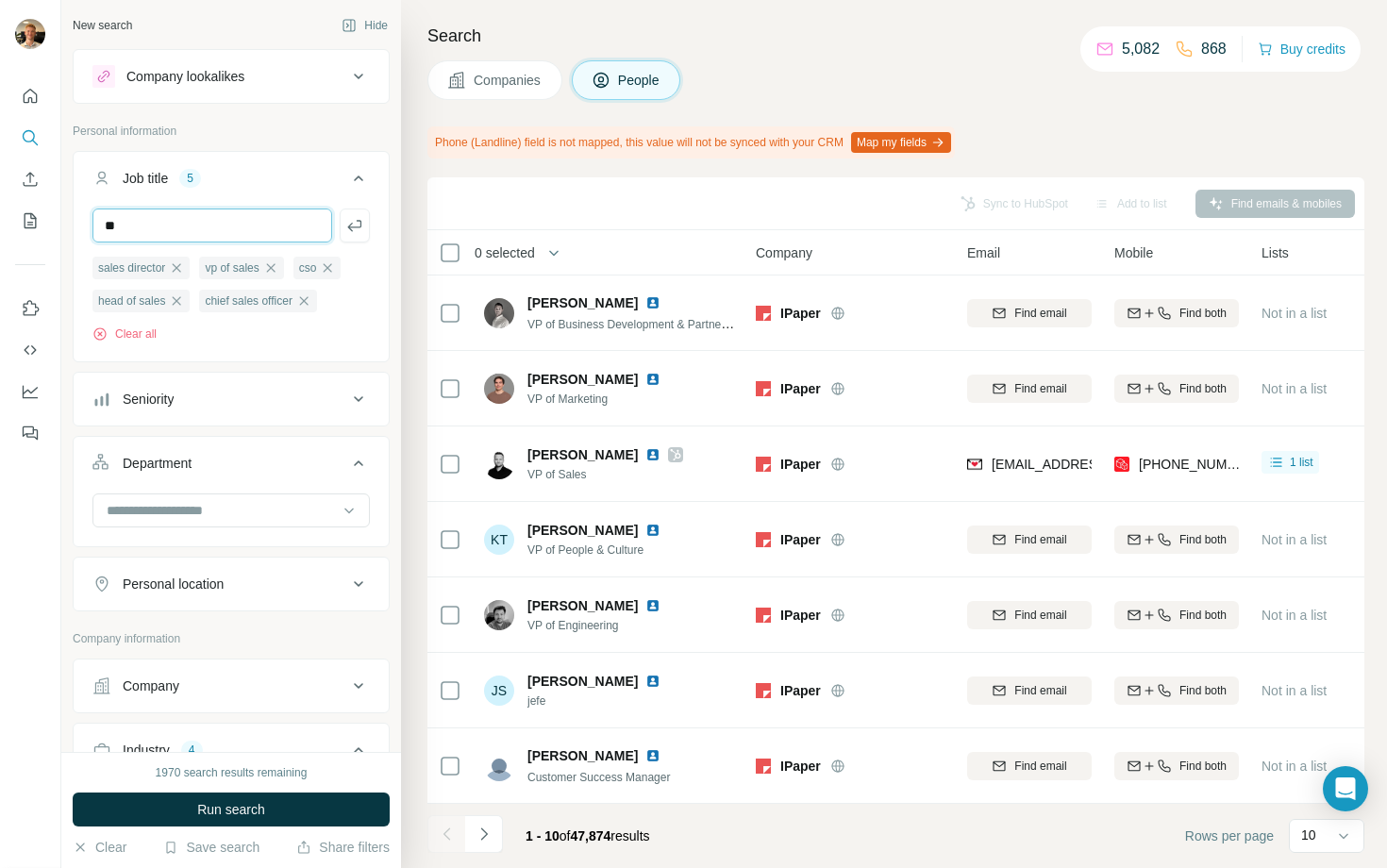
type input "*"
type input "***"
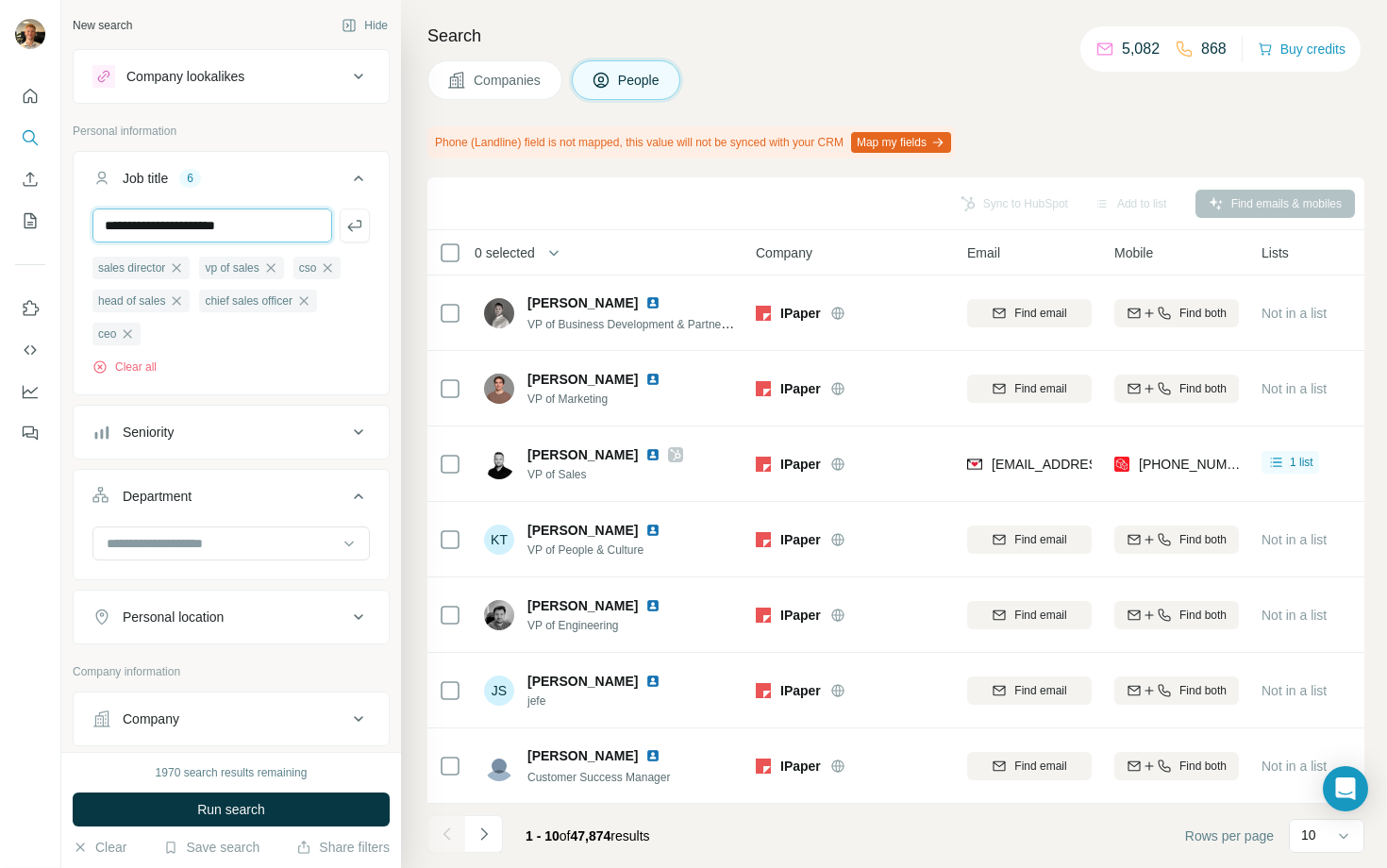
type input "**********"
type input "********"
type input "*********"
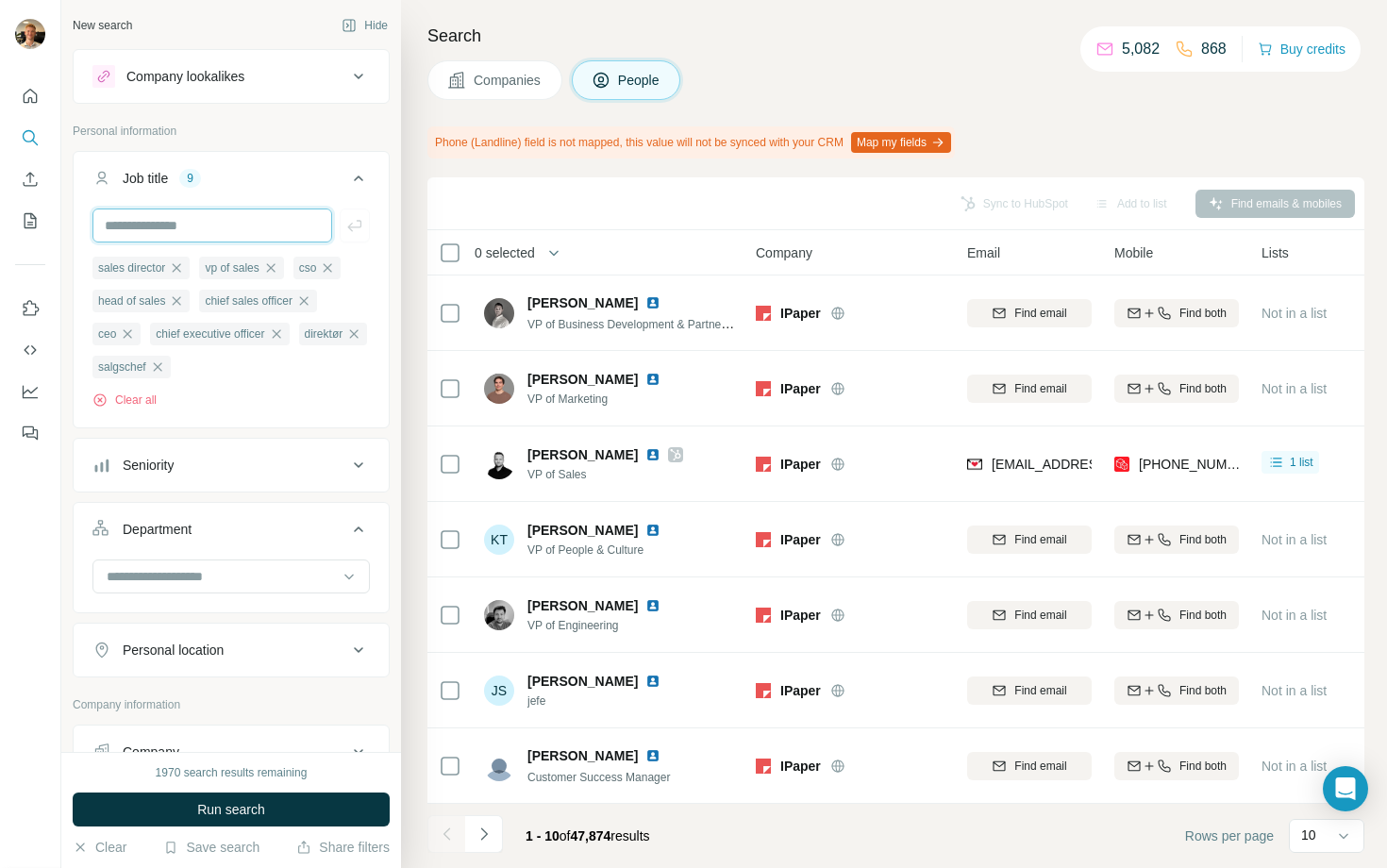
click at [238, 238] on input "text" at bounding box center [211, 225] width 240 height 34
click at [202, 230] on input "text" at bounding box center [211, 225] width 240 height 34
click at [200, 211] on input "text" at bounding box center [211, 225] width 240 height 34
click at [176, 235] on input "text" at bounding box center [211, 225] width 240 height 34
click at [81, 268] on div "sales director vp of sales cso head of sales chief sales officer ceo chief exec…" at bounding box center [231, 316] width 315 height 215
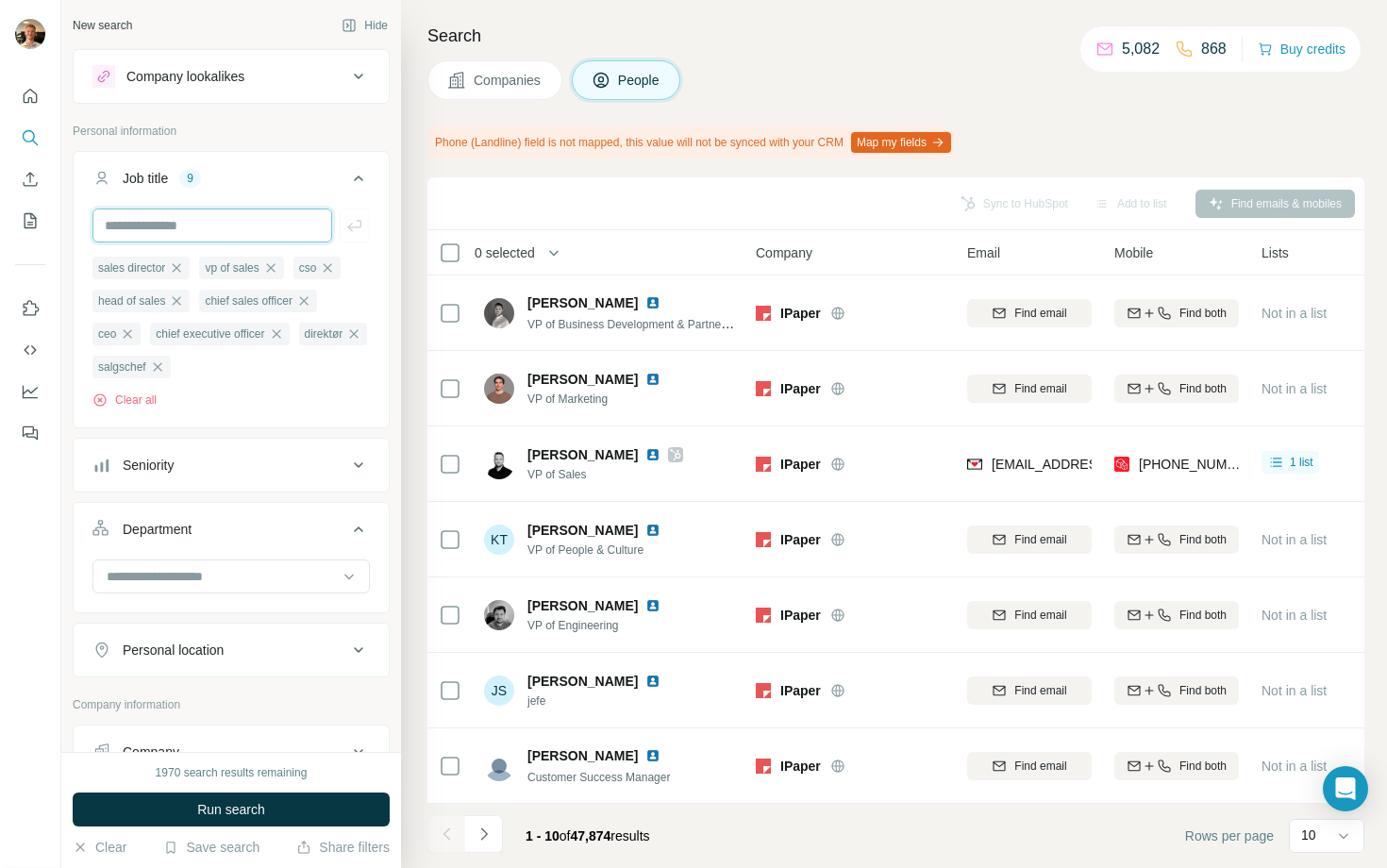
click at [135, 229] on input "text" at bounding box center [211, 225] width 240 height 34
type input "**********"
click at [136, 229] on input "**********" at bounding box center [211, 225] width 240 height 34
type input "**********"
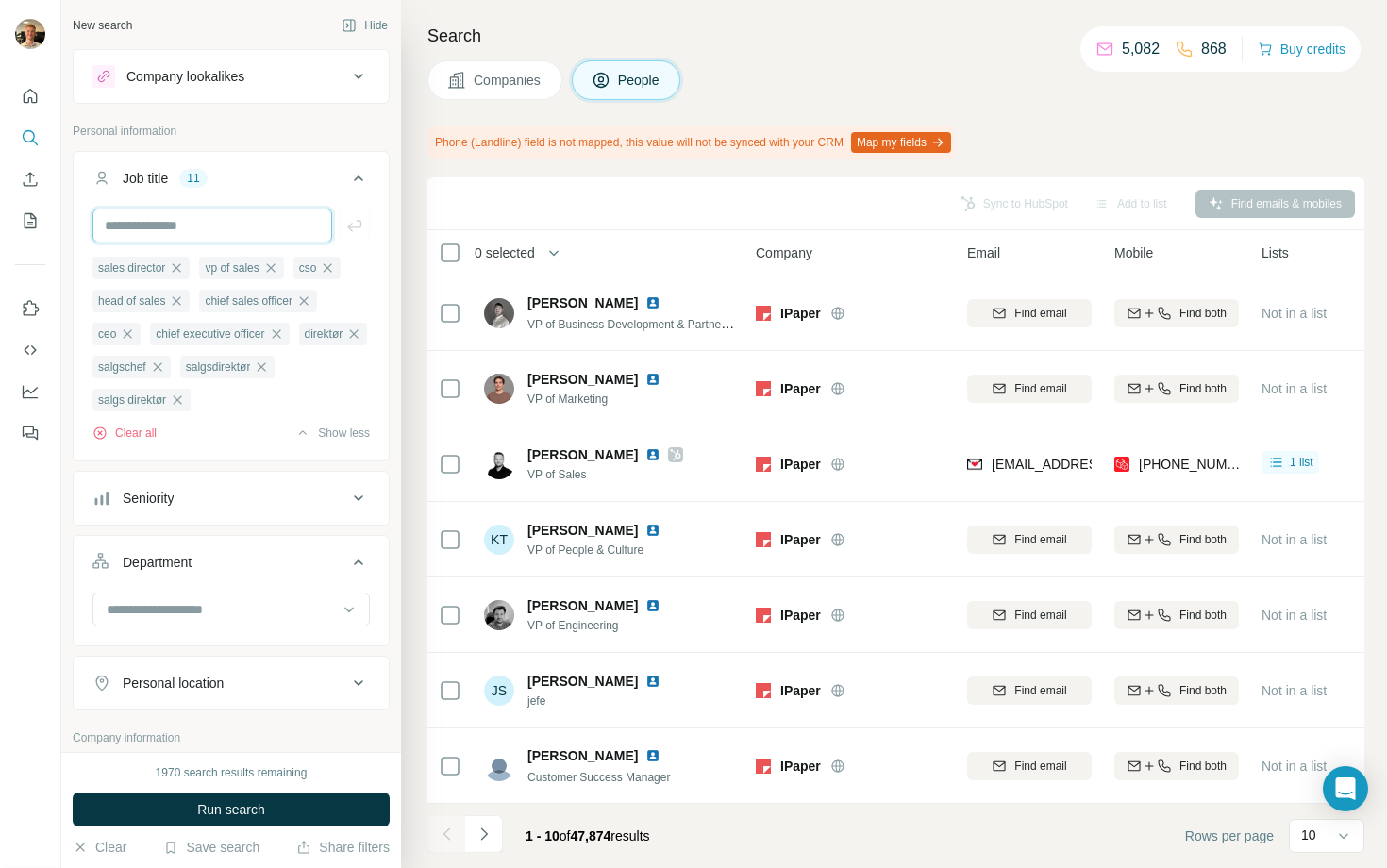
click at [168, 228] on input "text" at bounding box center [211, 225] width 240 height 34
type input "**********"
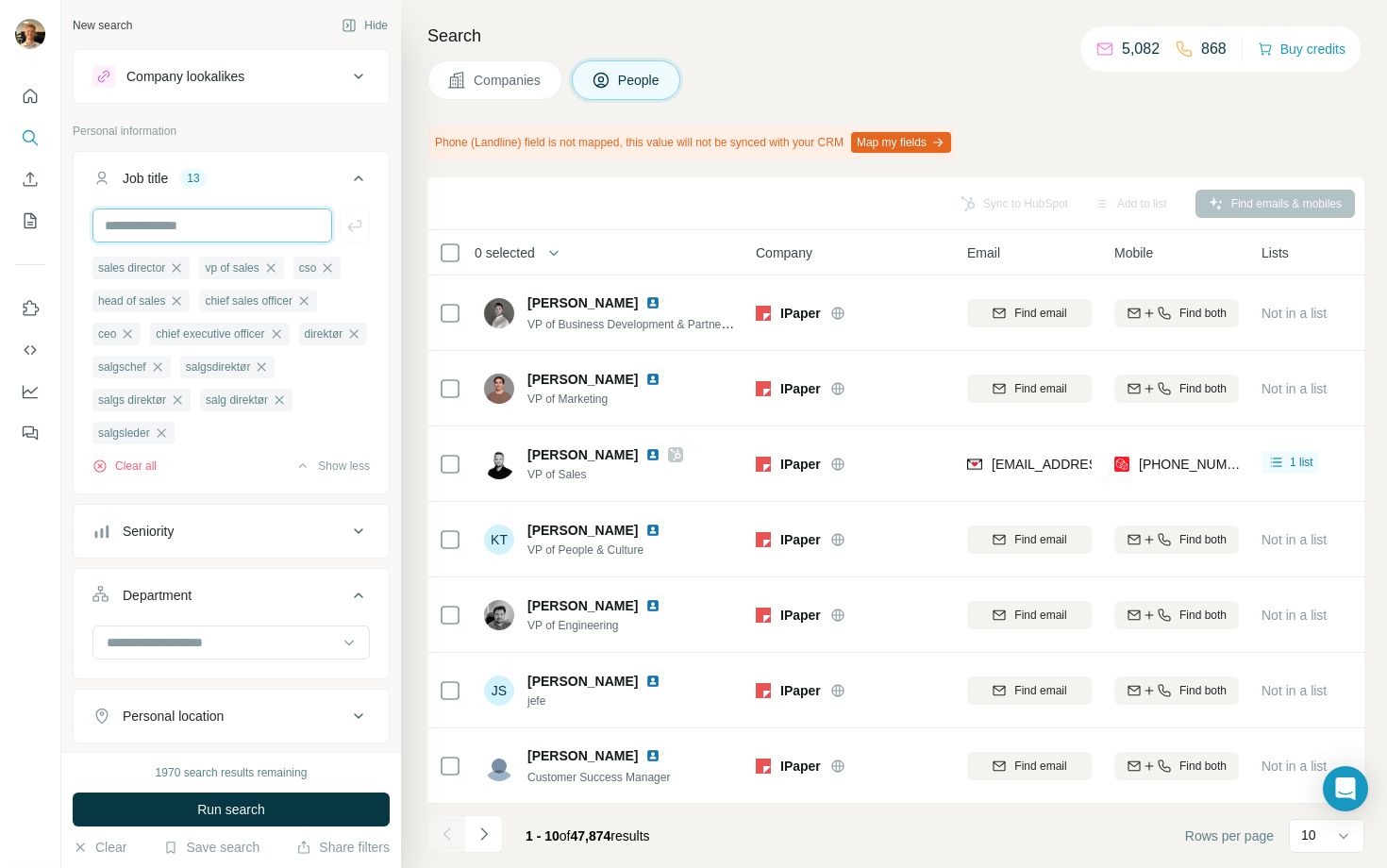
click at [207, 234] on input "text" at bounding box center [211, 225] width 240 height 34
type input "***"
type input "**********"
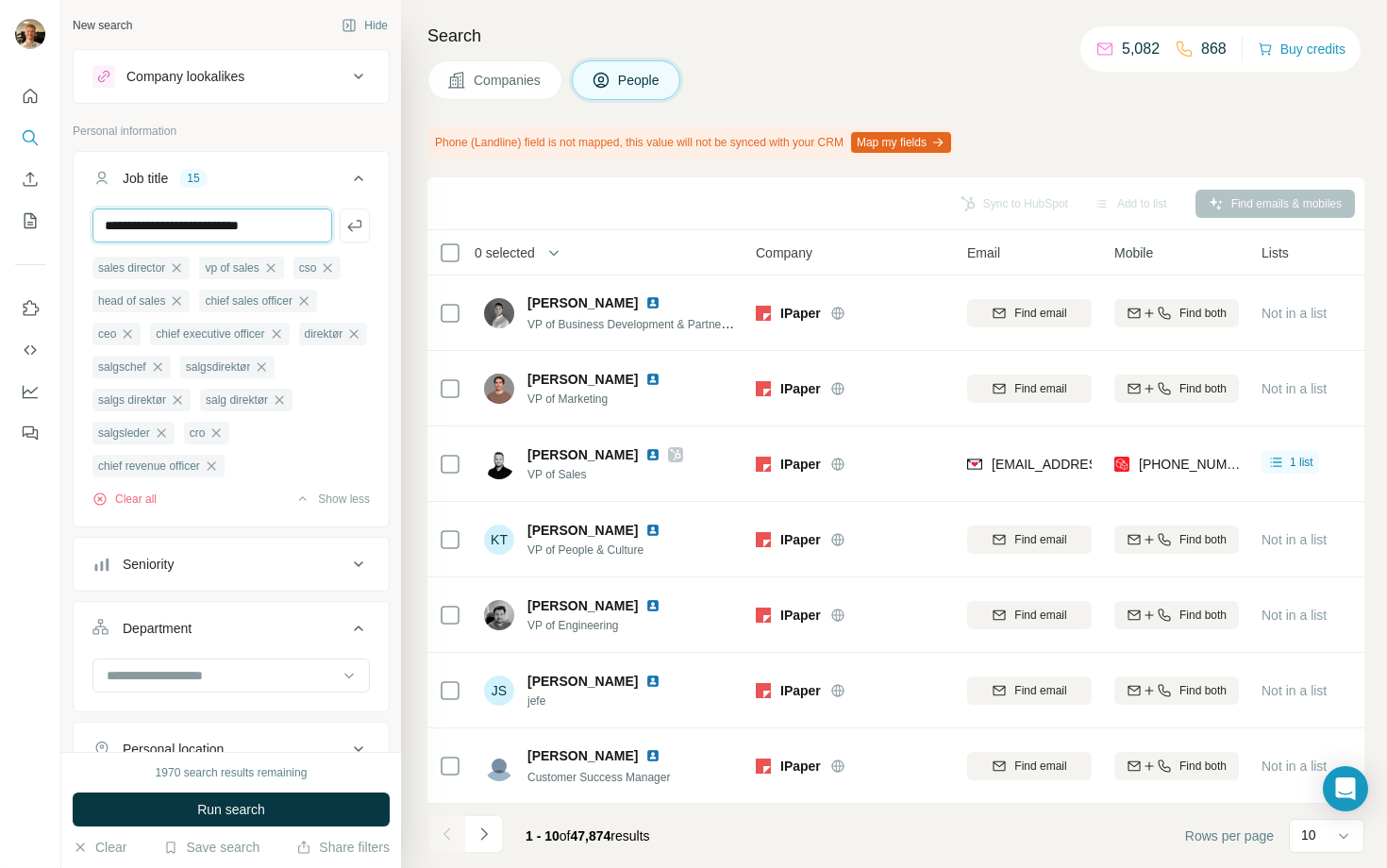
type input "**********"
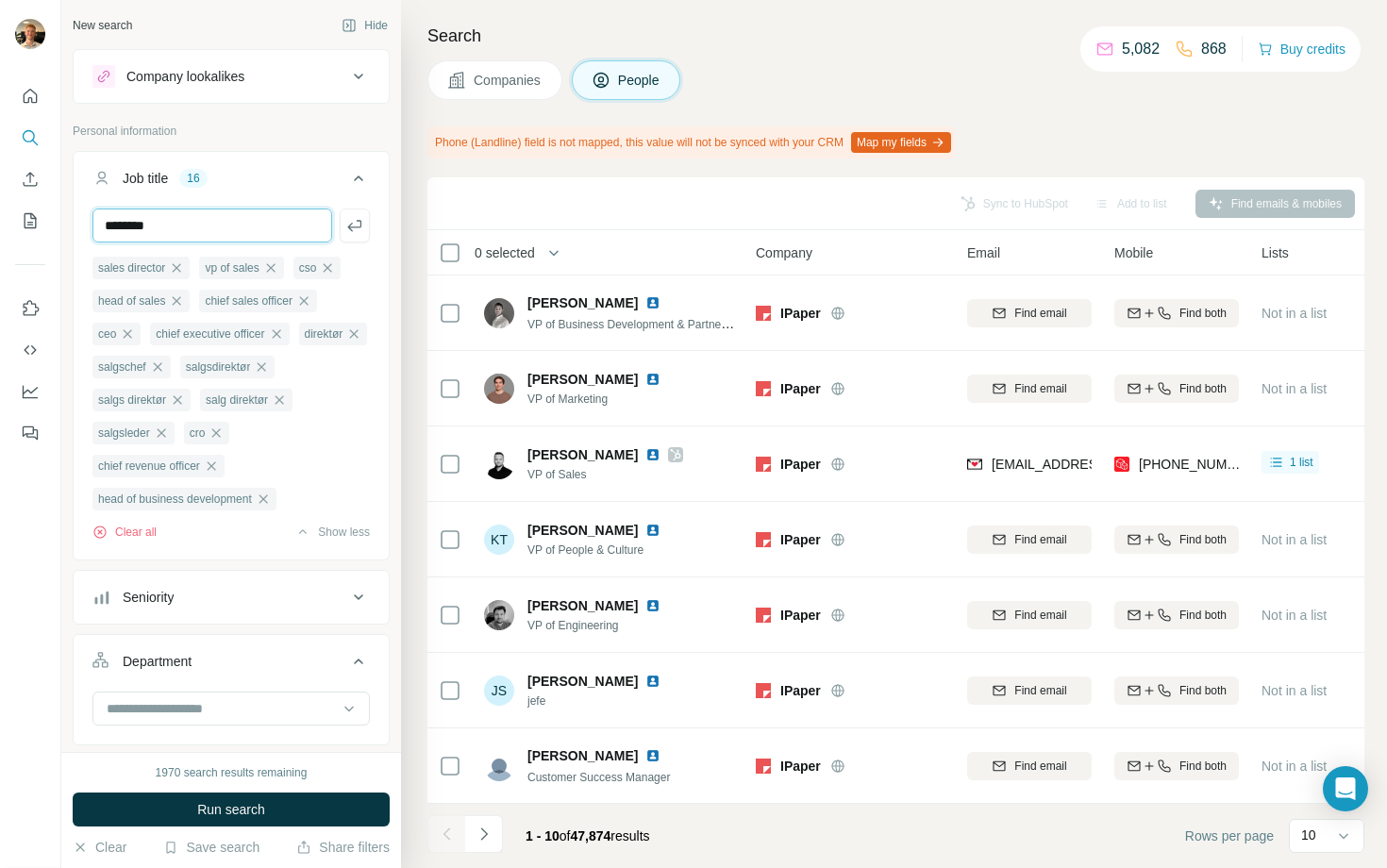
type input "*******"
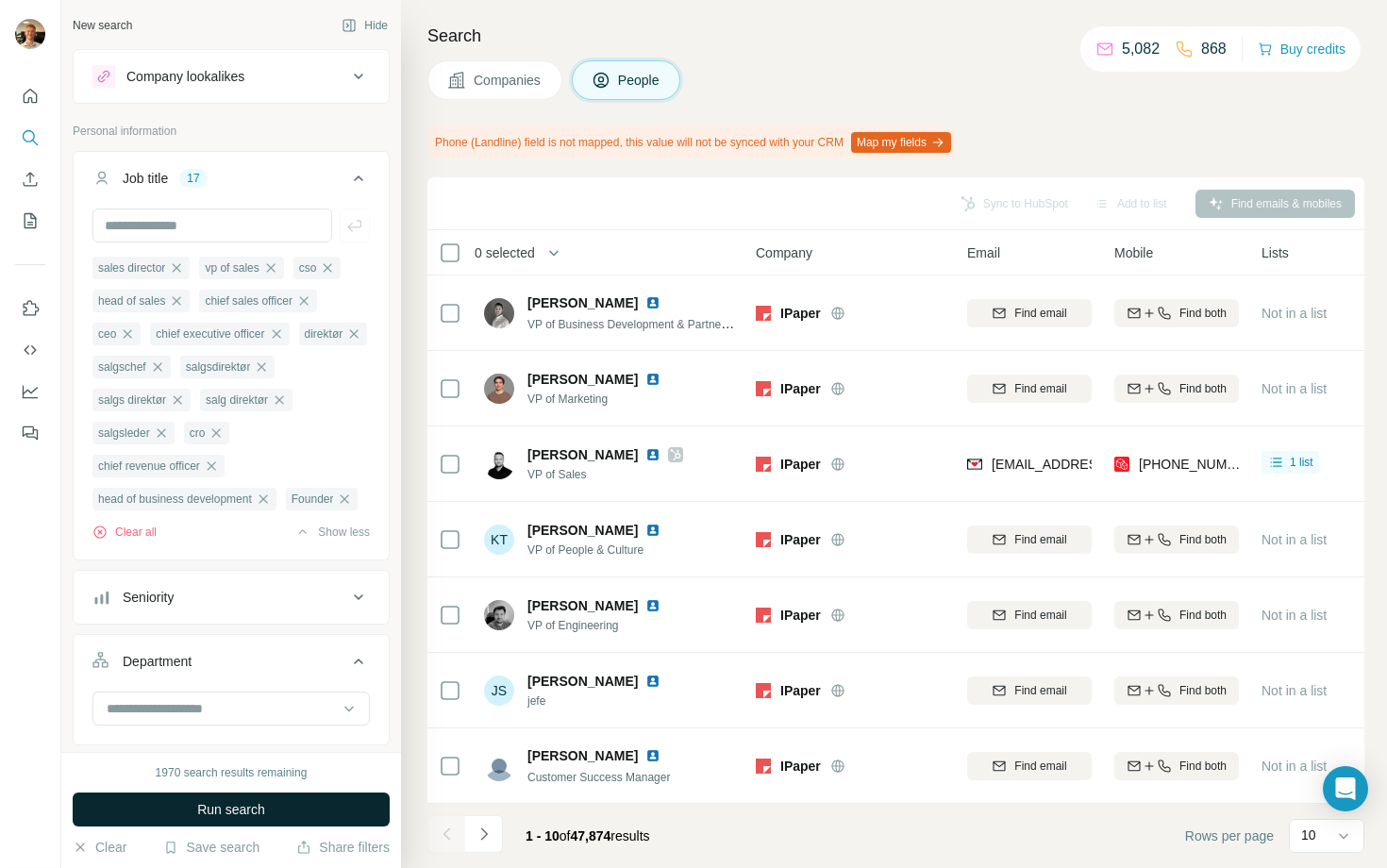
click at [192, 795] on button "Run search" at bounding box center [231, 809] width 317 height 34
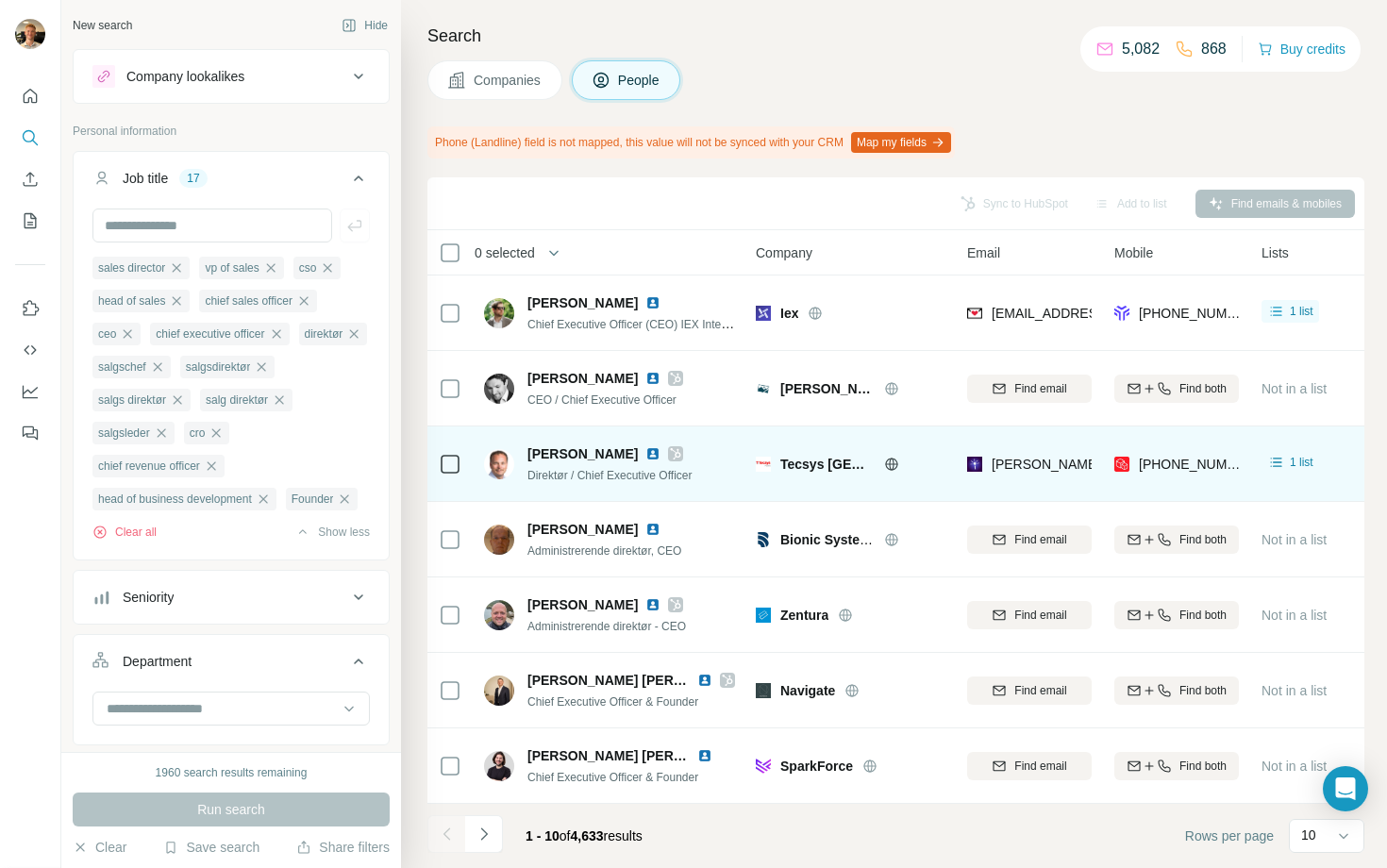
click at [671, 448] on icon at bounding box center [676, 454] width 11 height 12
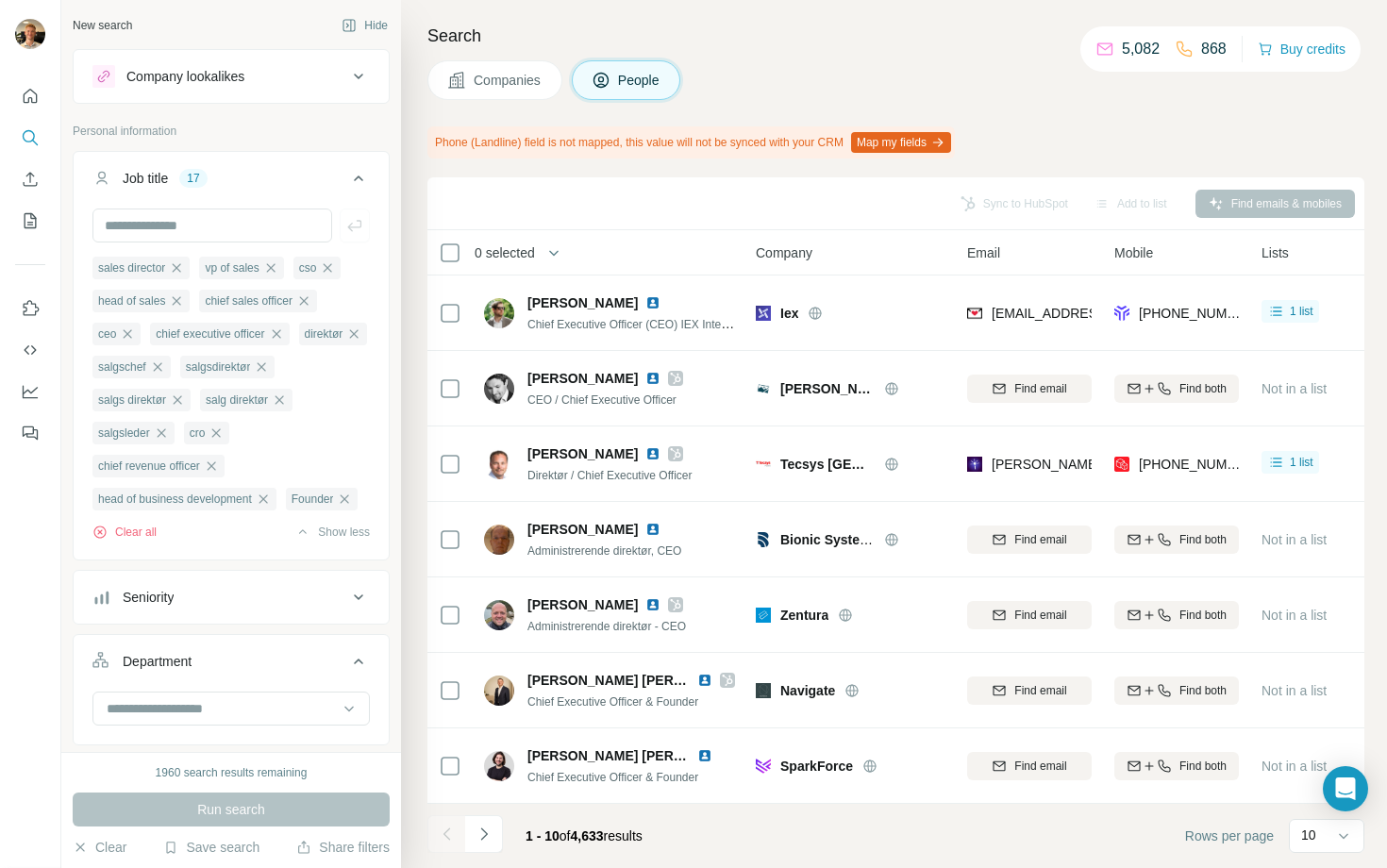
click at [515, 94] on button "Companies" at bounding box center [495, 80] width 135 height 40
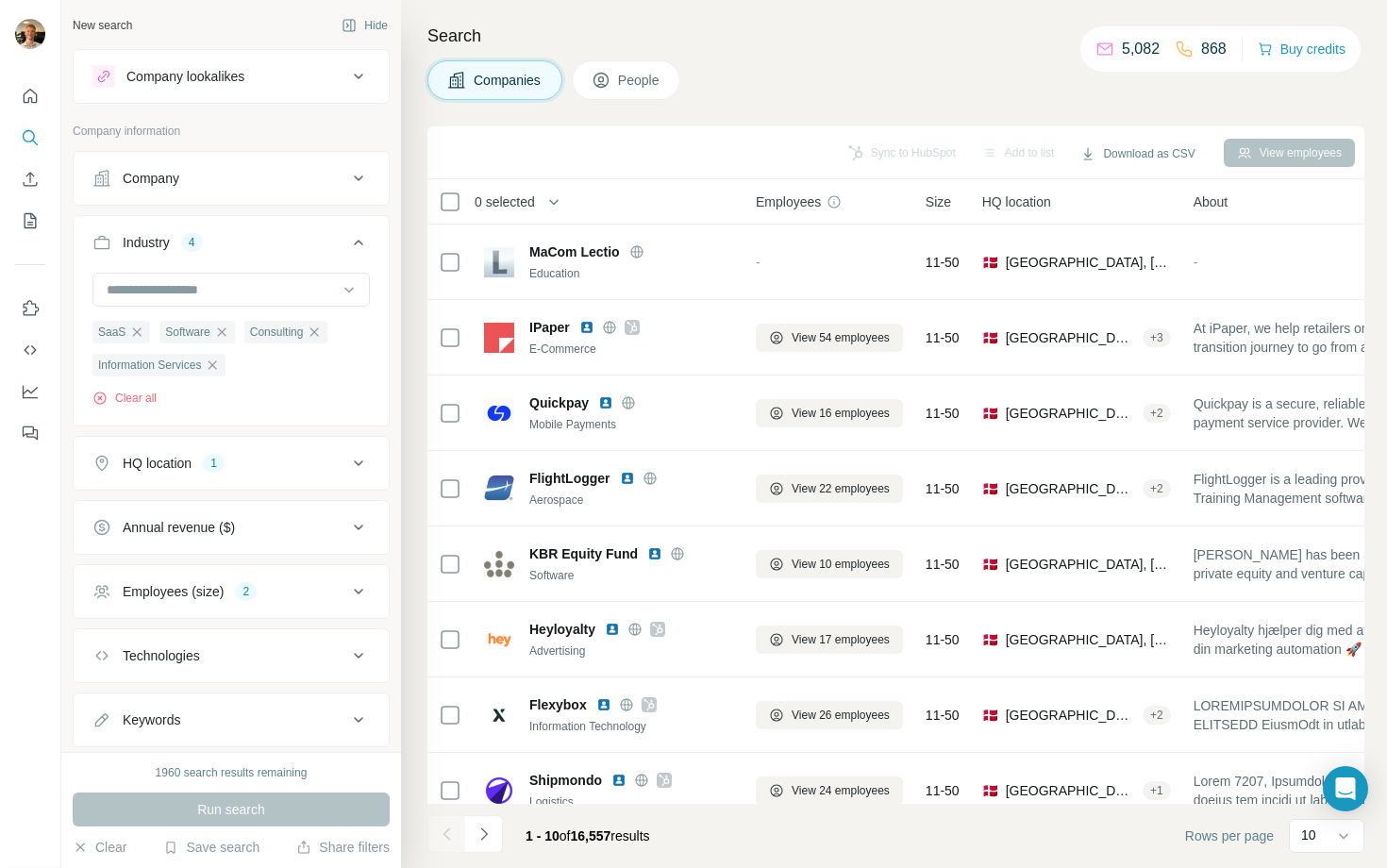
click at [231, 478] on button "HQ location 1" at bounding box center [231, 463] width 315 height 46
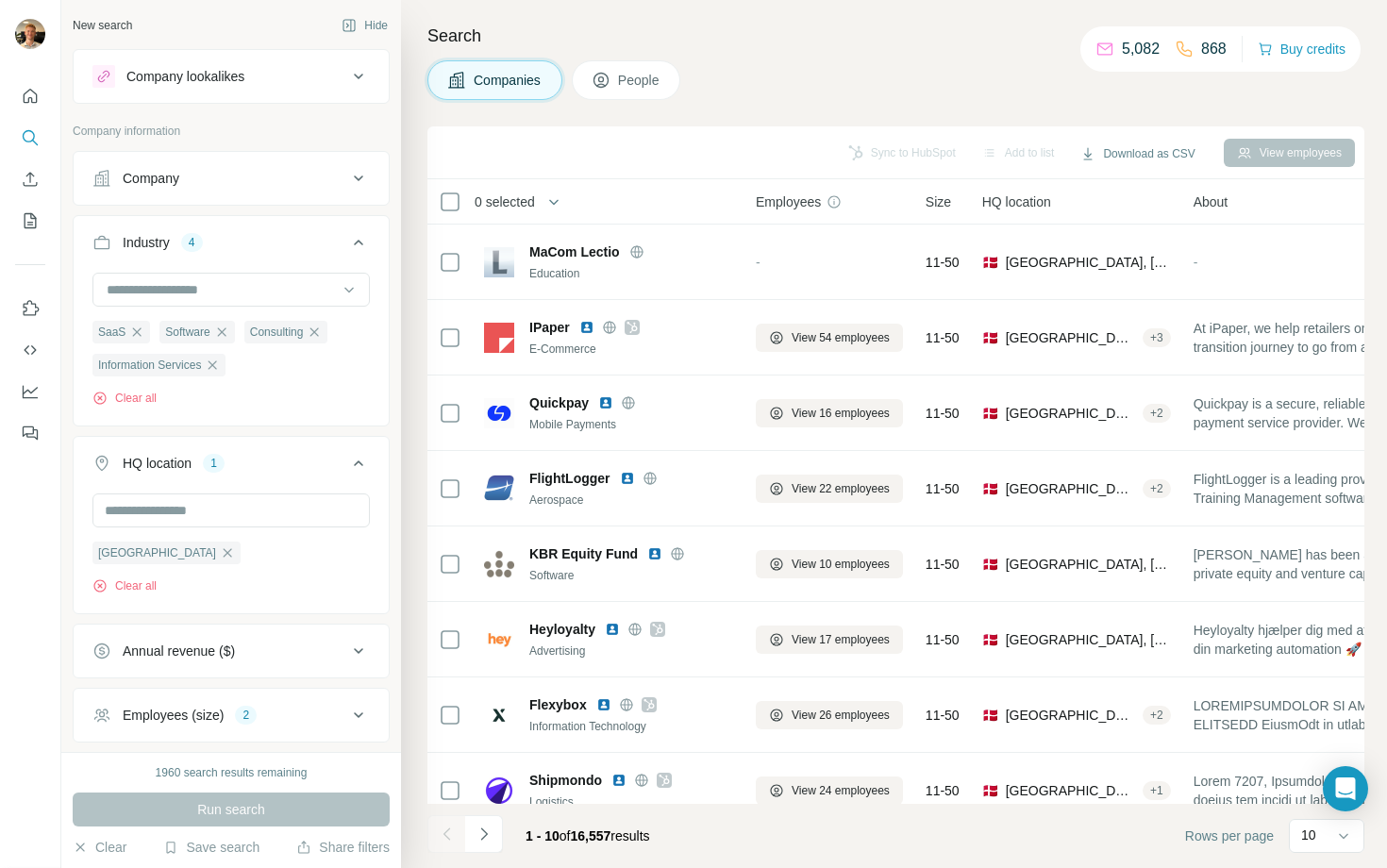
click at [231, 478] on button "HQ location 1" at bounding box center [231, 466] width 315 height 52
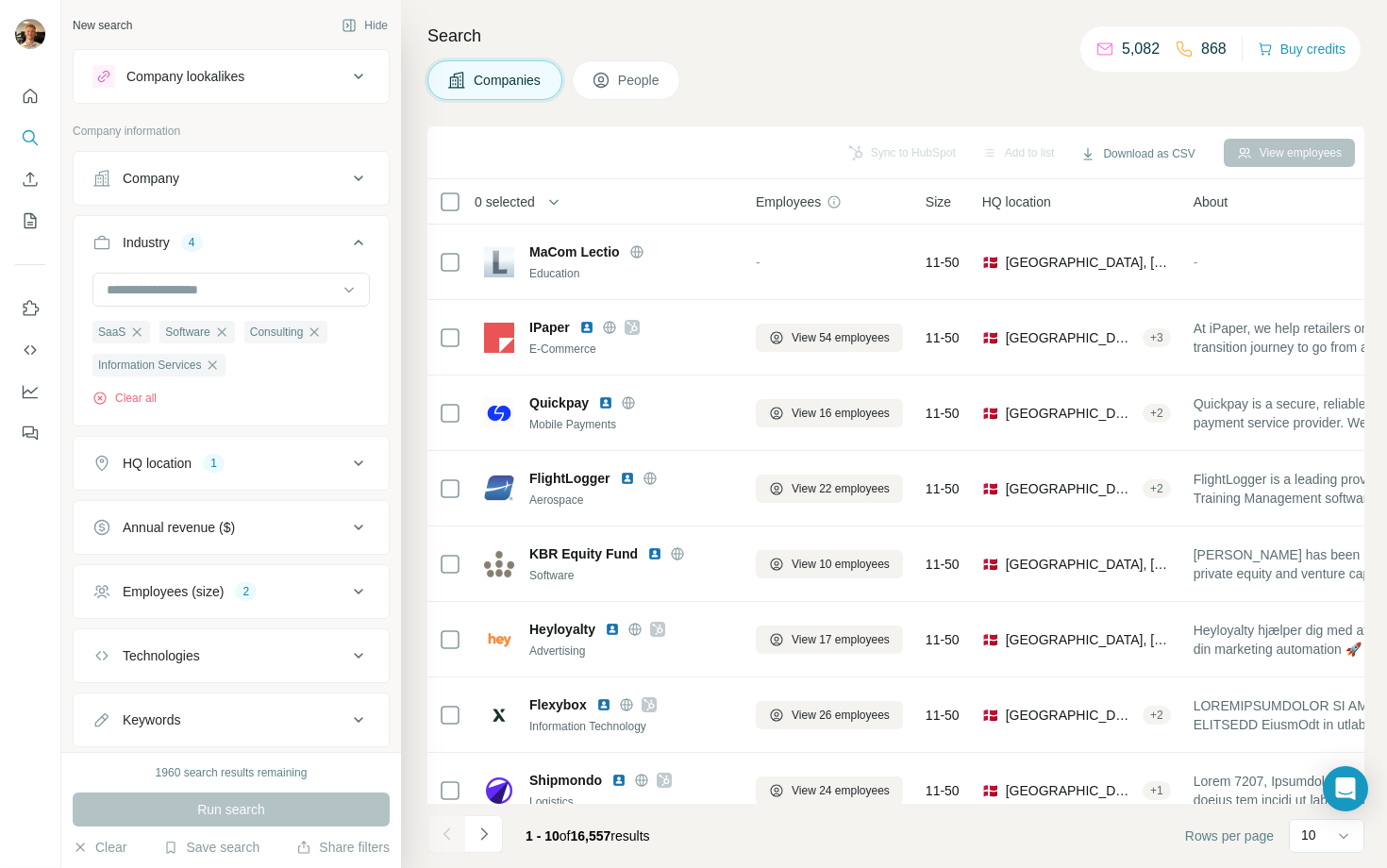
click at [254, 588] on div "2" at bounding box center [245, 592] width 21 height 17
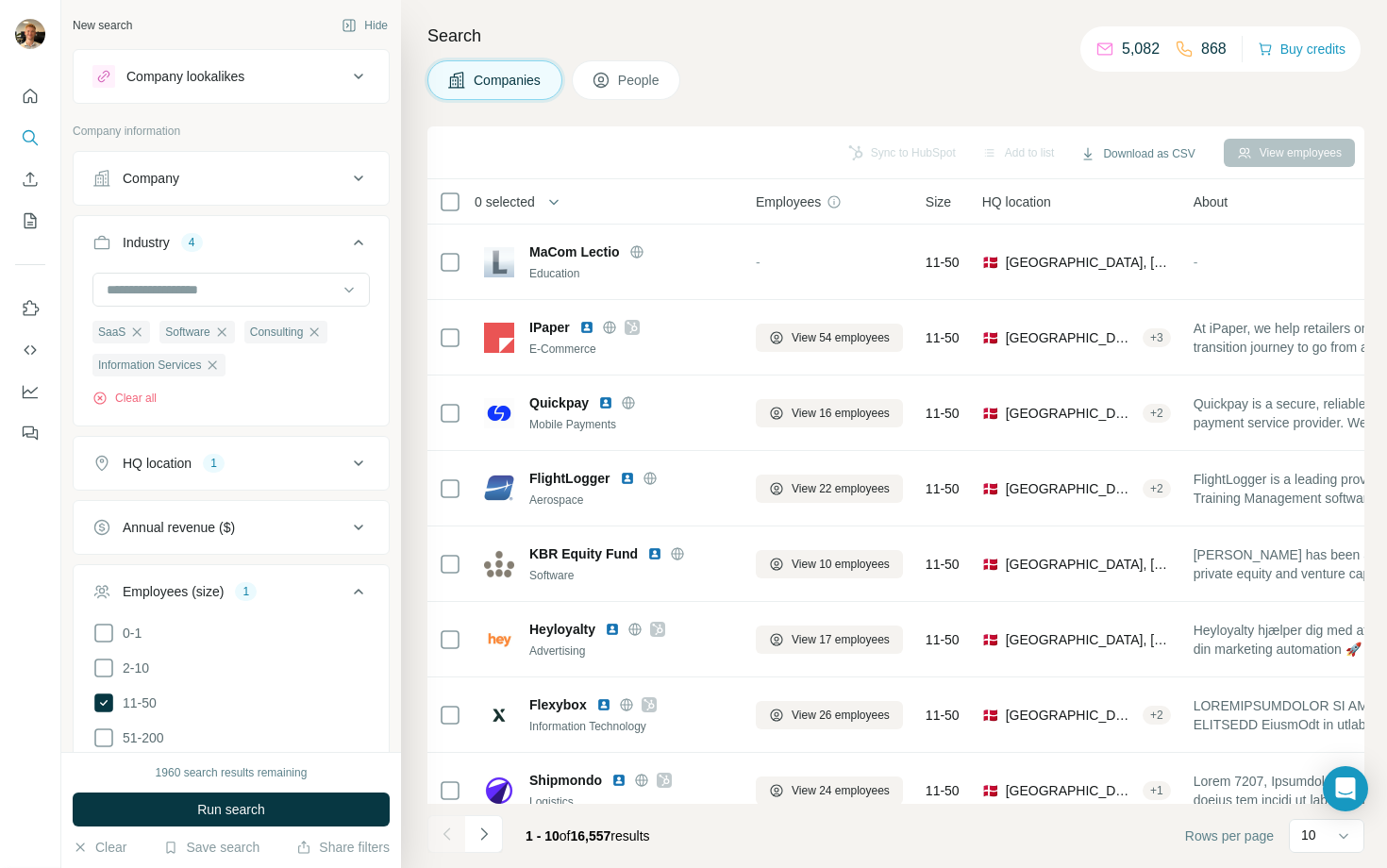
click at [618, 96] on button "People" at bounding box center [626, 80] width 110 height 40
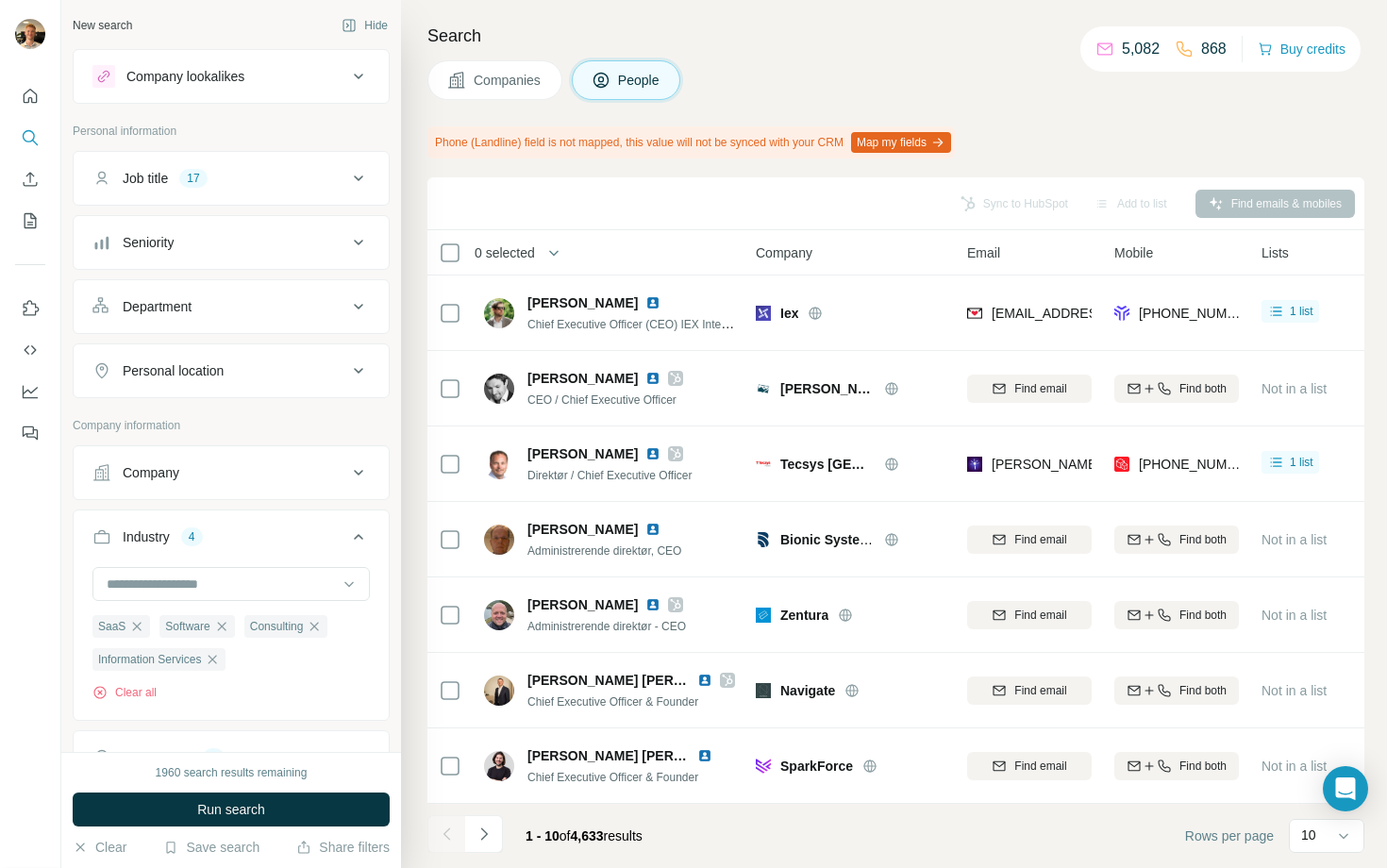
click at [281, 186] on div "Job title 17" at bounding box center [219, 177] width 255 height 18
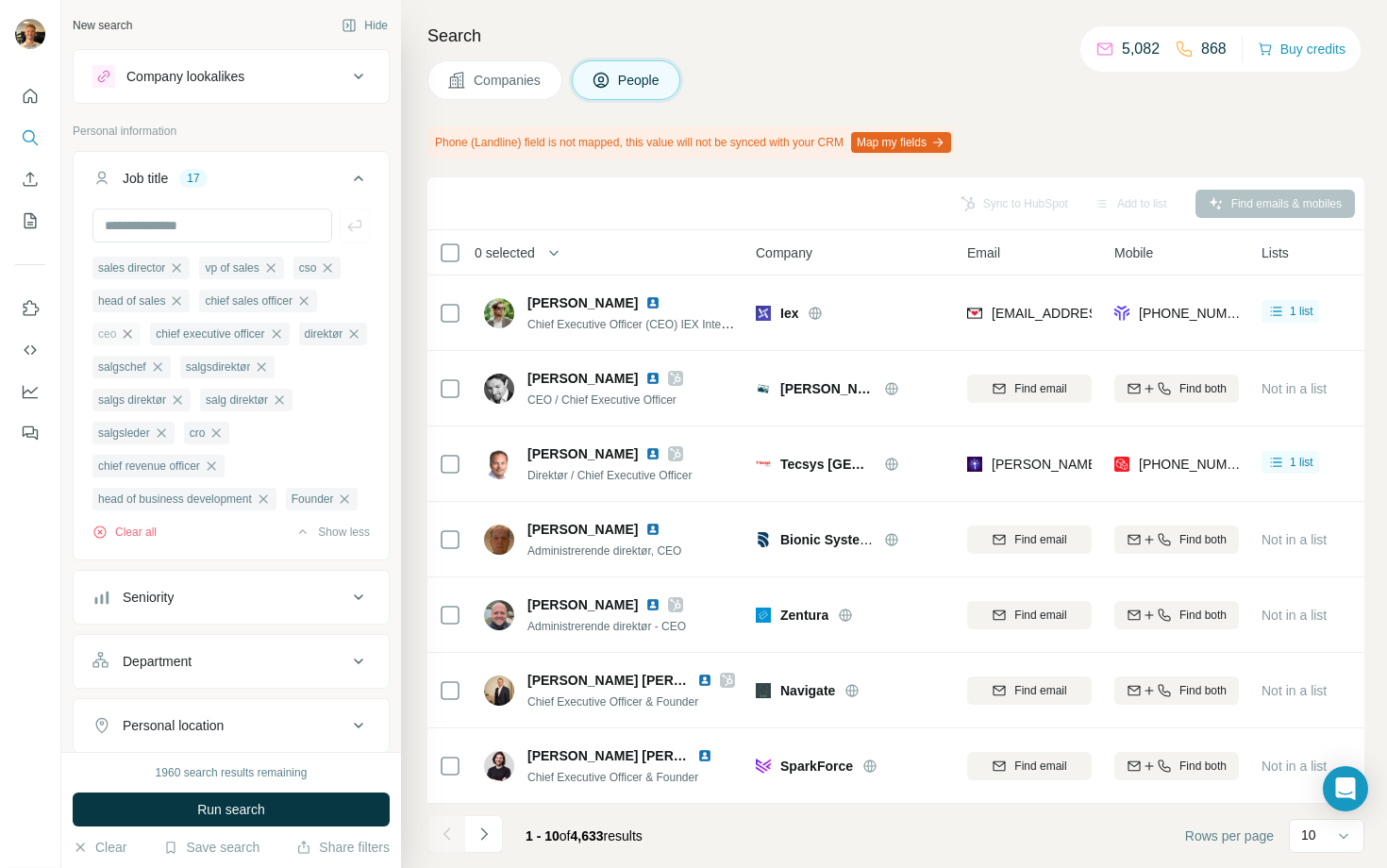
click at [130, 335] on icon "button" at bounding box center [128, 335] width 16 height 16
click at [225, 336] on icon "button" at bounding box center [218, 335] width 16 height 16
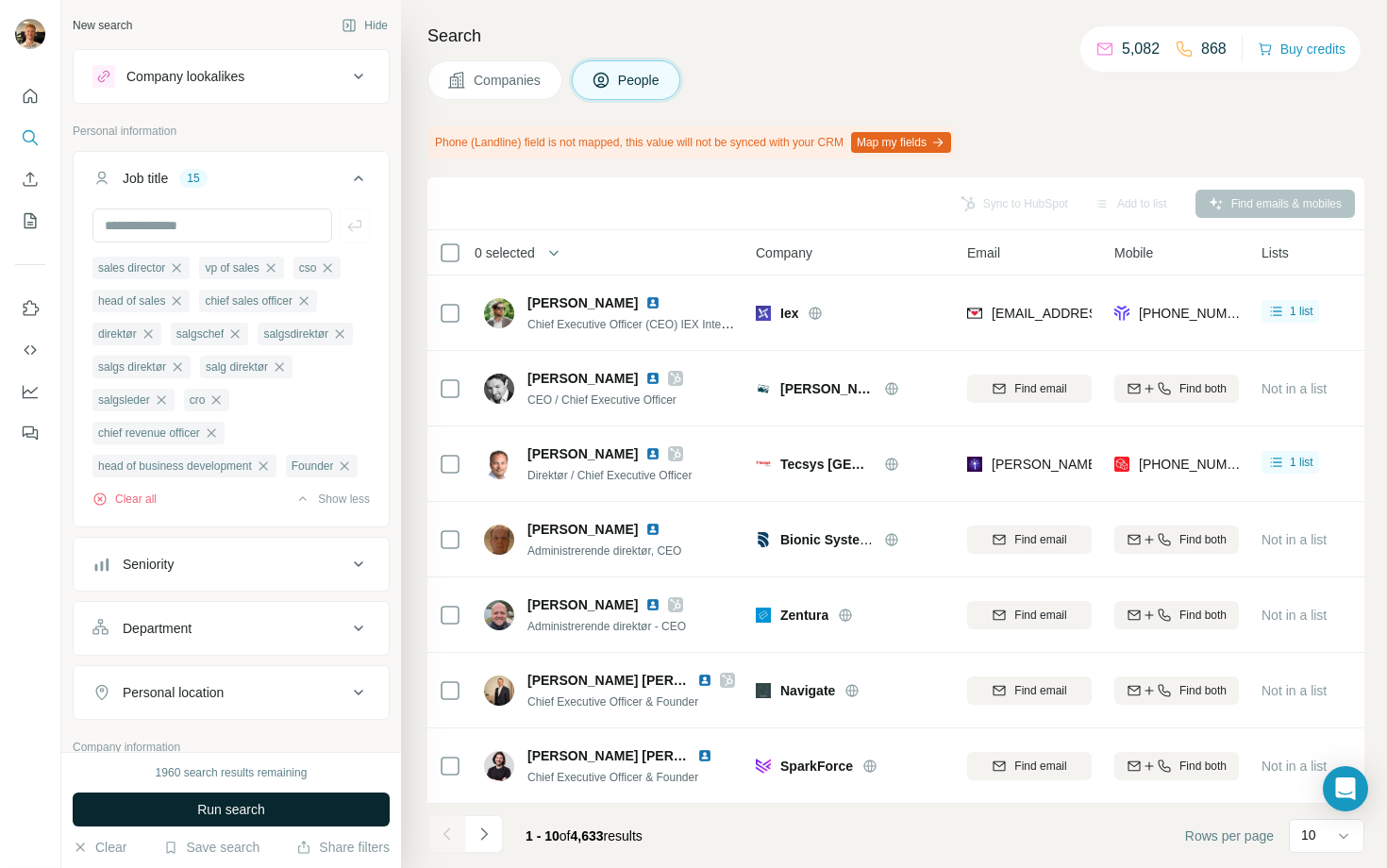
click at [268, 810] on button "Run search" at bounding box center [231, 809] width 317 height 34
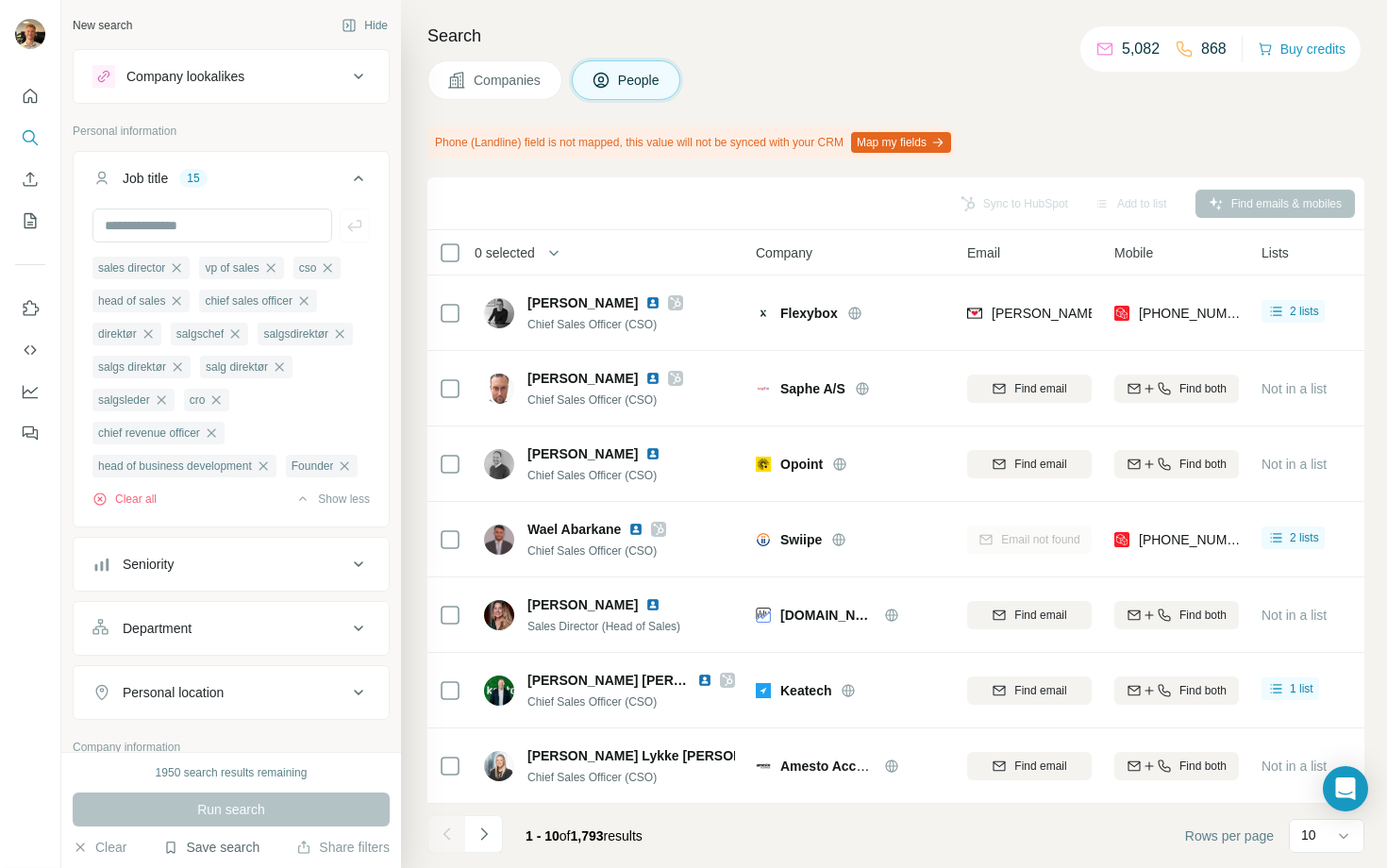
click at [217, 844] on button "Save search" at bounding box center [210, 847] width 96 height 18
click at [266, 777] on div "Save search" at bounding box center [264, 776] width 199 height 38
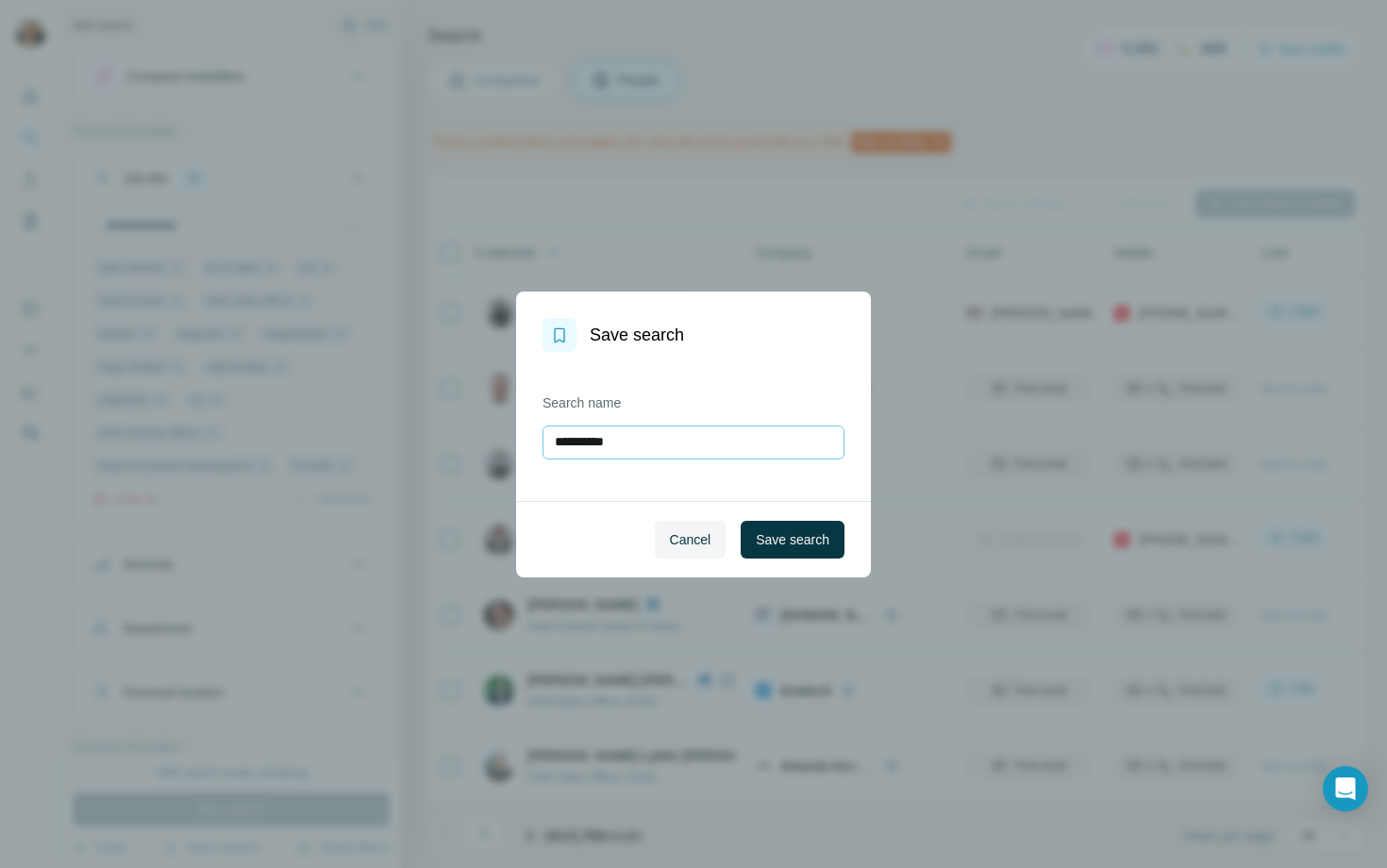
click at [659, 453] on input "**********" at bounding box center [693, 442] width 302 height 34
type input "**********"
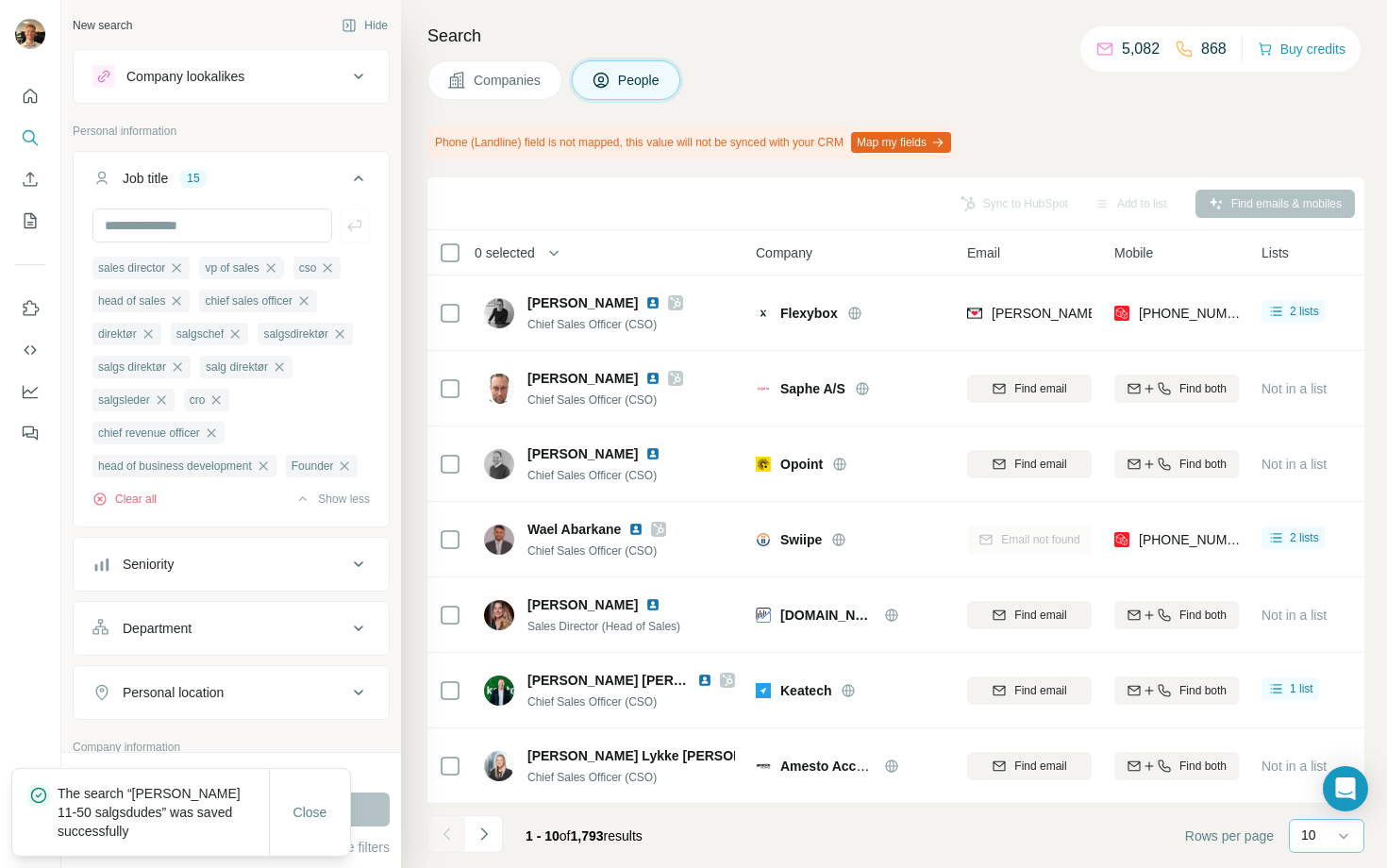
click at [1302, 835] on p "10" at bounding box center [1308, 834] width 16 height 18
click at [1226, 847] on div "Rows per page 10" at bounding box center [1274, 835] width 179 height 34
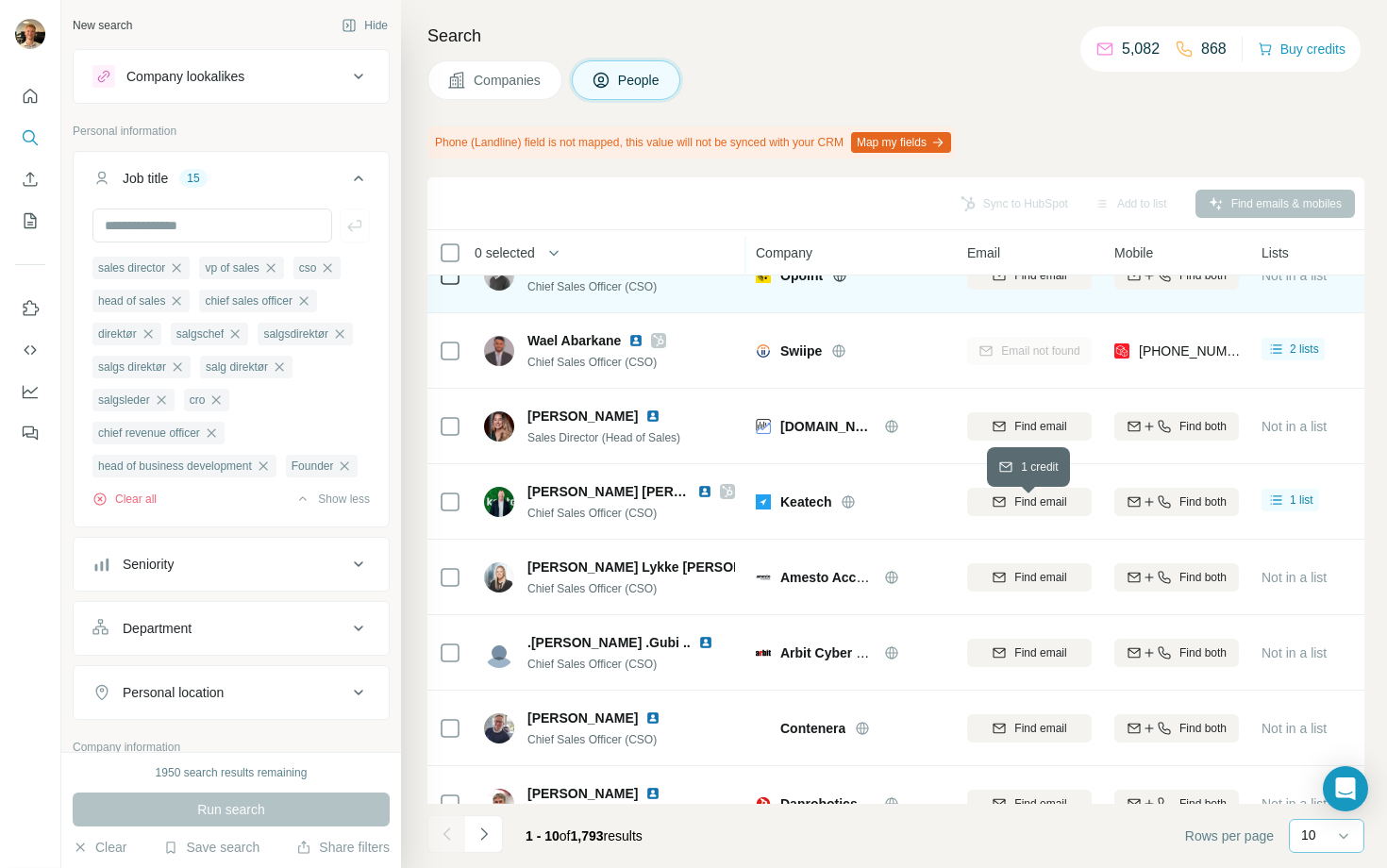
scroll to position [226, 0]
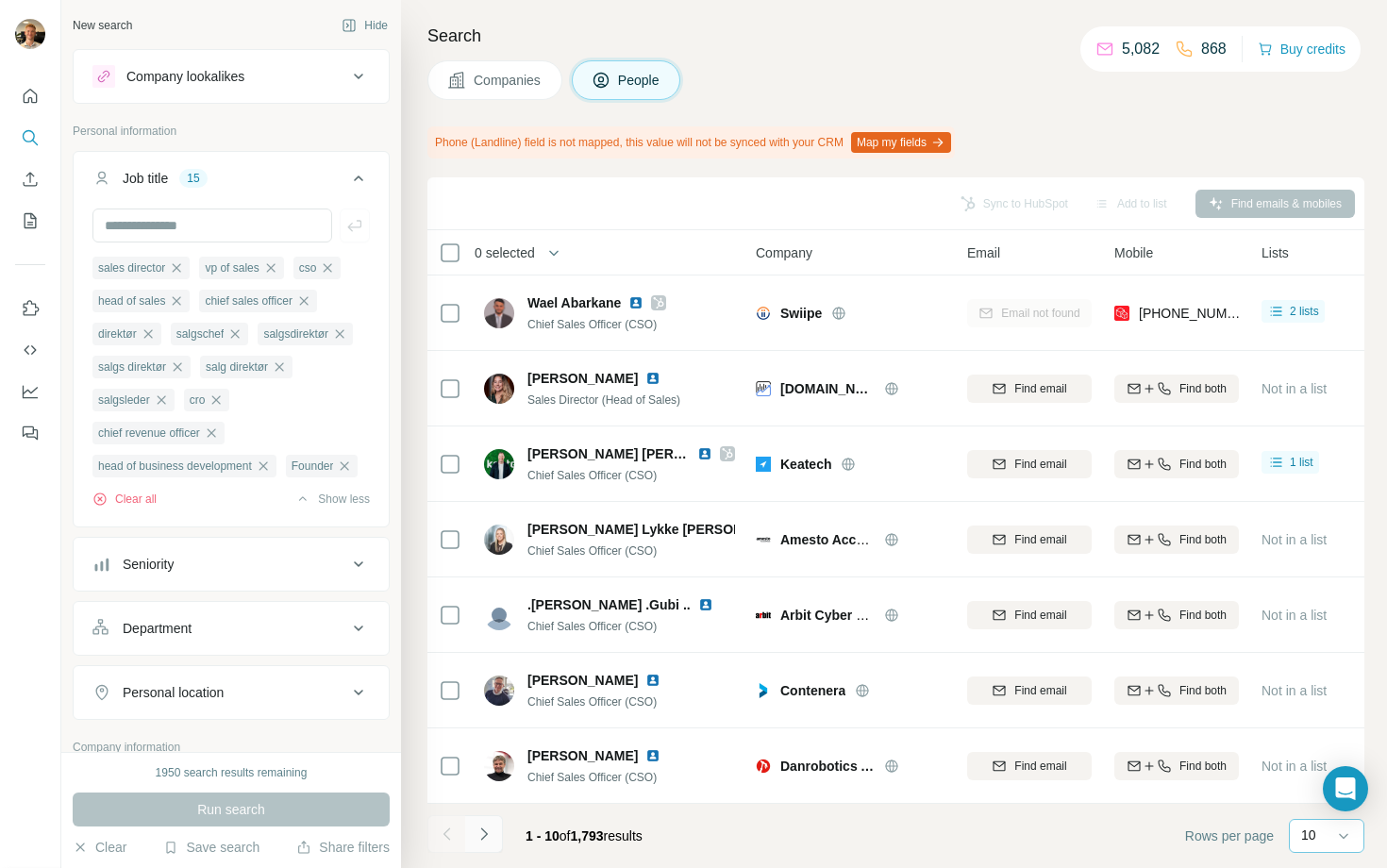
click at [500, 830] on button "Navigate to next page" at bounding box center [484, 833] width 38 height 38
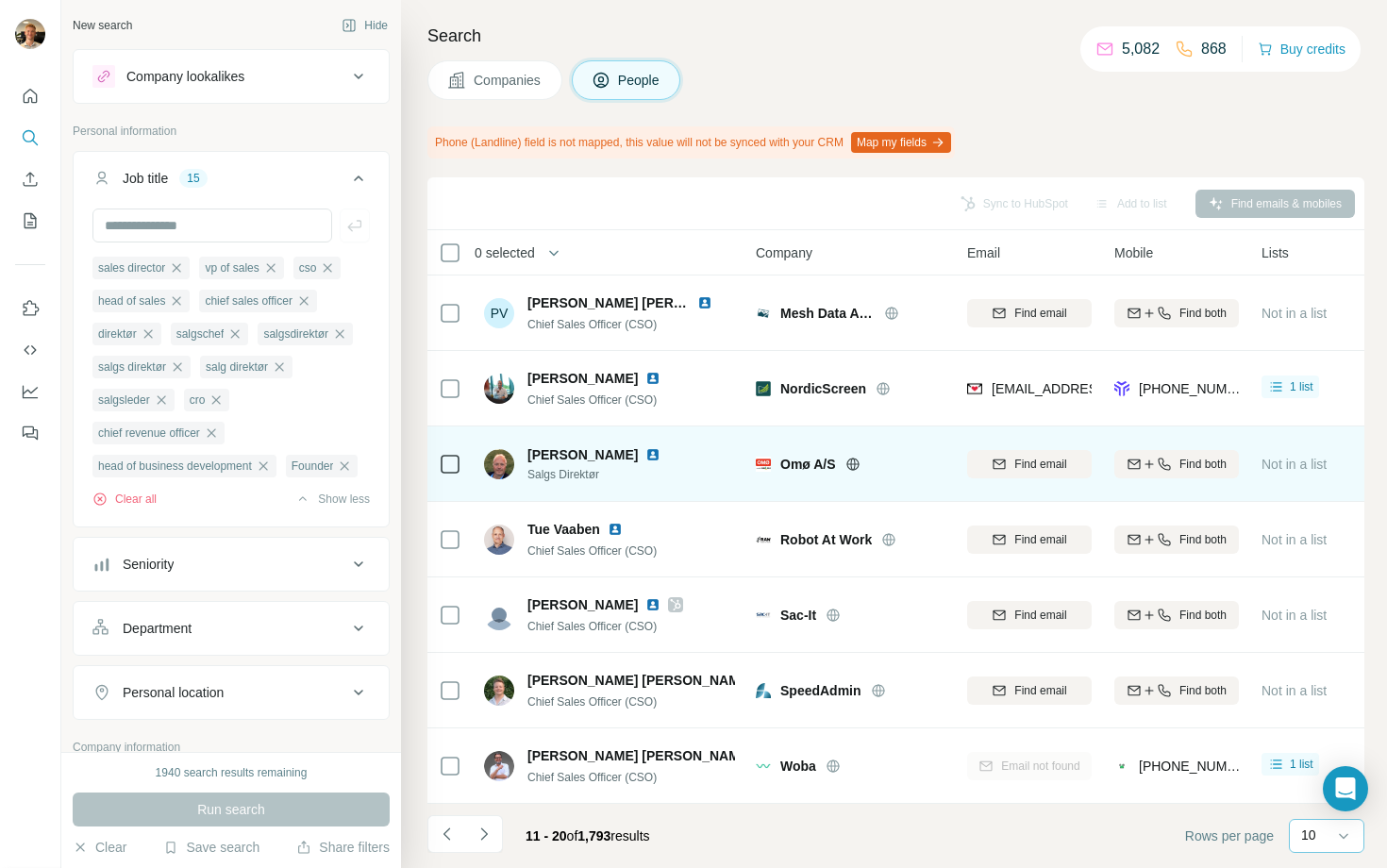
click at [850, 462] on icon at bounding box center [854, 465] width 16 height 16
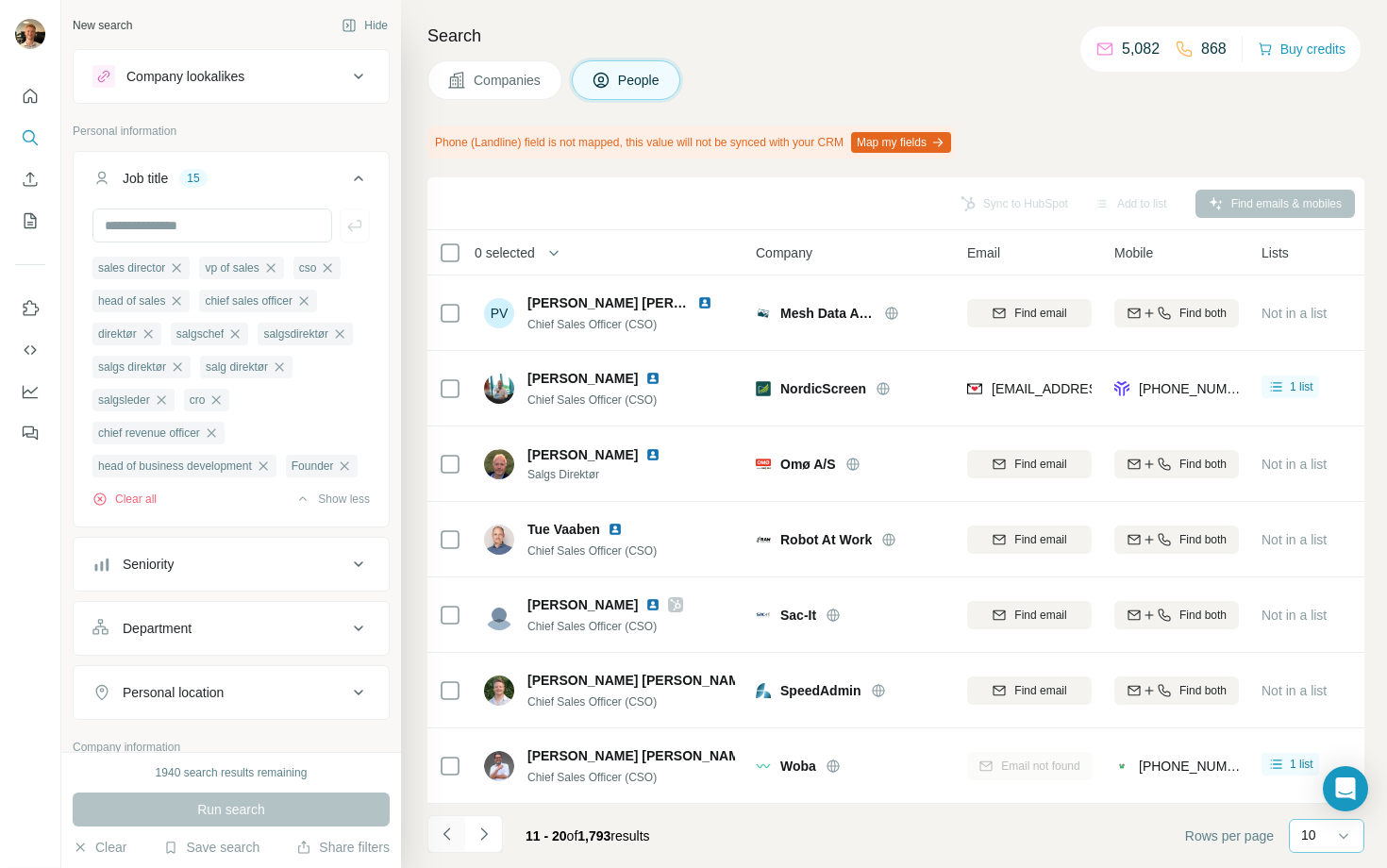
click at [450, 838] on icon "Navigate to previous page" at bounding box center [446, 833] width 18 height 18
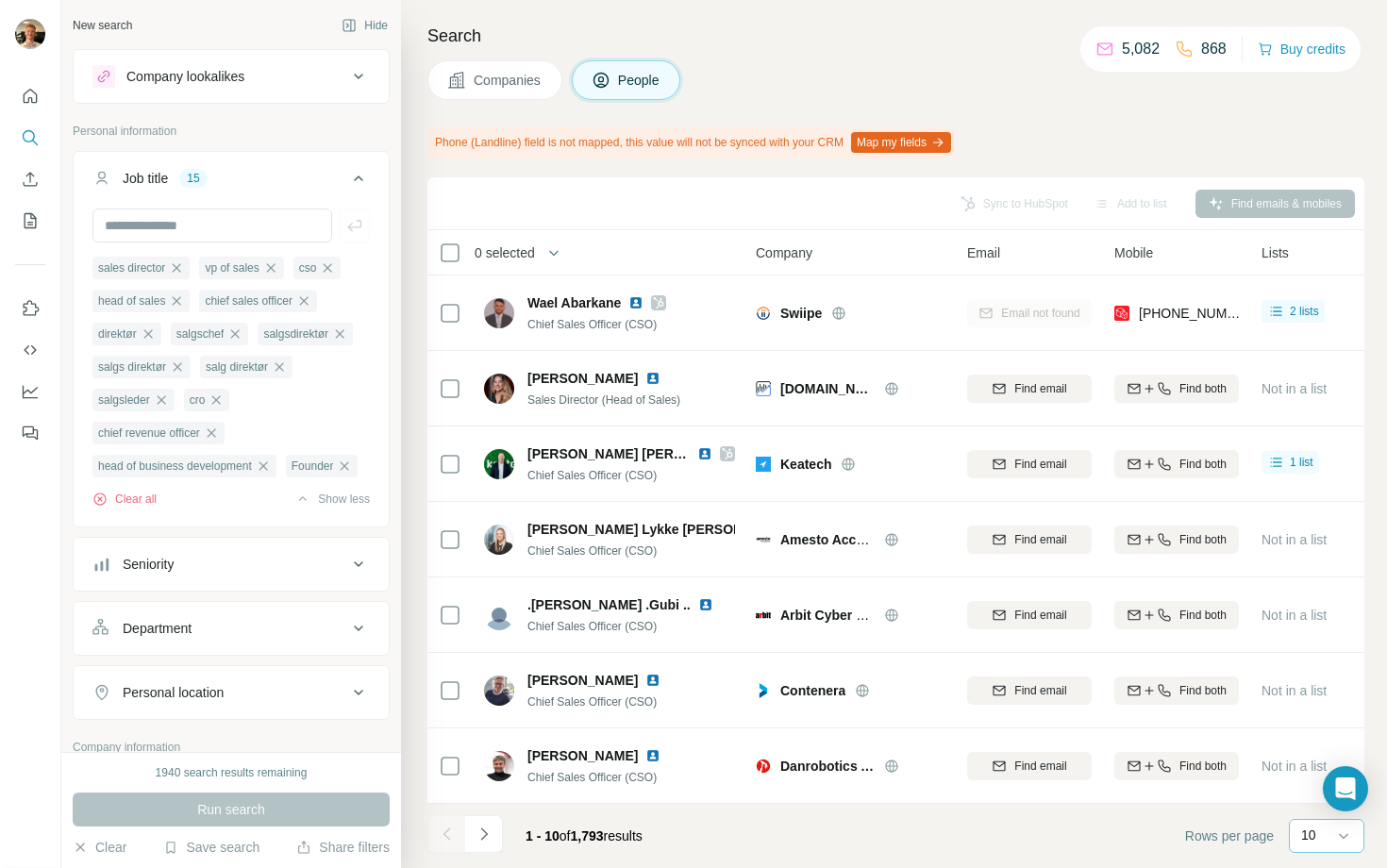
click at [467, 86] on button "Companies" at bounding box center [495, 80] width 135 height 40
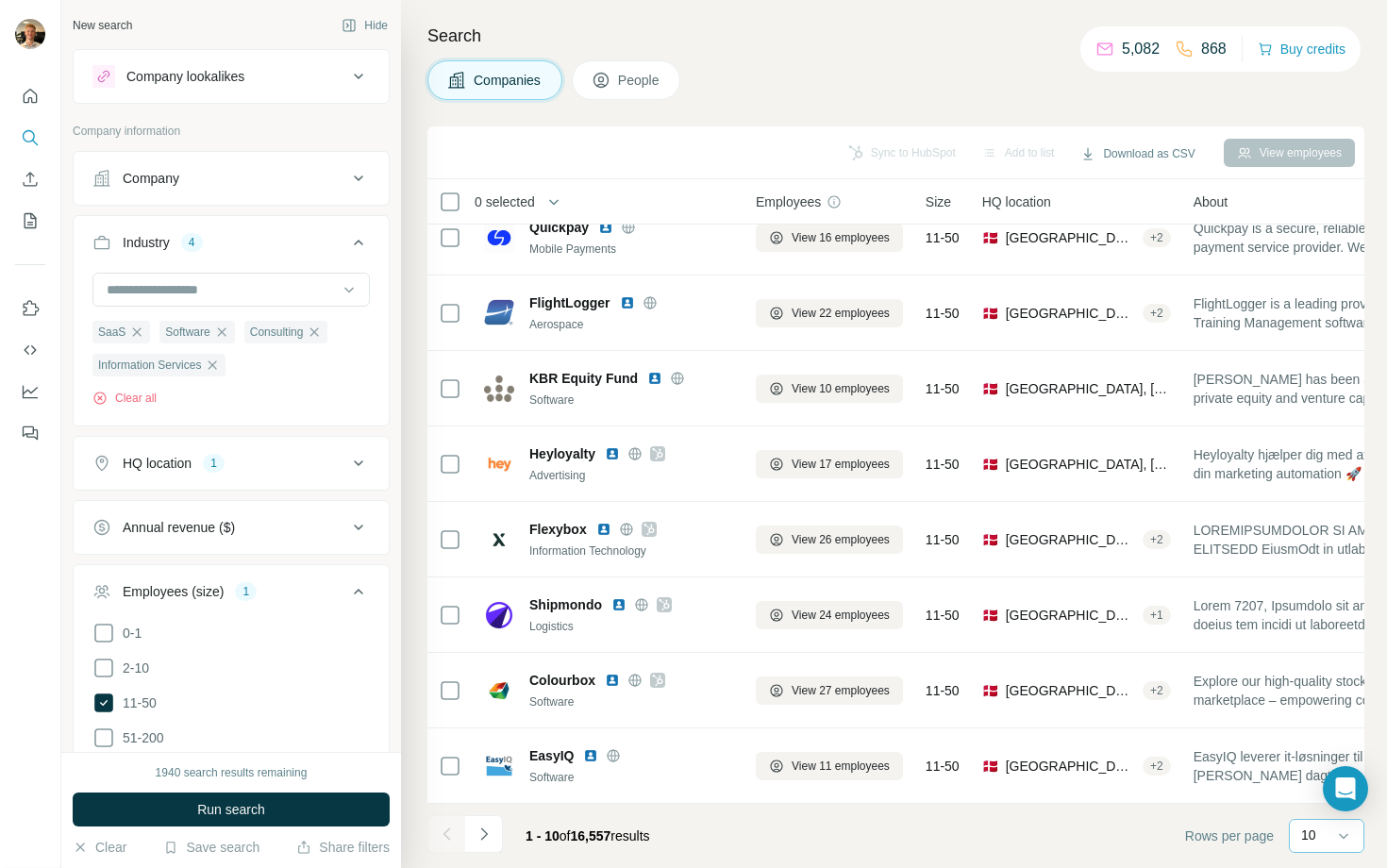
scroll to position [176, 0]
click at [216, 371] on icon "button" at bounding box center [212, 366] width 16 height 16
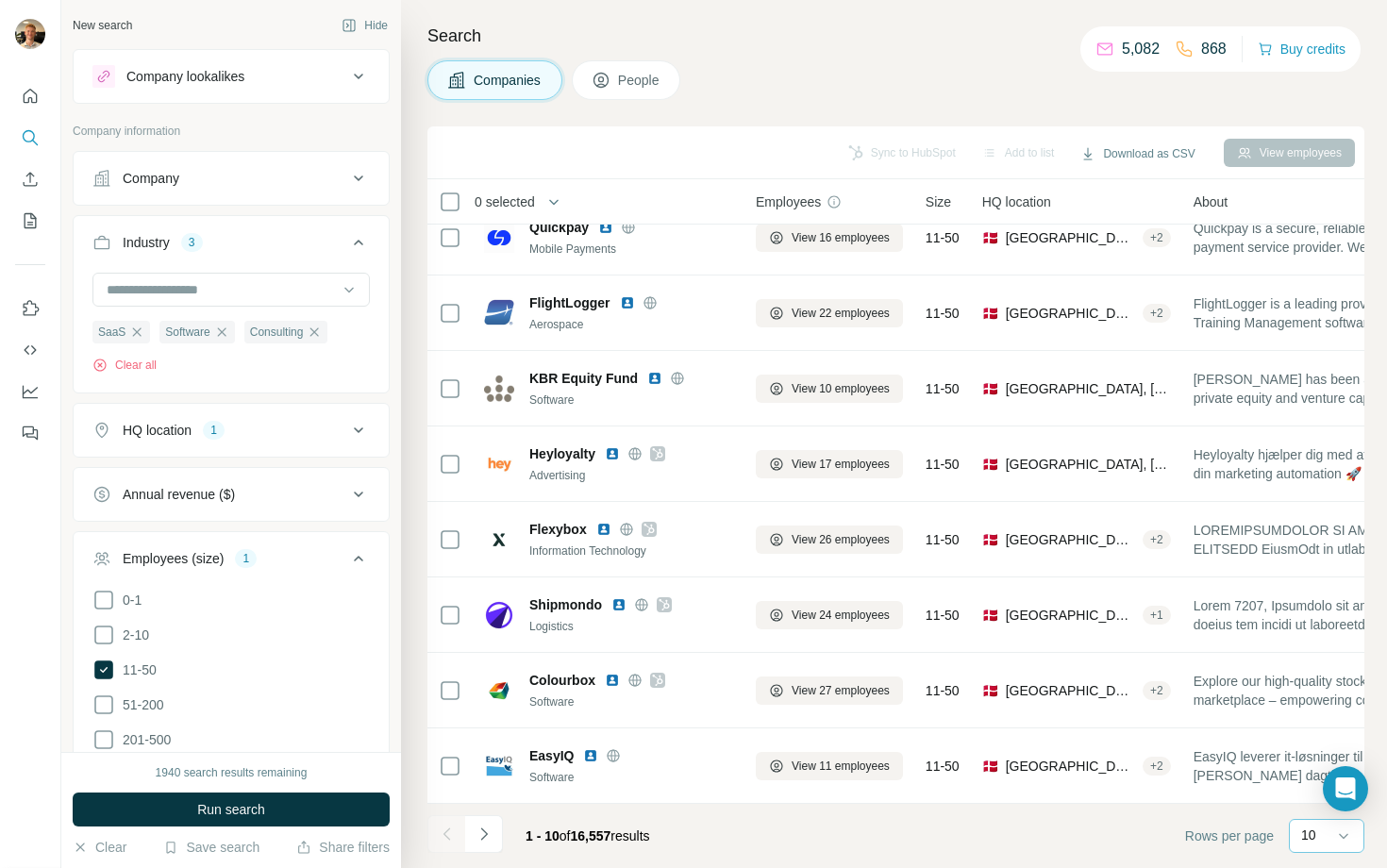
click at [622, 80] on span "People" at bounding box center [639, 80] width 44 height 18
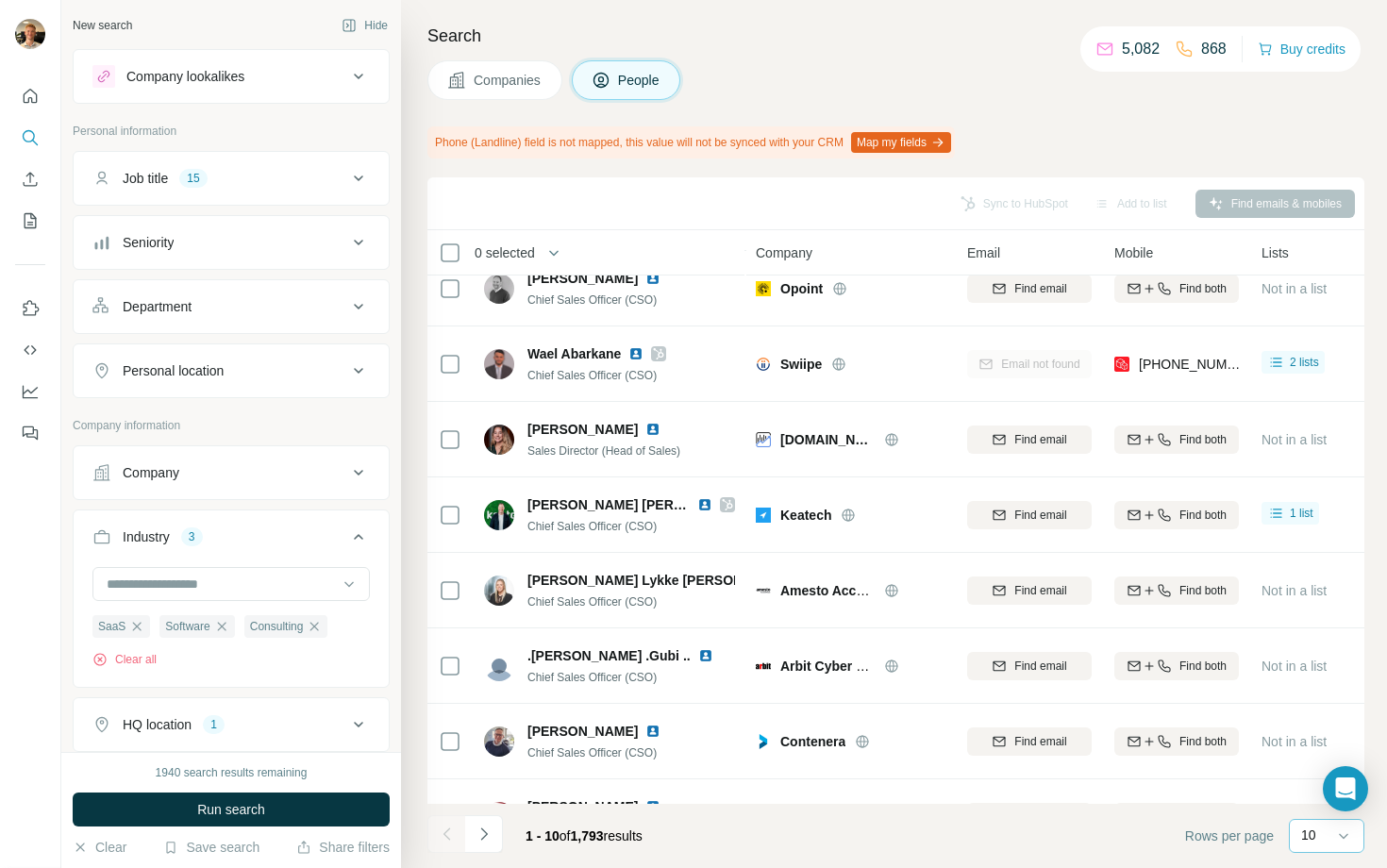
scroll to position [226, 0]
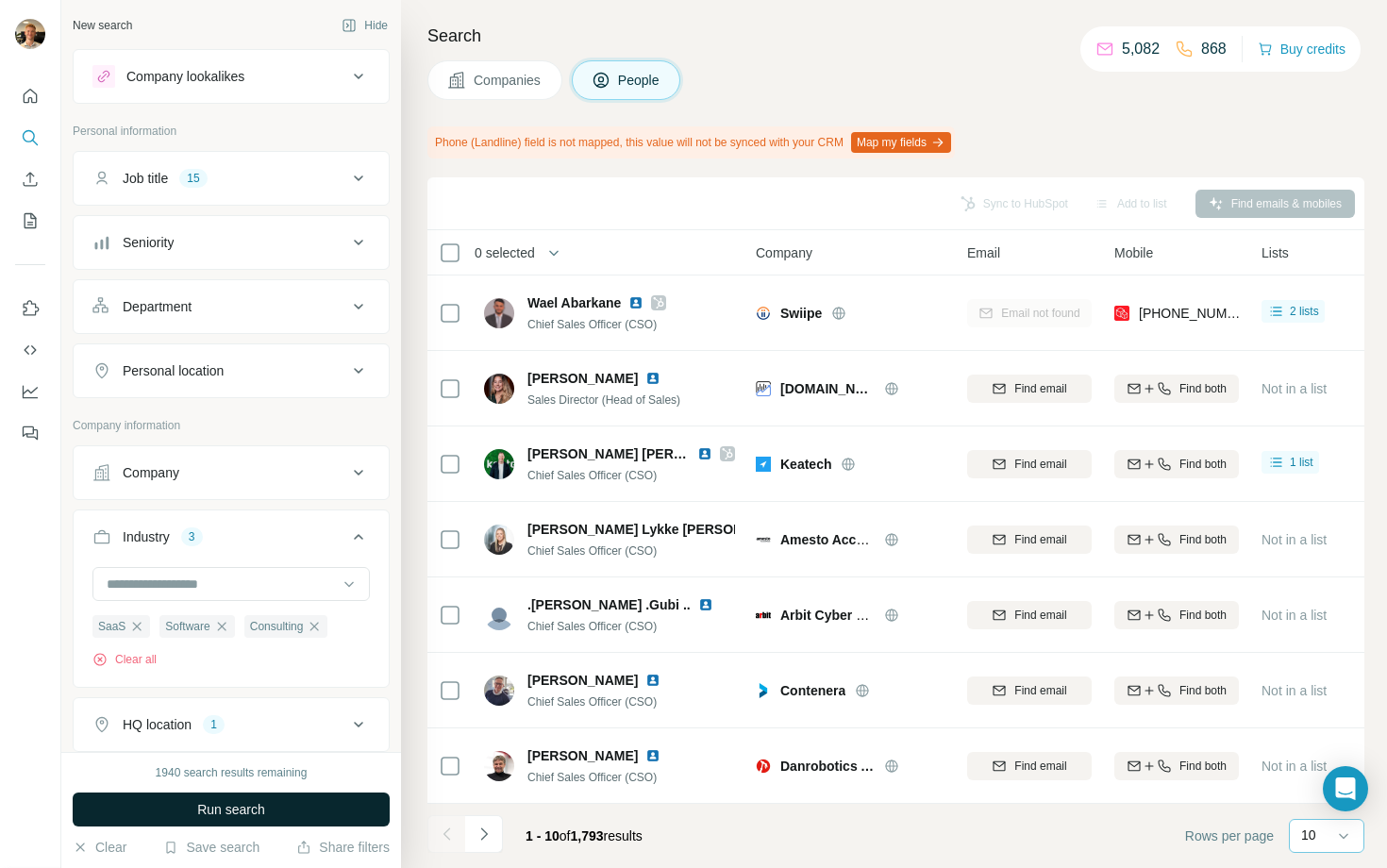
click at [239, 806] on span "Run search" at bounding box center [231, 809] width 68 height 18
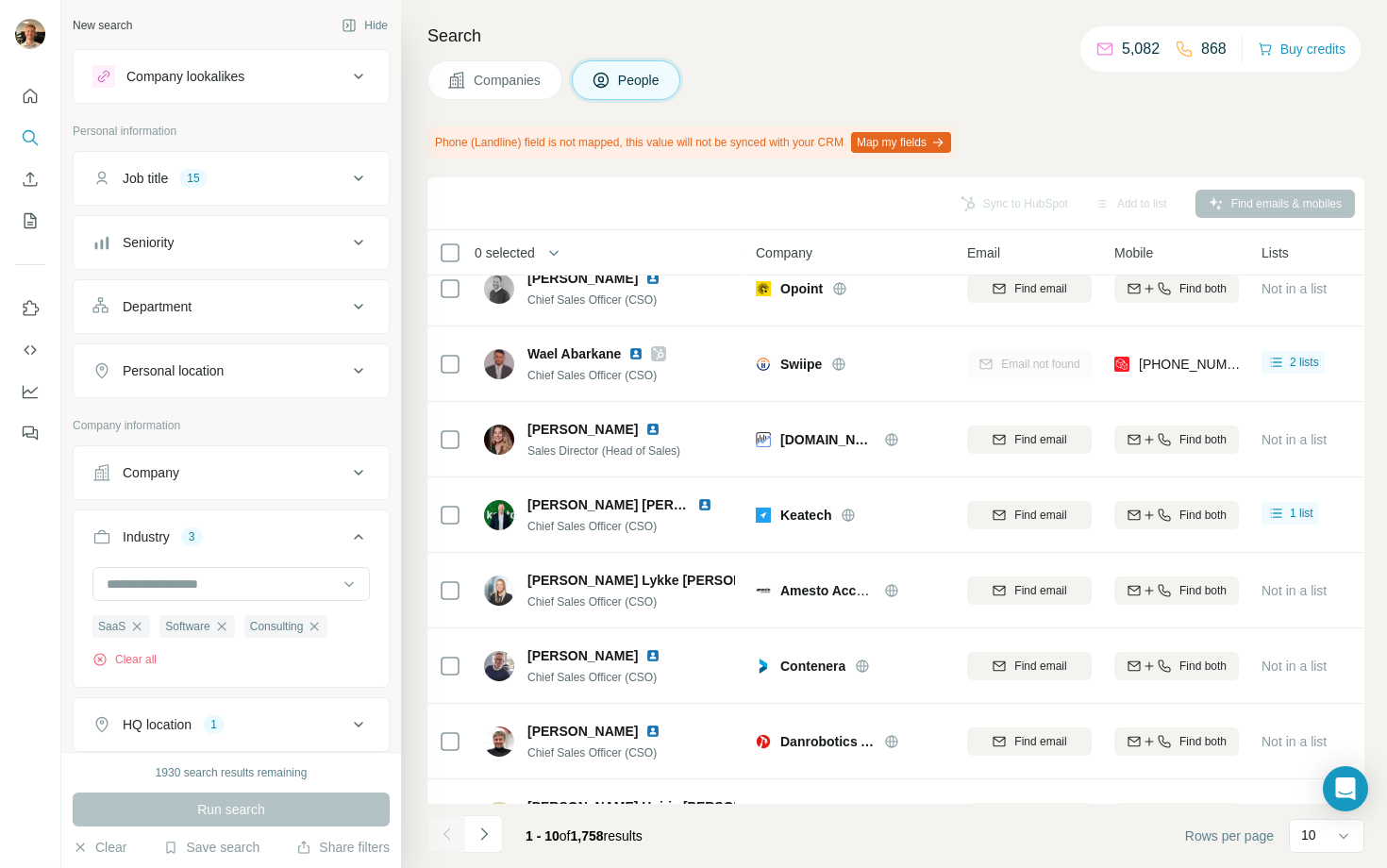
scroll to position [226, 0]
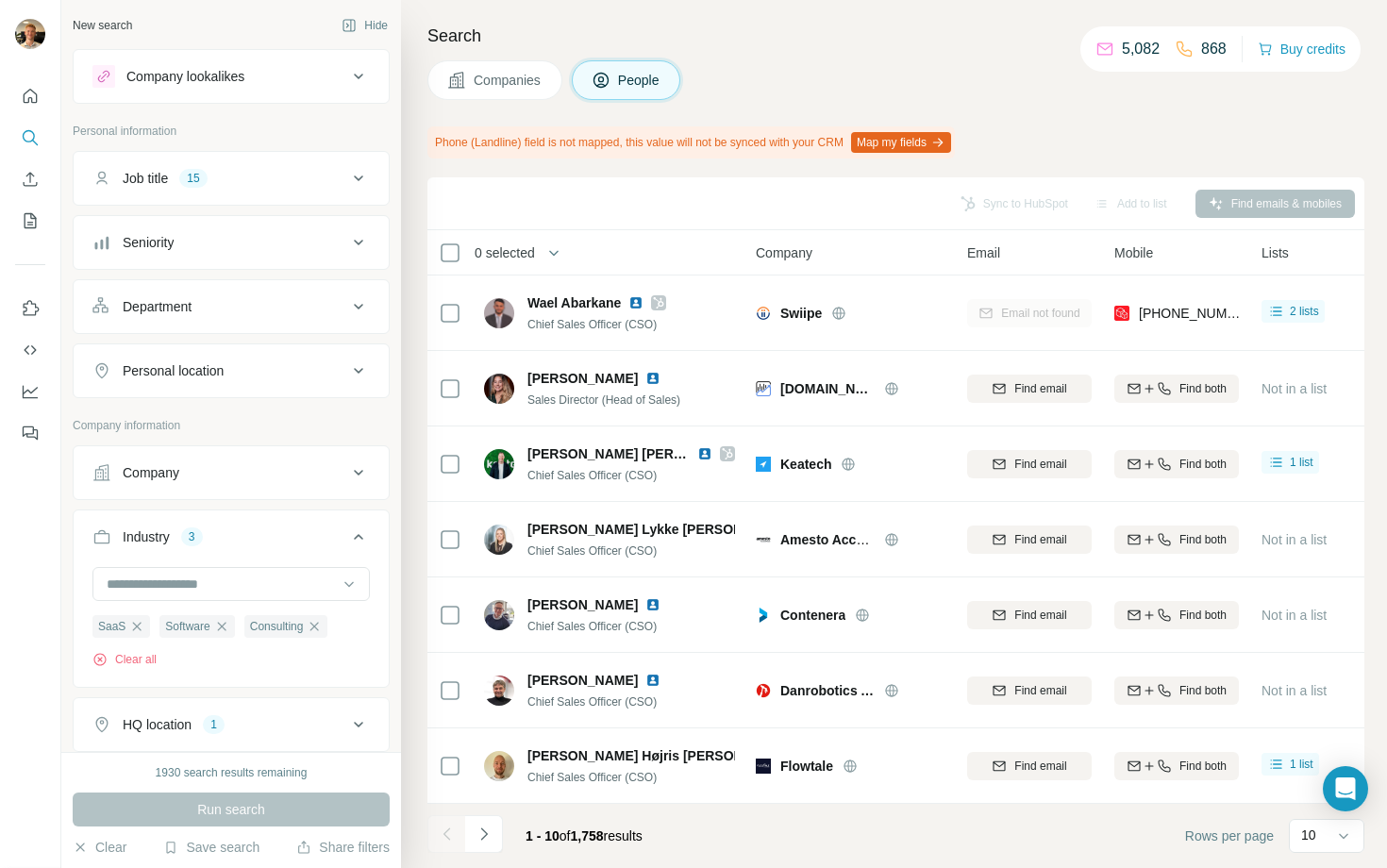
click at [507, 48] on h4 "Search" at bounding box center [896, 35] width 937 height 26
click at [491, 72] on span "Companies" at bounding box center [507, 80] width 69 height 18
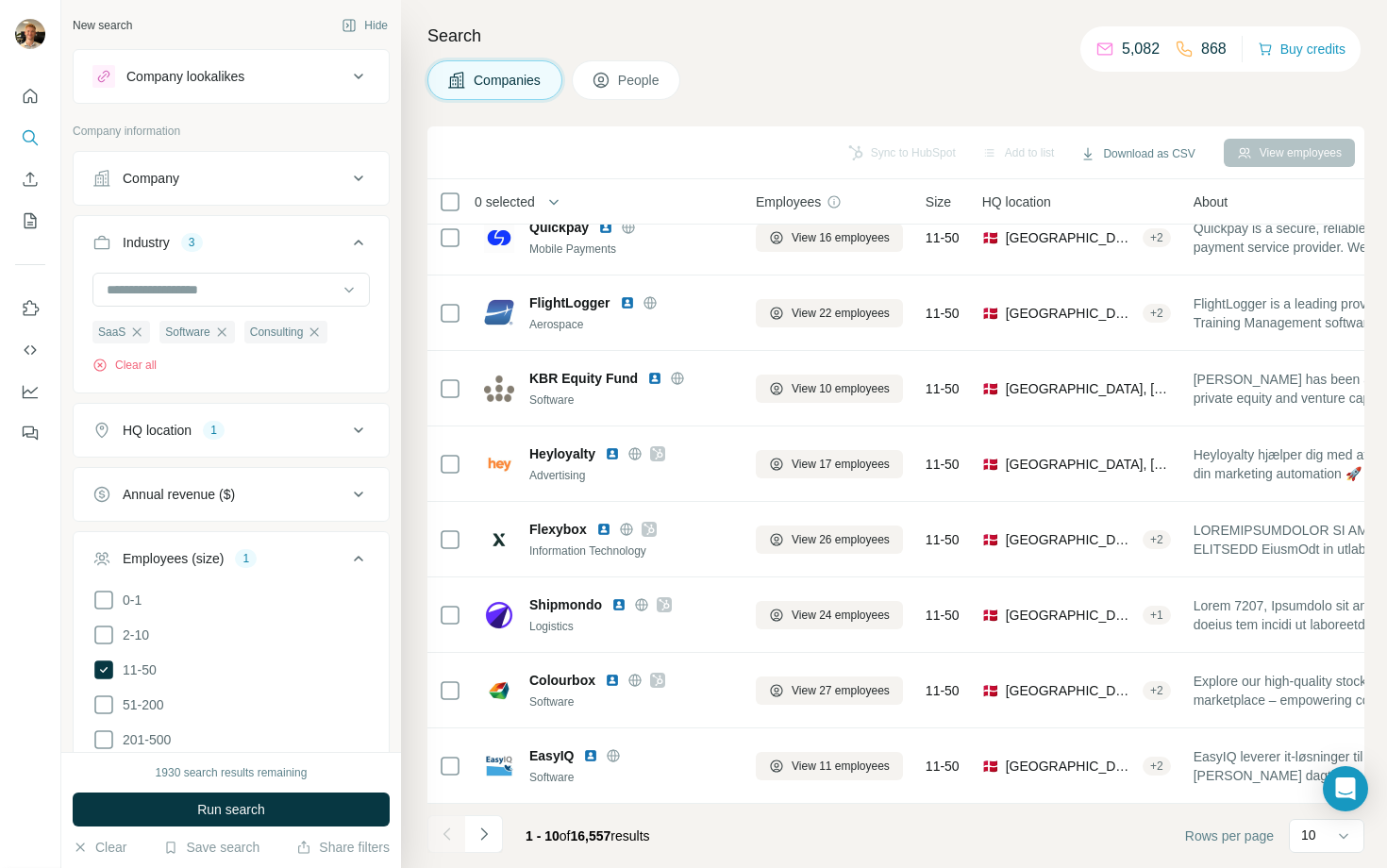
scroll to position [176, 0]
click at [322, 334] on icon "button" at bounding box center [314, 333] width 16 height 16
click at [619, 81] on button "People" at bounding box center [626, 80] width 110 height 40
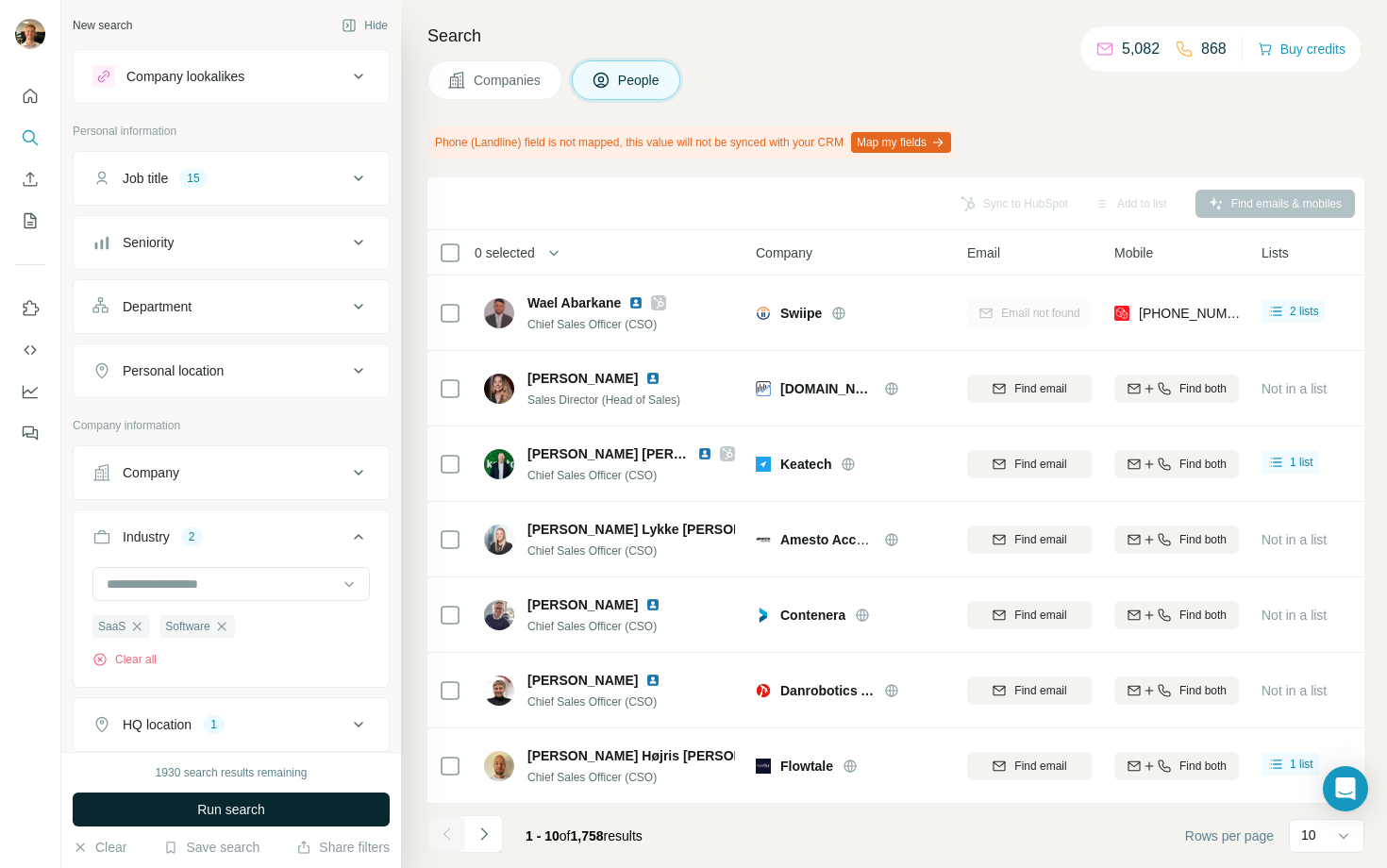
click at [253, 803] on span "Run search" at bounding box center [231, 809] width 68 height 18
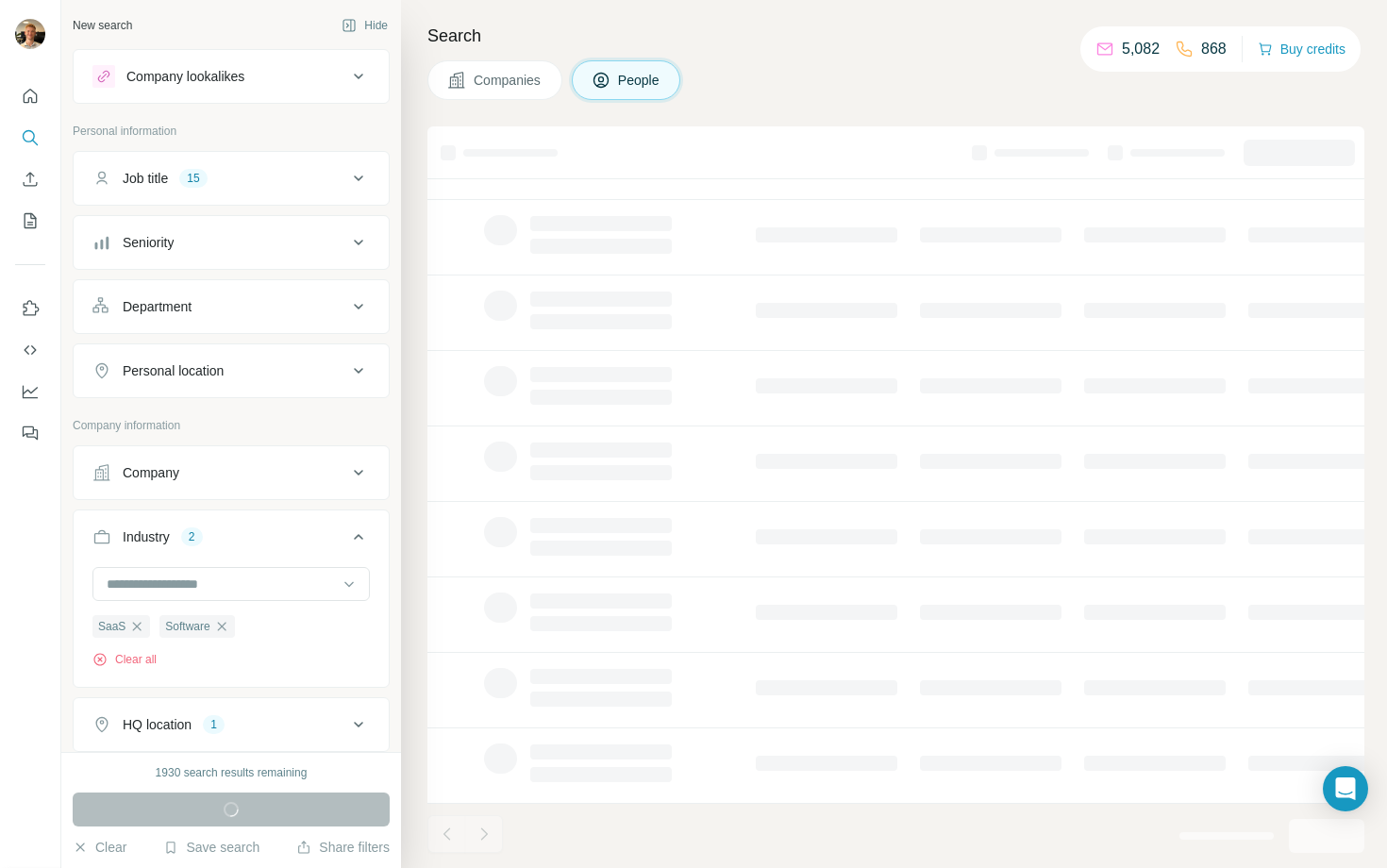
scroll to position [226, 0]
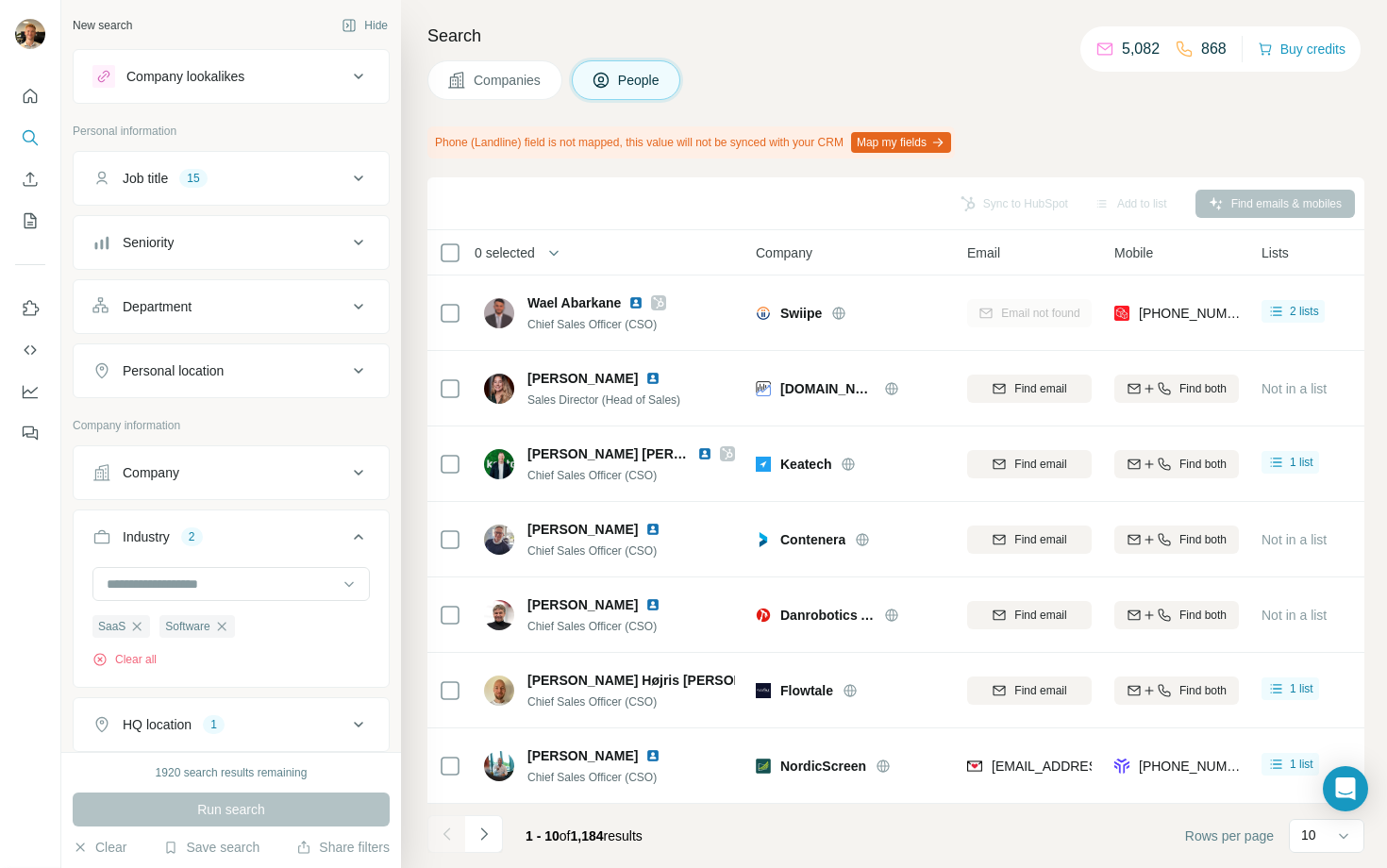
click at [499, 85] on span "Companies" at bounding box center [507, 80] width 69 height 18
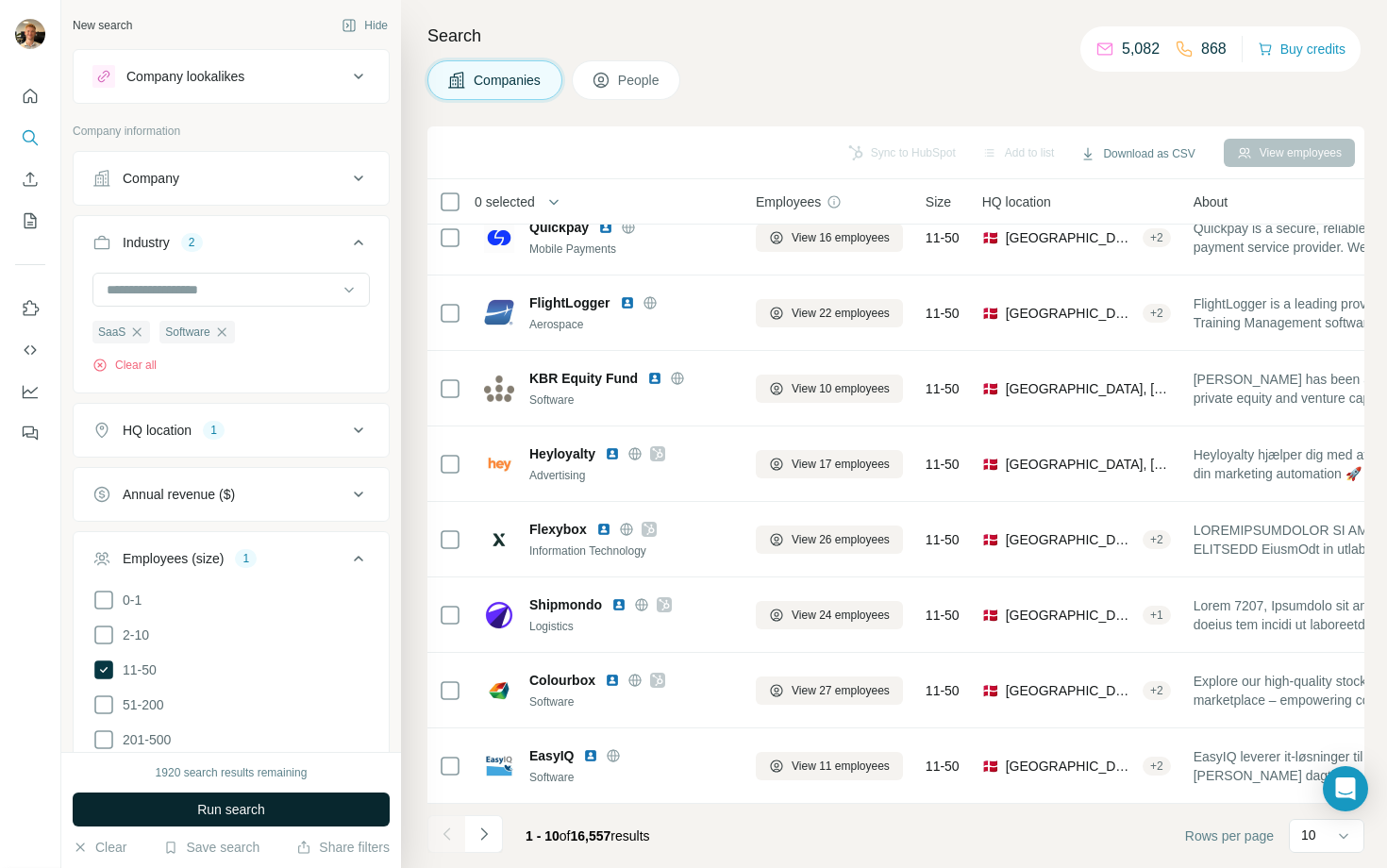
click at [271, 811] on button "Run search" at bounding box center [231, 809] width 317 height 34
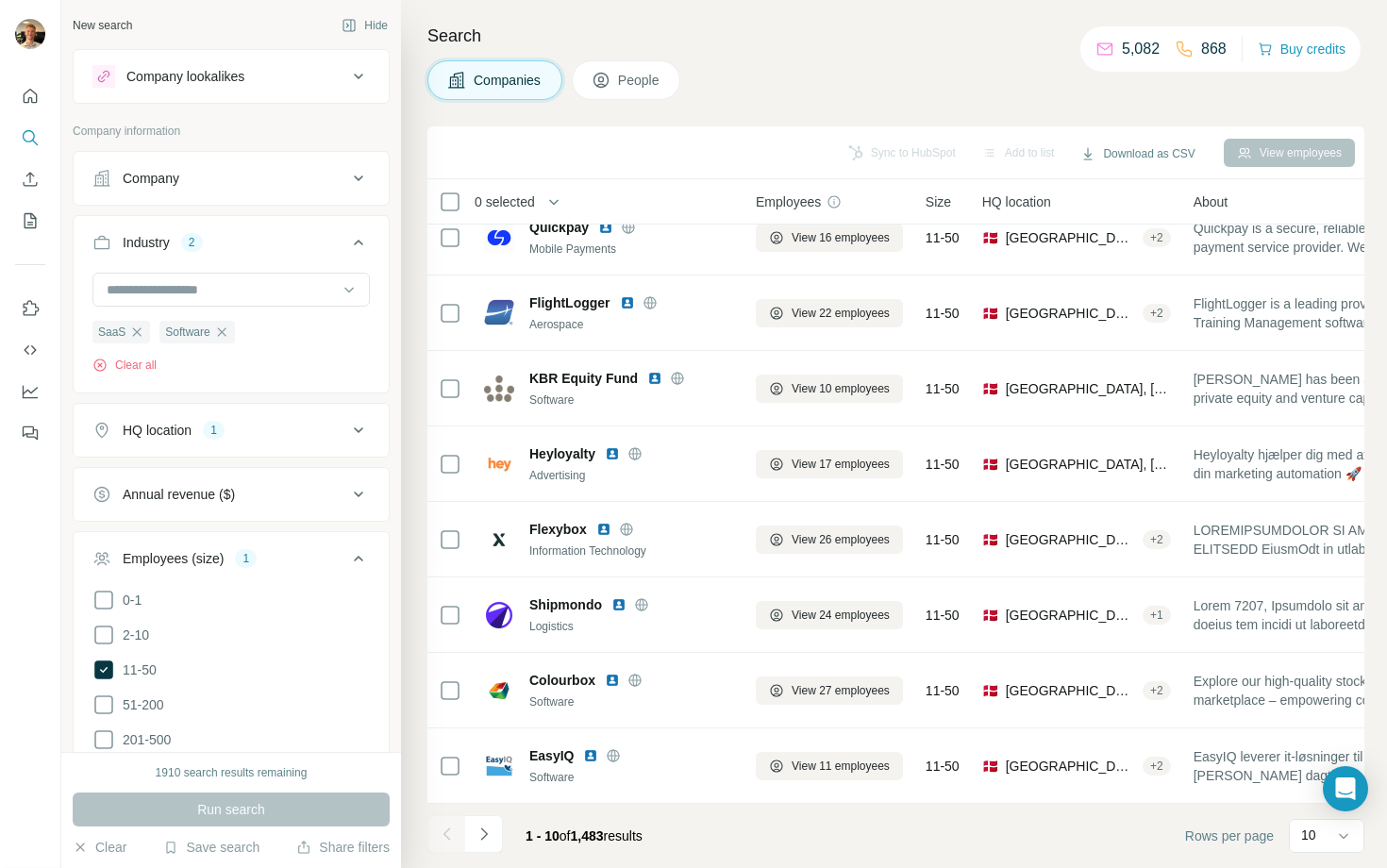
click at [657, 82] on span "People" at bounding box center [639, 80] width 44 height 18
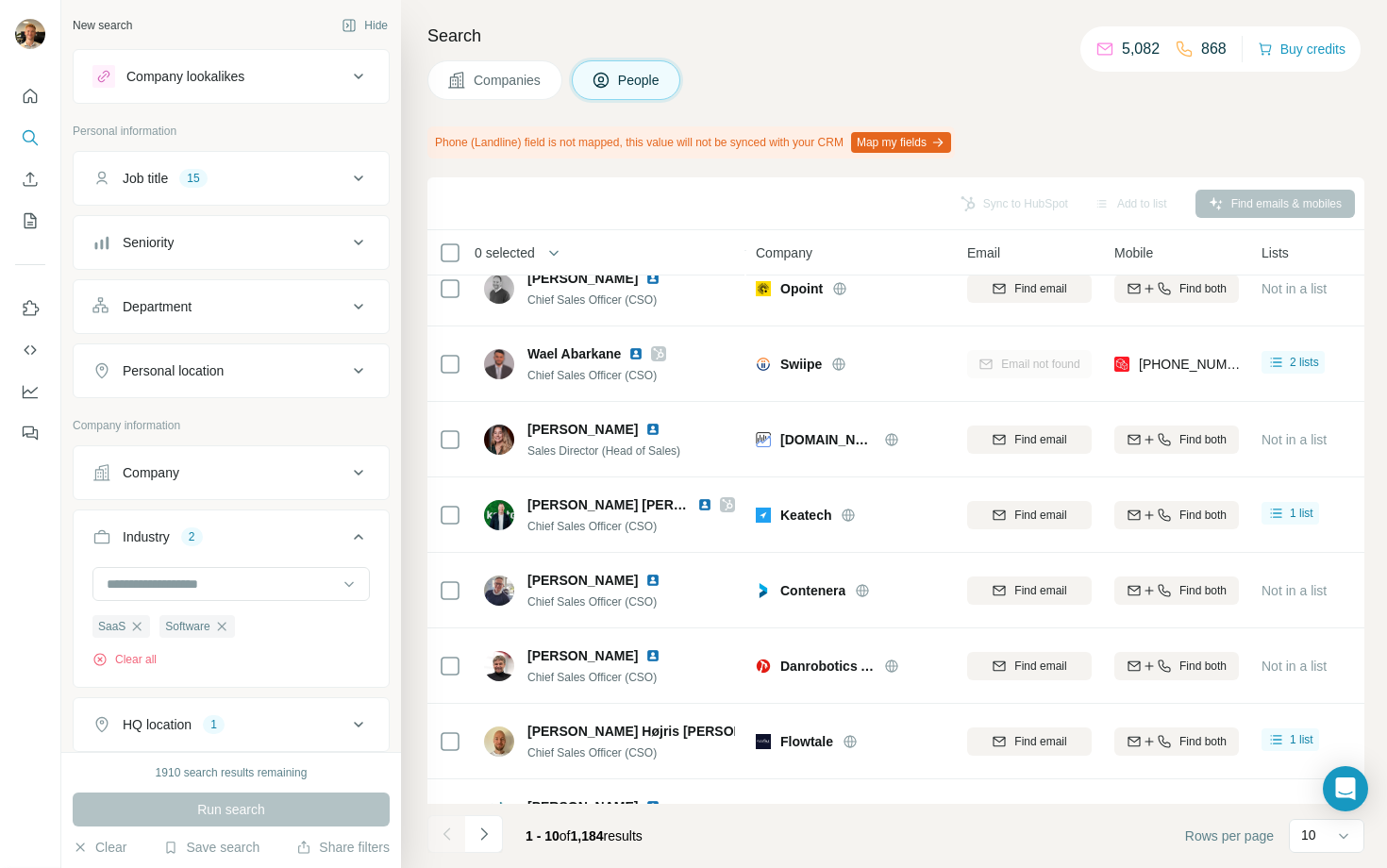
scroll to position [226, 0]
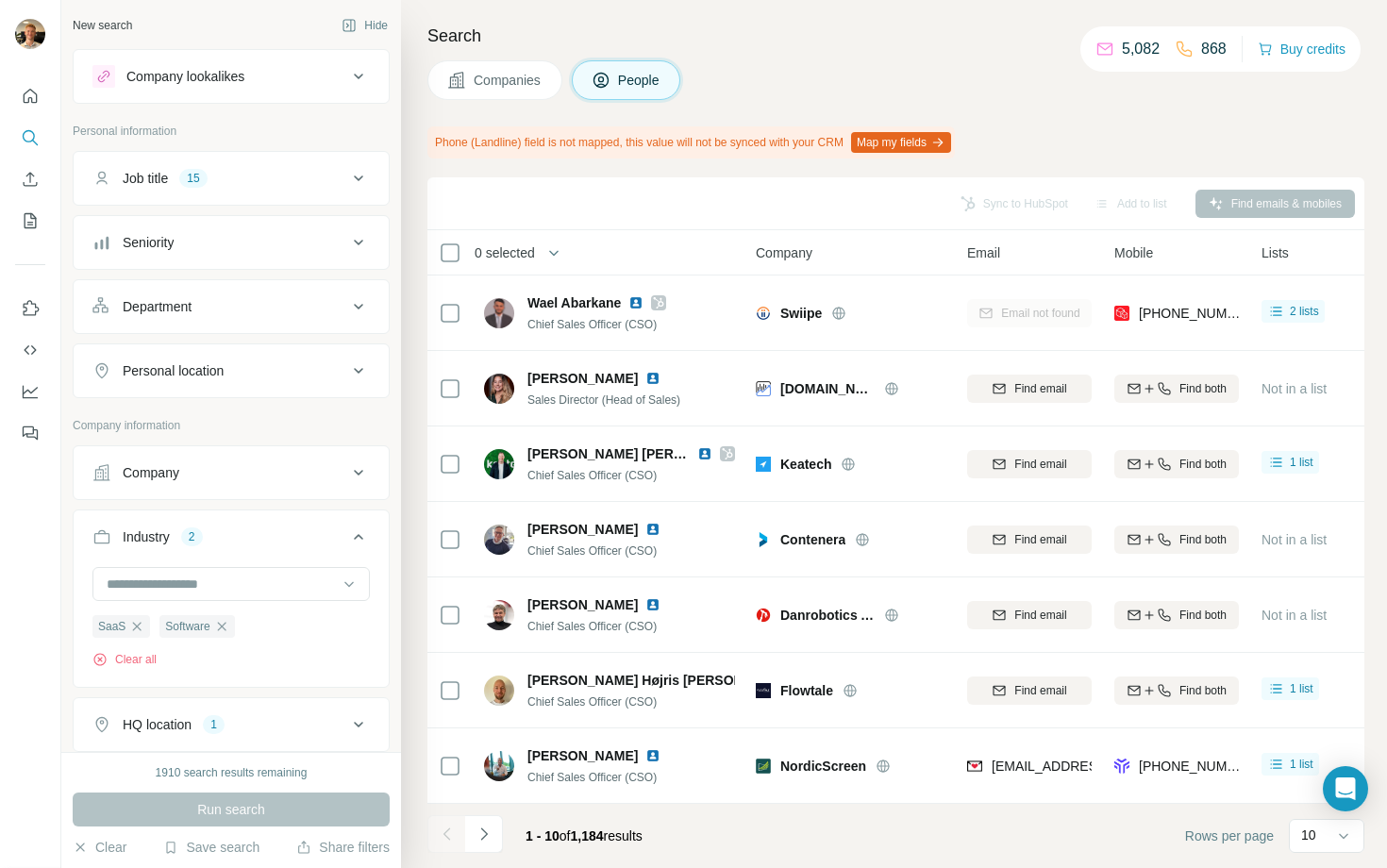
click at [310, 810] on div "Run search" at bounding box center [231, 809] width 317 height 34
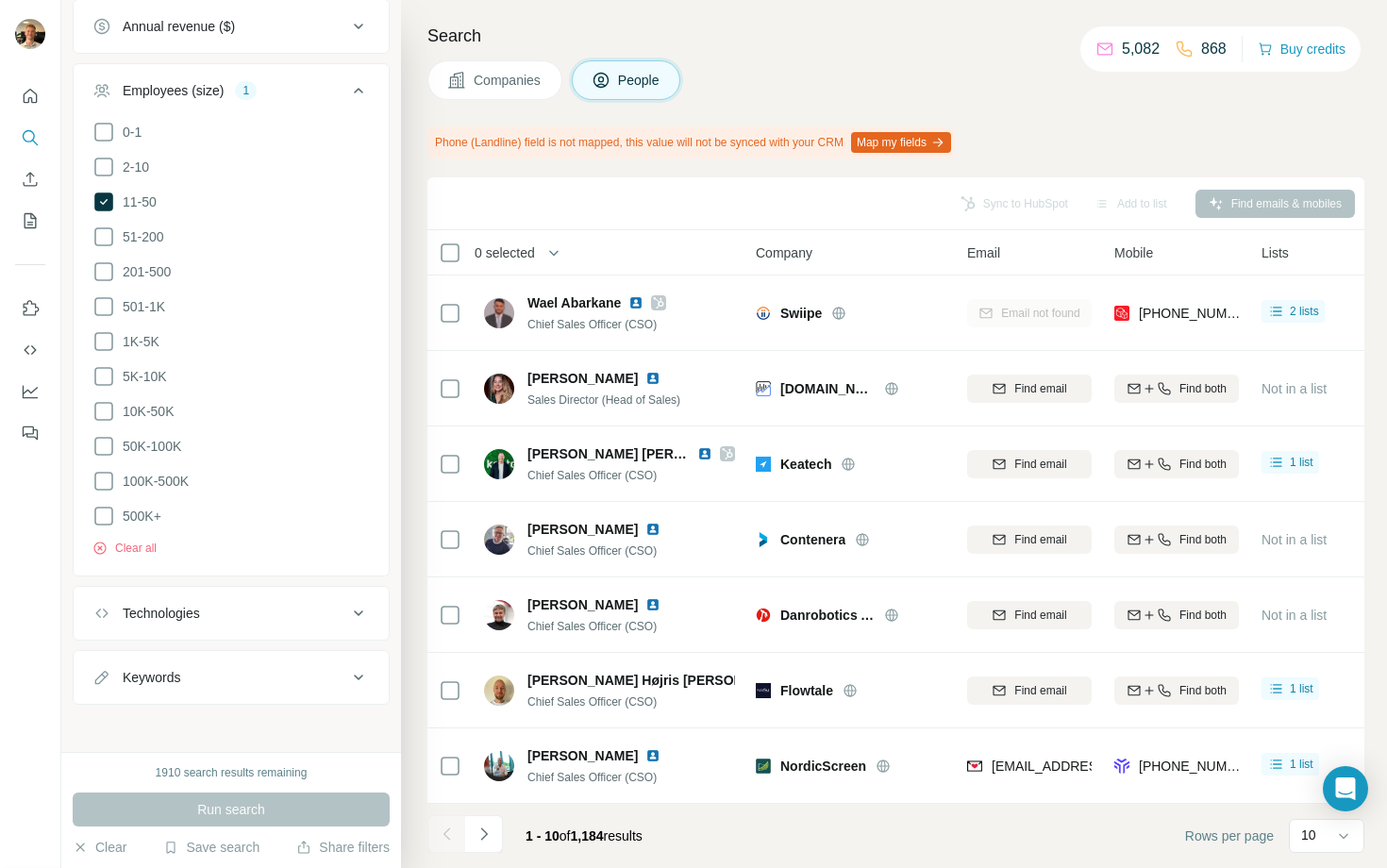
scroll to position [0, 0]
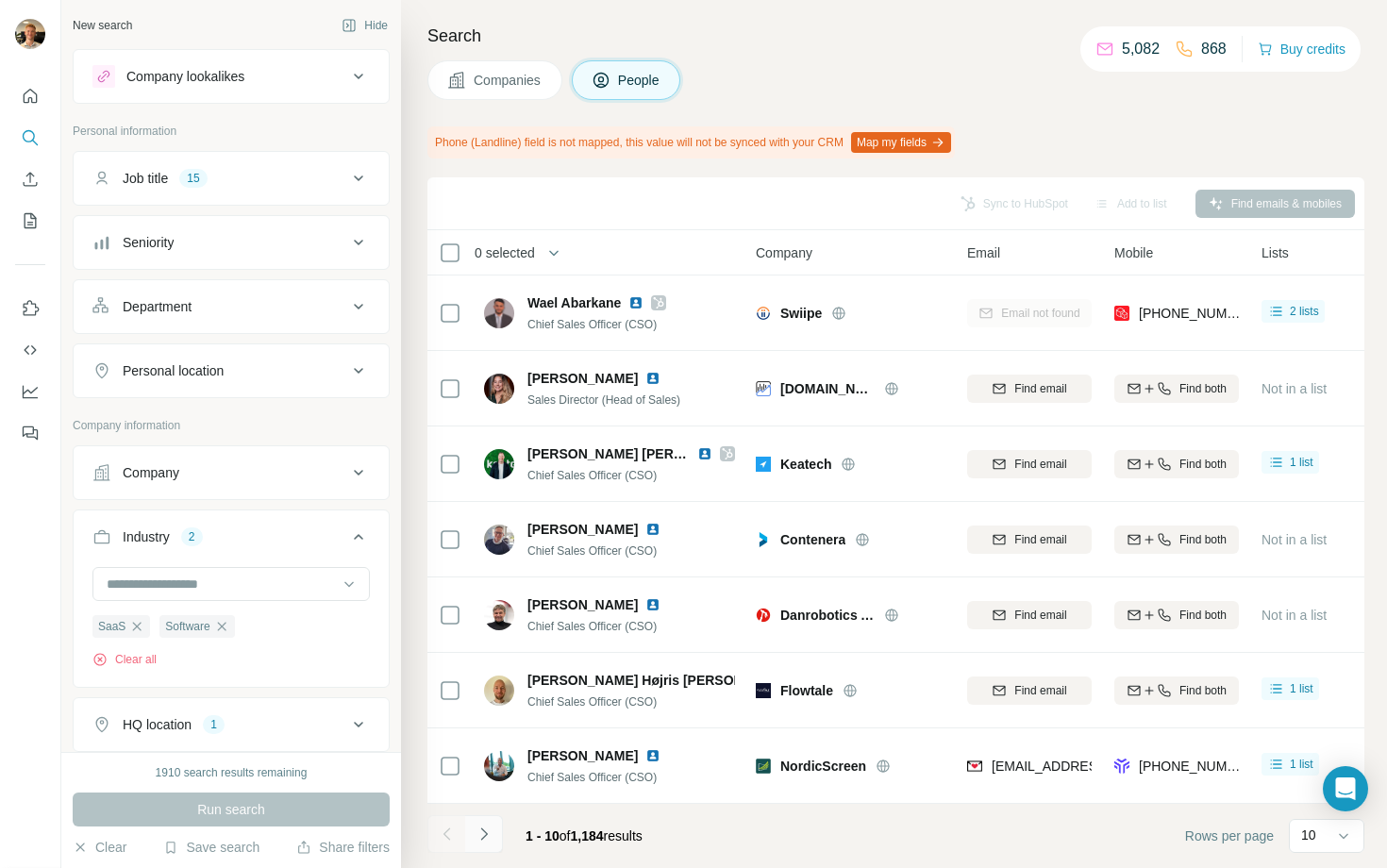
click at [485, 829] on icon "Navigate to next page" at bounding box center [483, 833] width 18 height 18
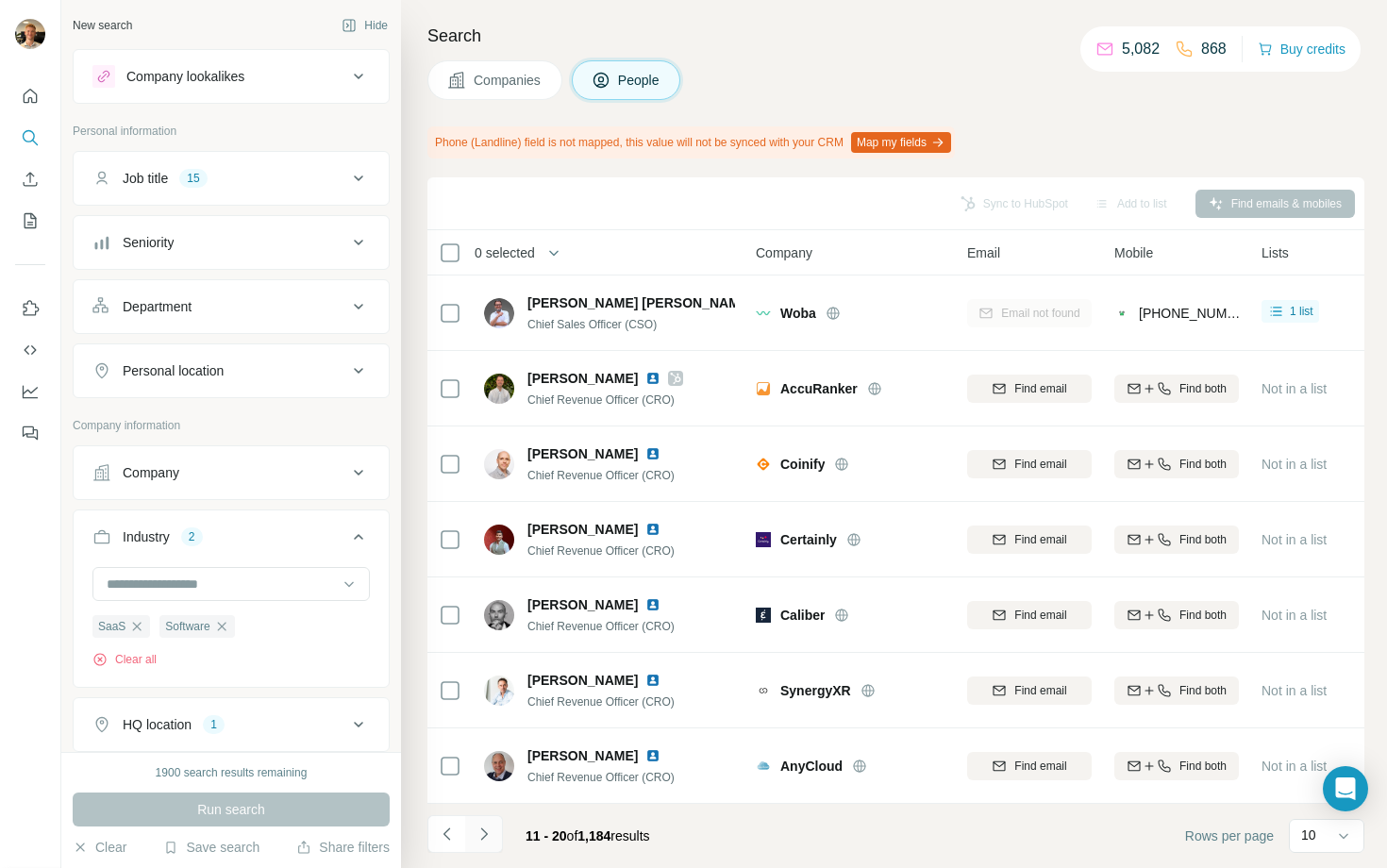
click at [485, 837] on icon "Navigate to next page" at bounding box center [483, 833] width 18 height 18
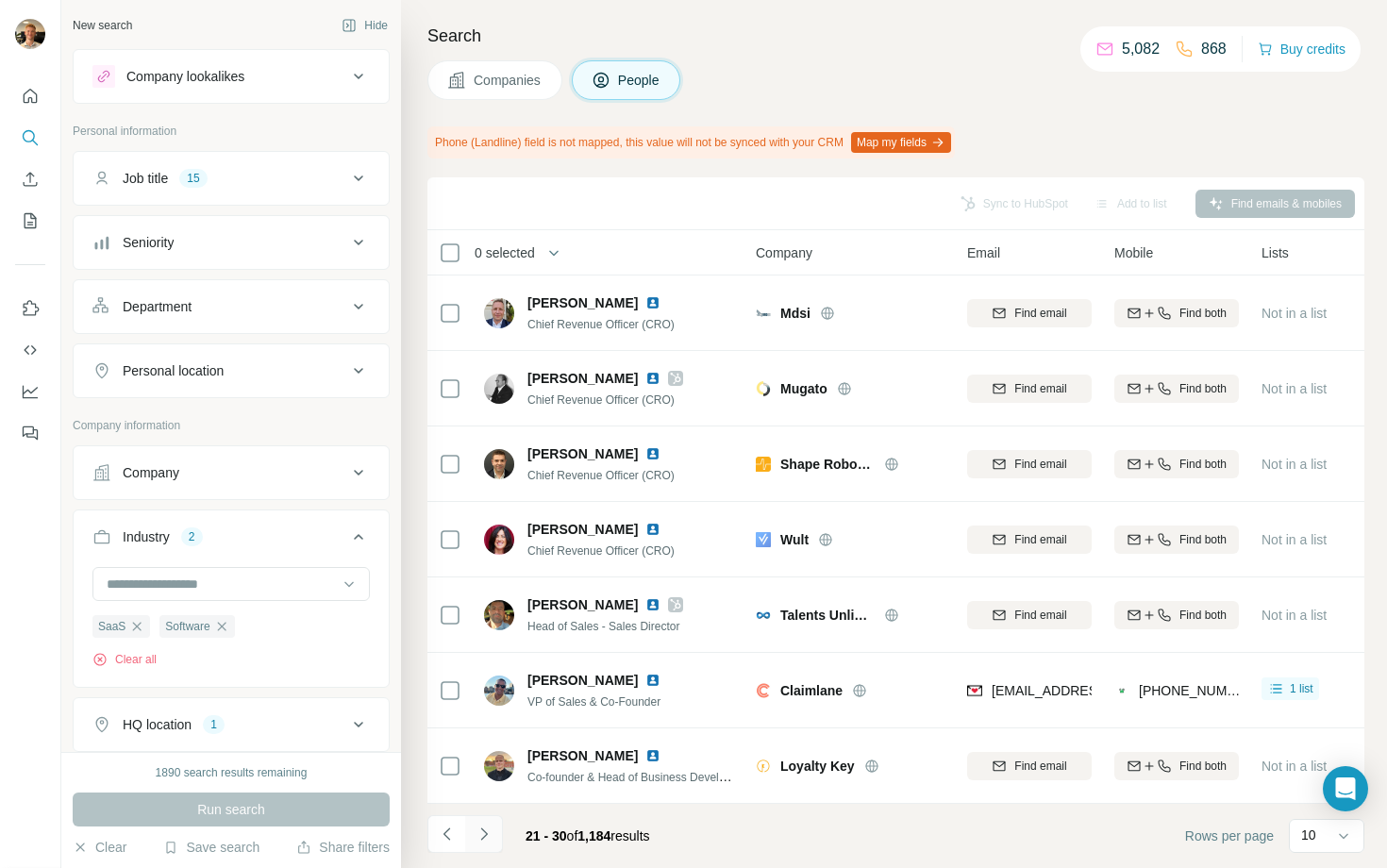
click at [488, 830] on icon "Navigate to next page" at bounding box center [483, 833] width 18 height 18
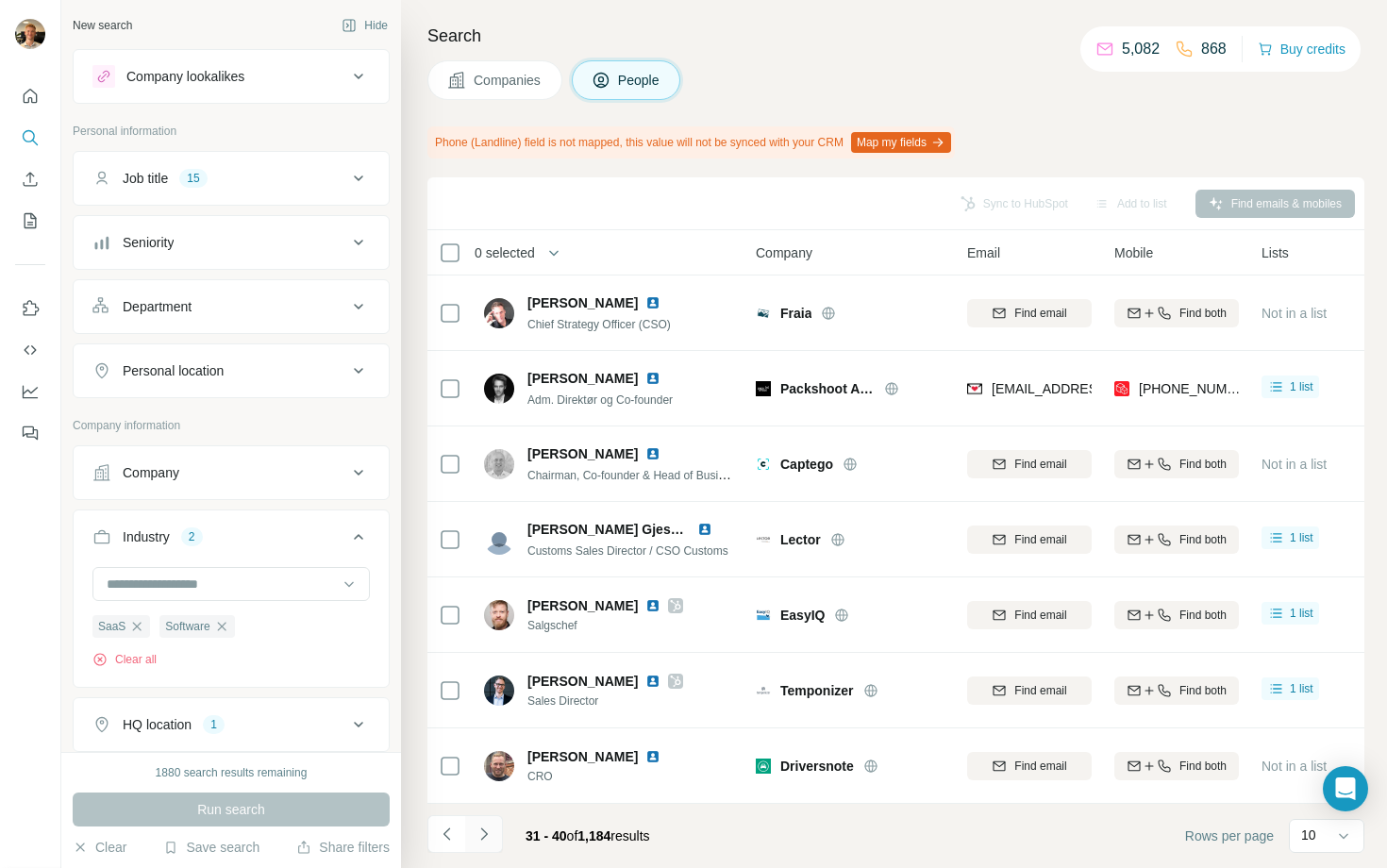
click at [483, 852] on button "Navigate to next page" at bounding box center [484, 833] width 38 height 38
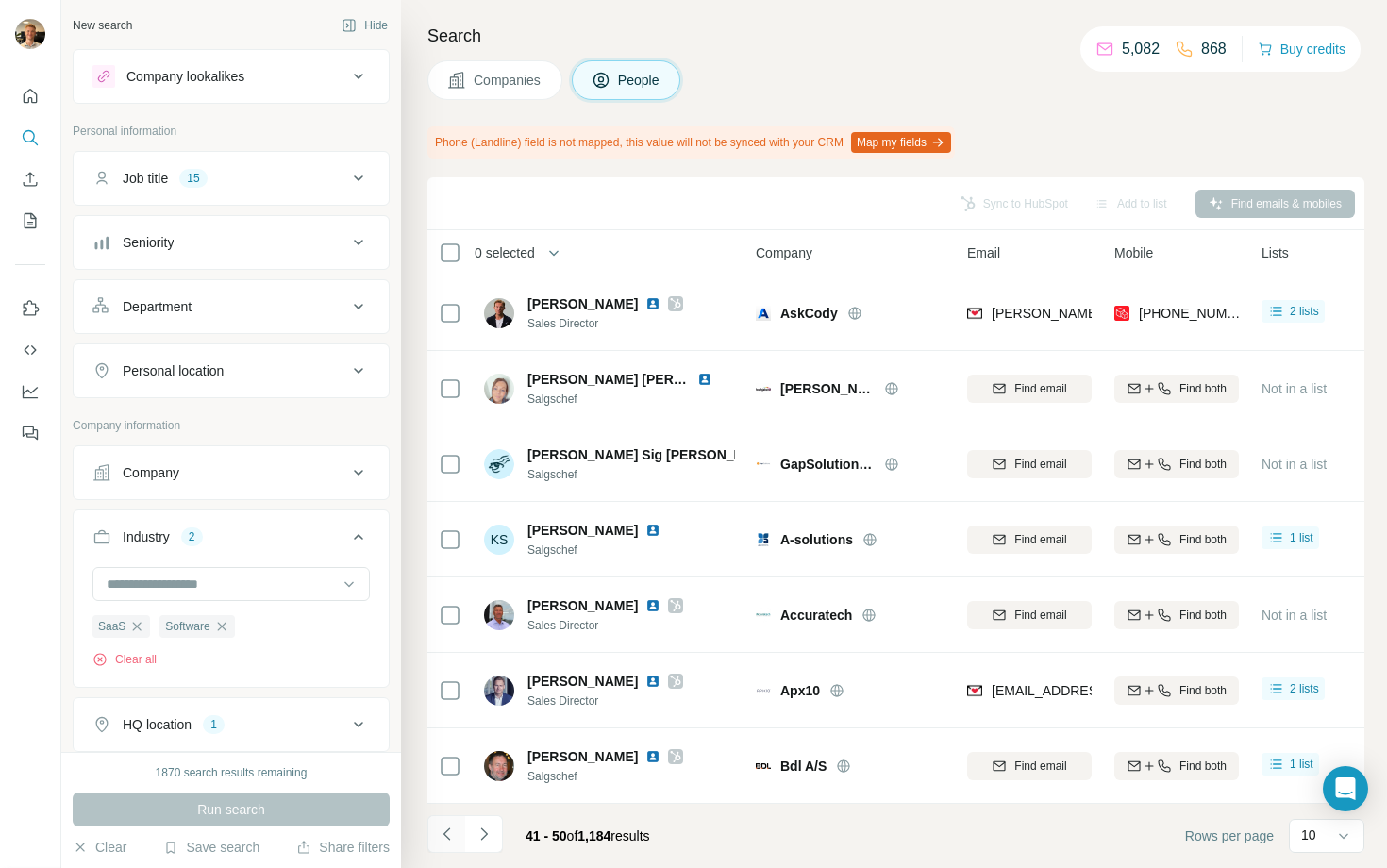
click at [449, 843] on icon "Navigate to previous page" at bounding box center [446, 833] width 18 height 18
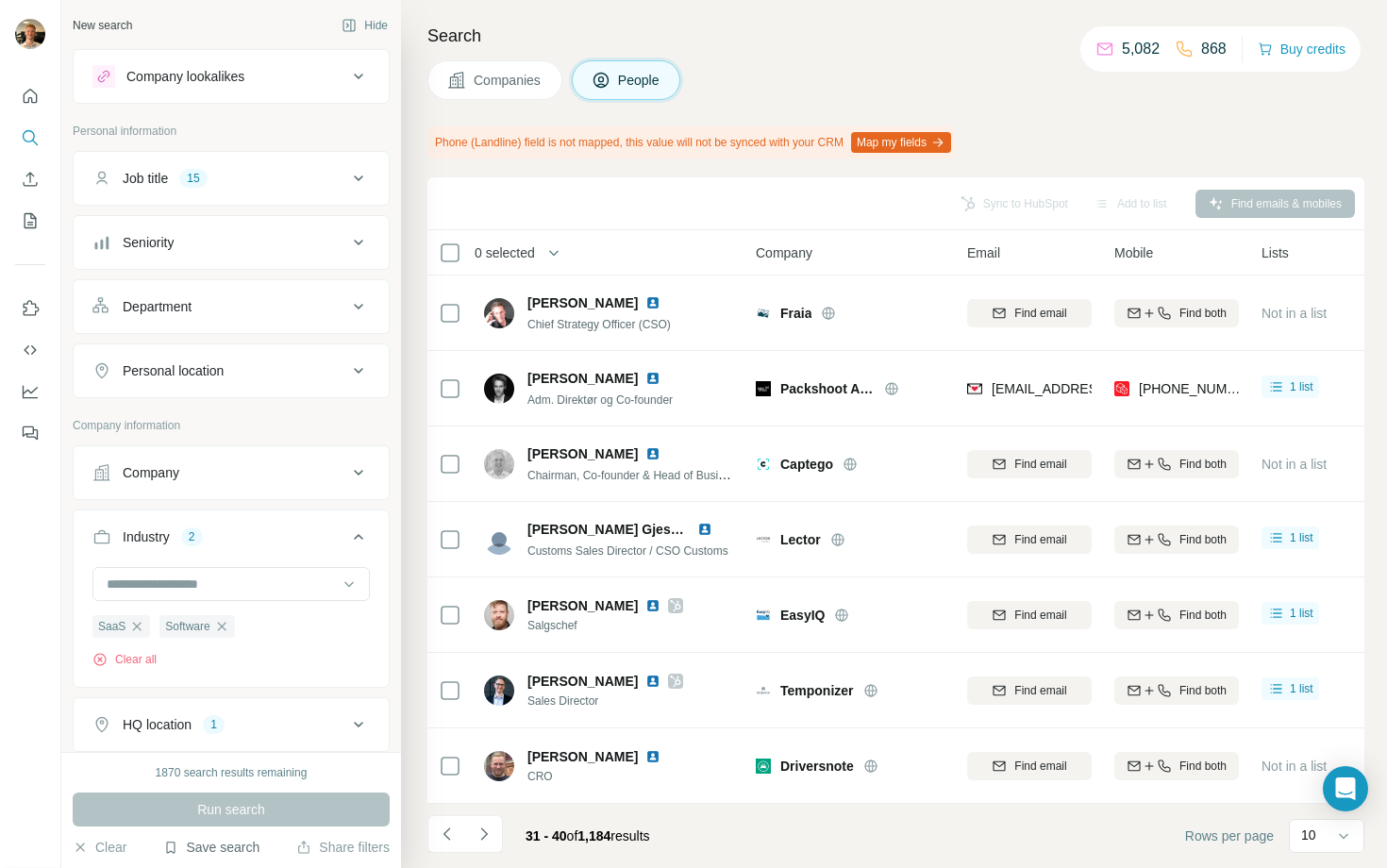
click at [199, 845] on button "Save search" at bounding box center [210, 847] width 96 height 18
click at [239, 811] on div "View my saved searches" at bounding box center [264, 814] width 199 height 38
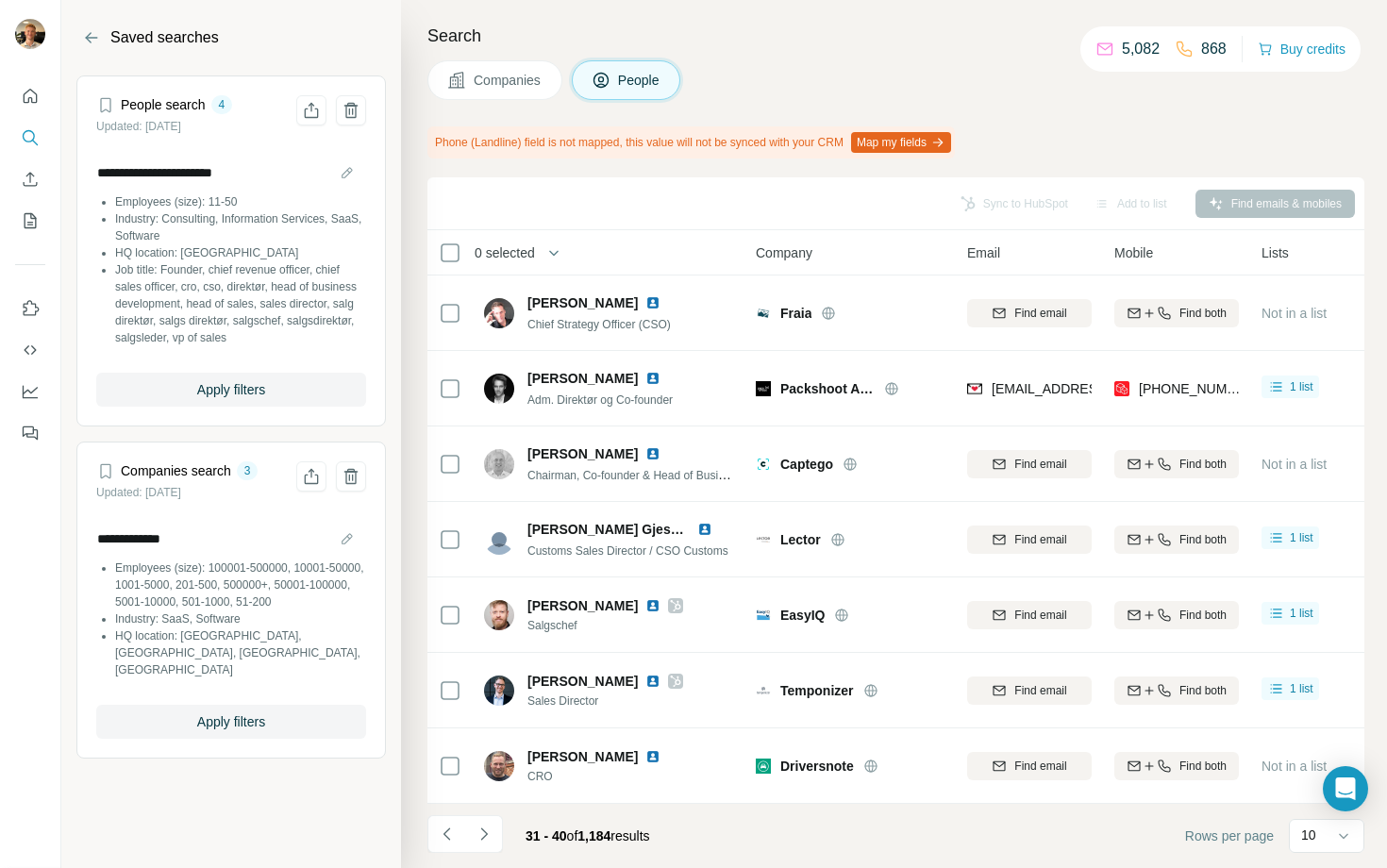
click at [317, 44] on header "Saved searches" at bounding box center [231, 48] width 339 height 52
click at [86, 40] on icon "Back" at bounding box center [91, 37] width 18 height 18
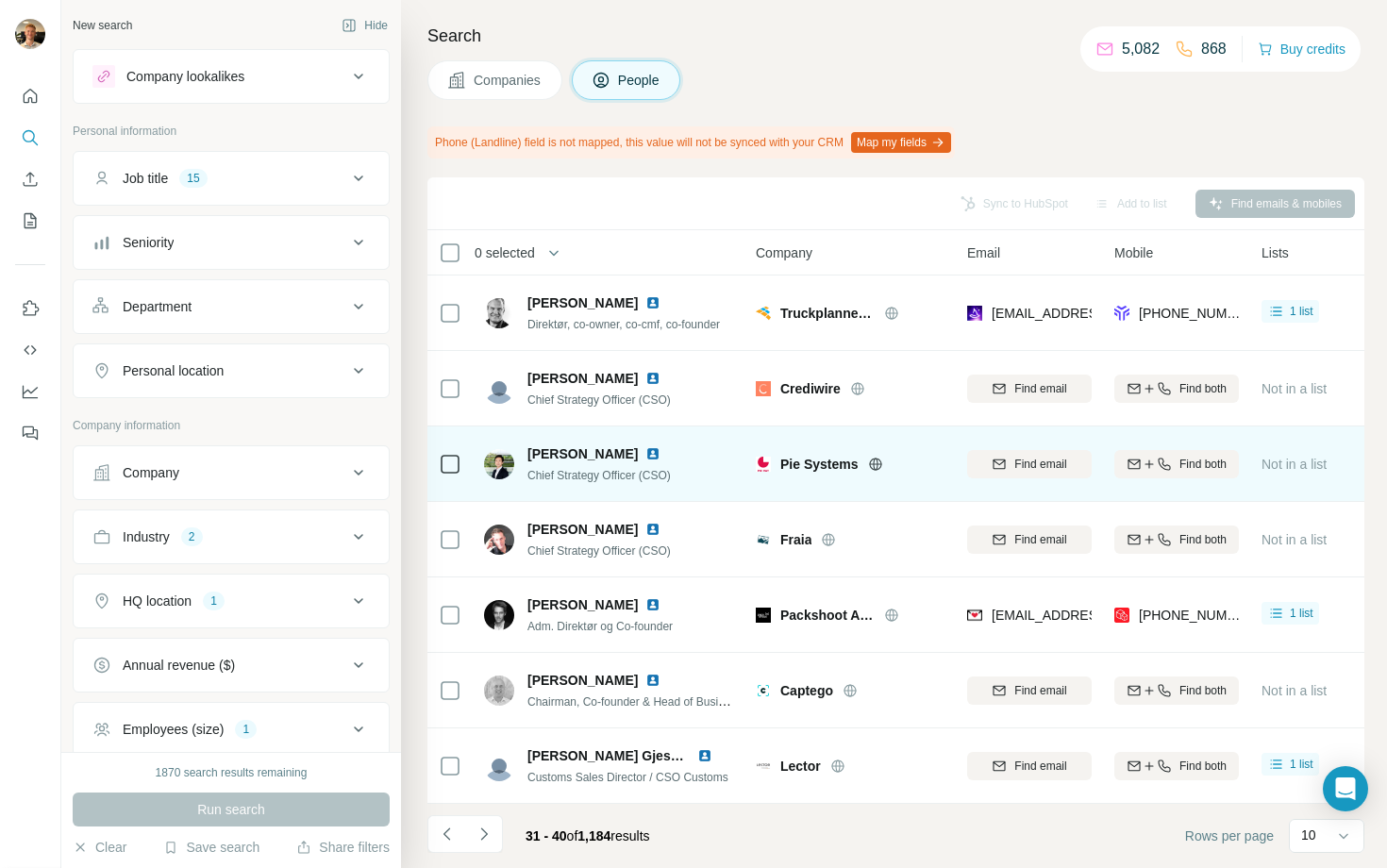
click at [879, 464] on icon at bounding box center [875, 464] width 13 height 1
